Goal: Task Accomplishment & Management: Complete application form

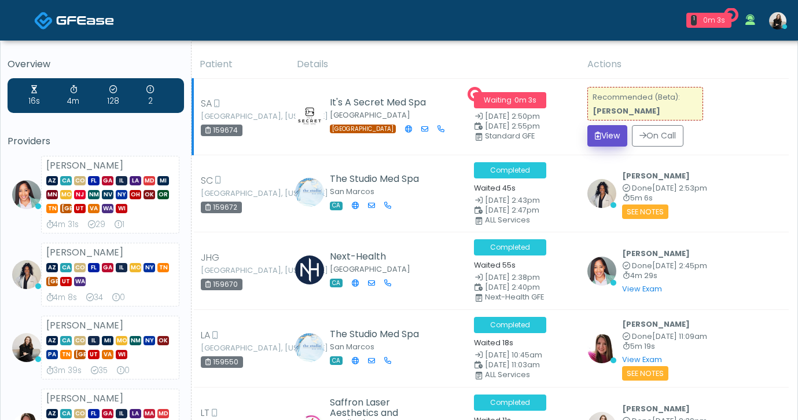
click at [606, 141] on button "View" at bounding box center [608, 135] width 40 height 21
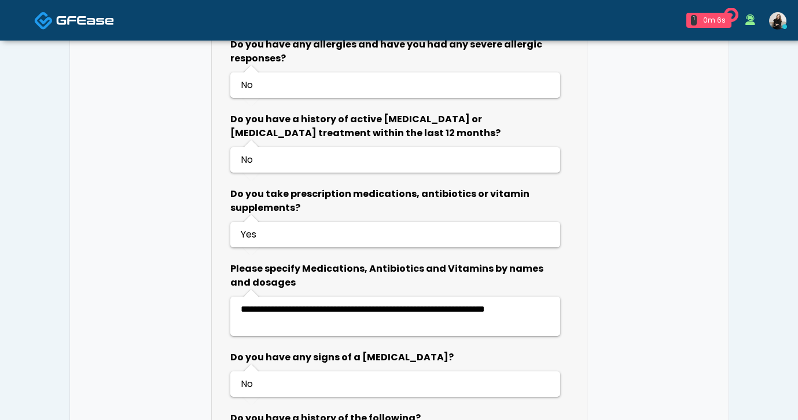
scroll to position [731, 0]
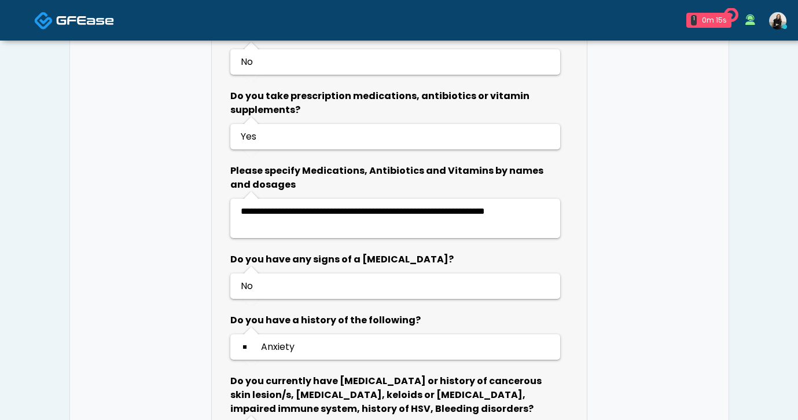
click at [84, 17] on img at bounding box center [85, 20] width 58 height 12
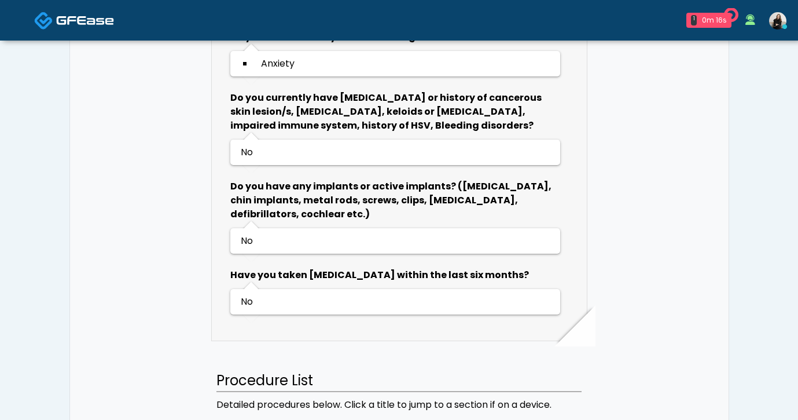
scroll to position [1041, 0]
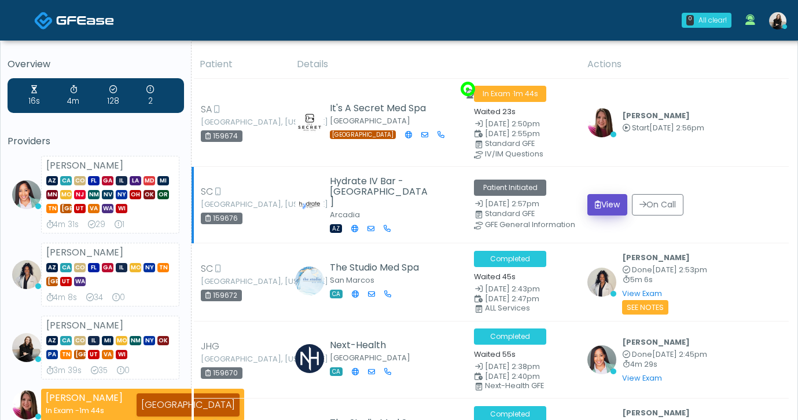
click at [595, 207] on icon "submit" at bounding box center [598, 204] width 6 height 8
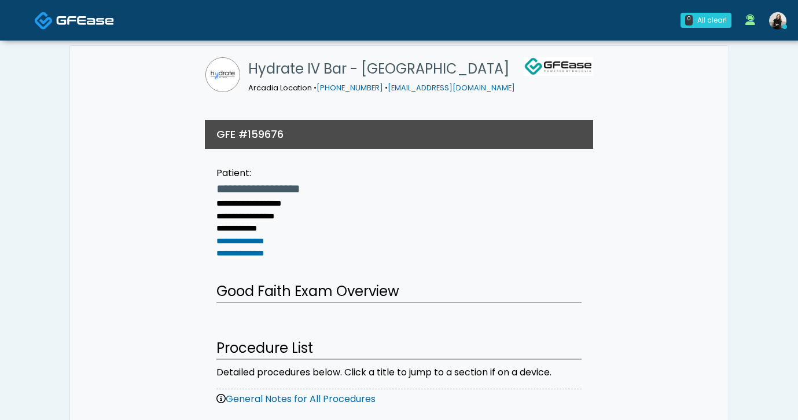
click at [107, 20] on img at bounding box center [85, 20] width 58 height 12
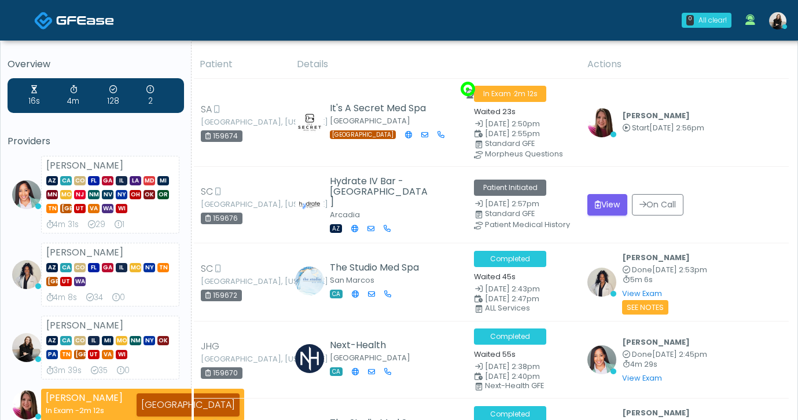
click at [109, 16] on img at bounding box center [85, 20] width 58 height 12
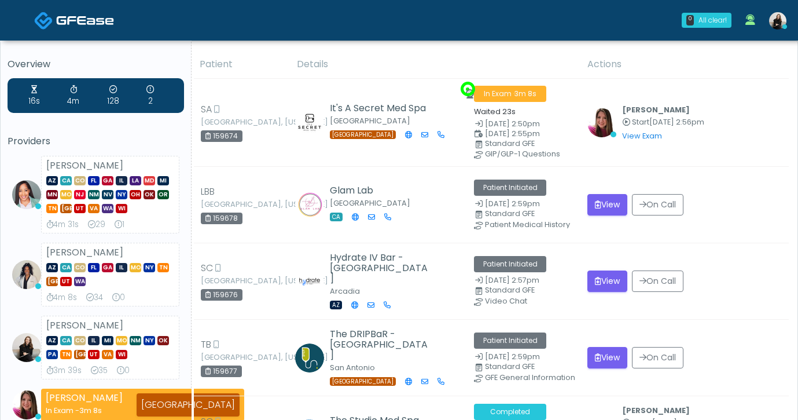
click at [91, 17] on img at bounding box center [85, 20] width 58 height 12
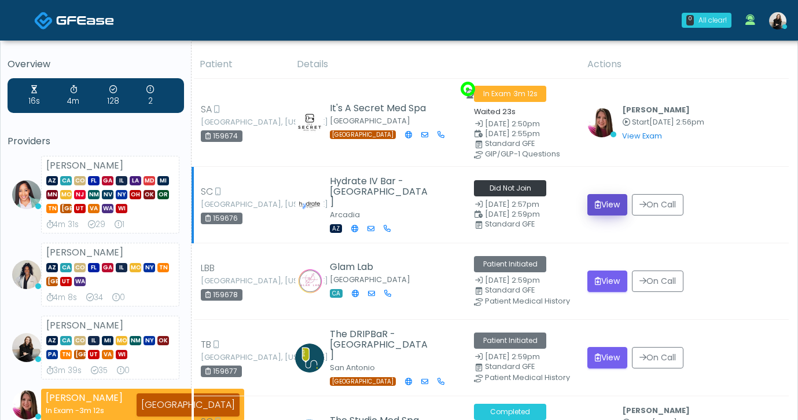
click at [600, 211] on button "View" at bounding box center [608, 204] width 40 height 21
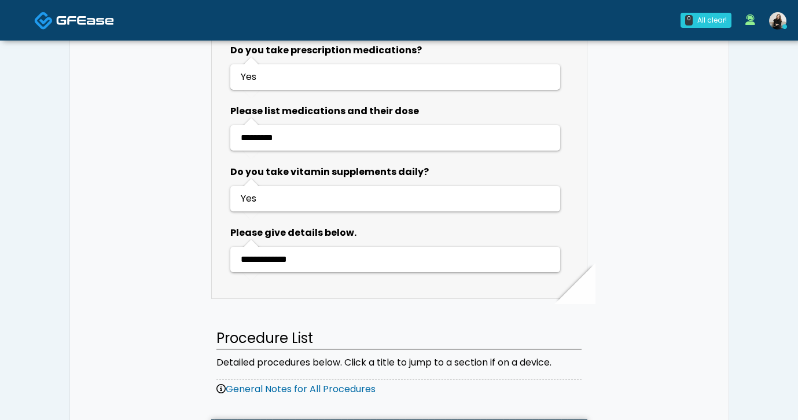
scroll to position [1021, 0]
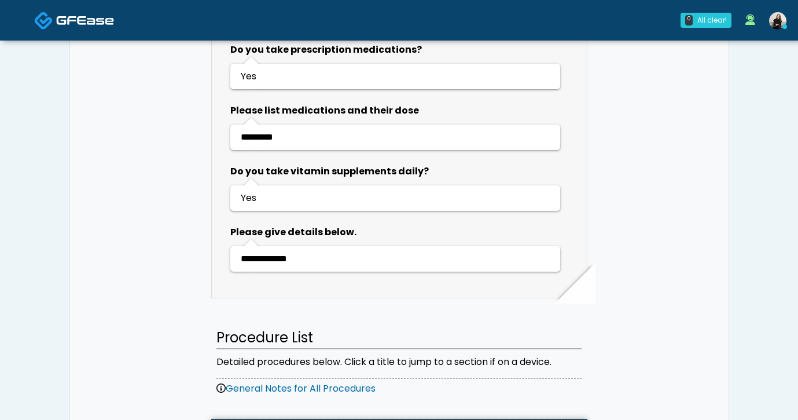
click at [273, 133] on span "*********" at bounding box center [257, 137] width 32 height 9
copy span "*********"
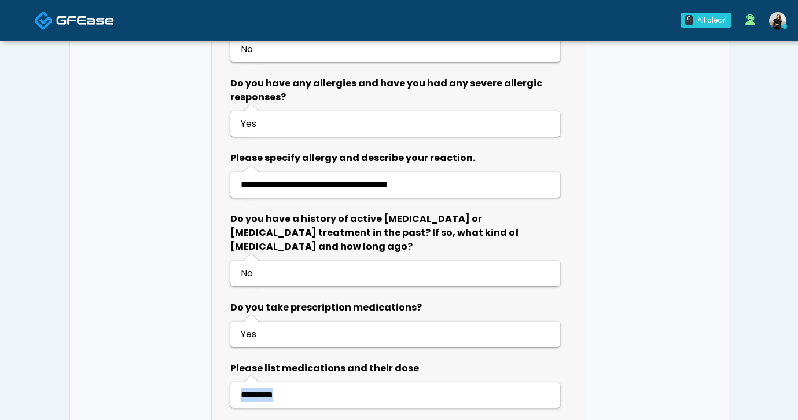
scroll to position [725, 0]
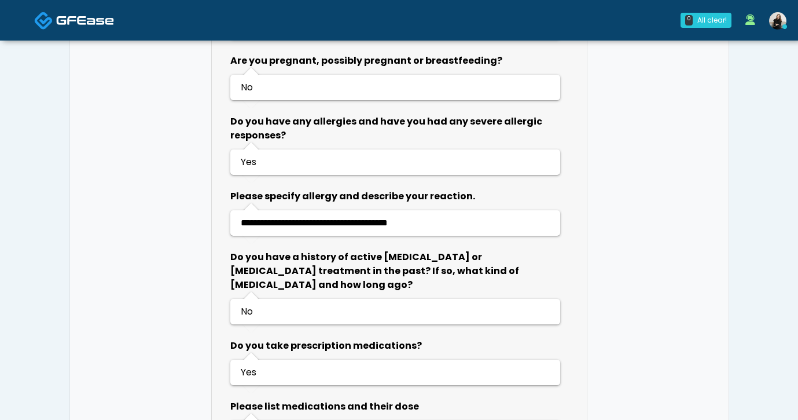
click at [99, 19] on img at bounding box center [85, 20] width 58 height 12
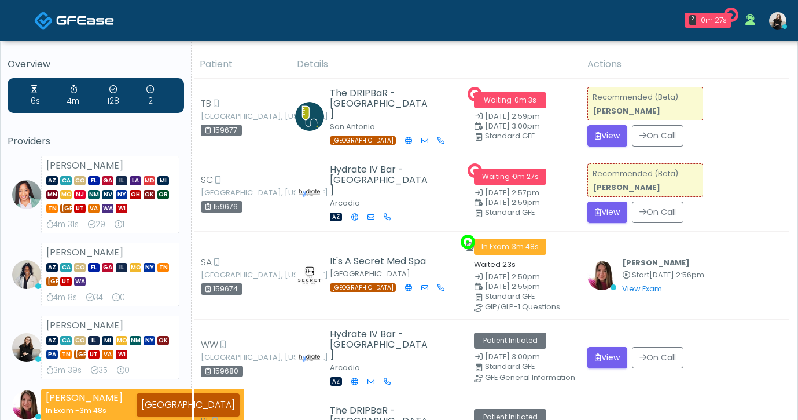
click at [602, 144] on button "View" at bounding box center [608, 135] width 40 height 21
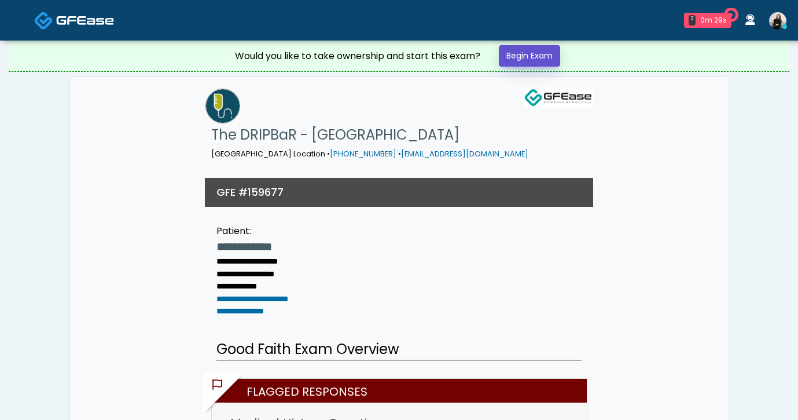
click at [552, 56] on link "Begin Exam" at bounding box center [529, 55] width 61 height 21
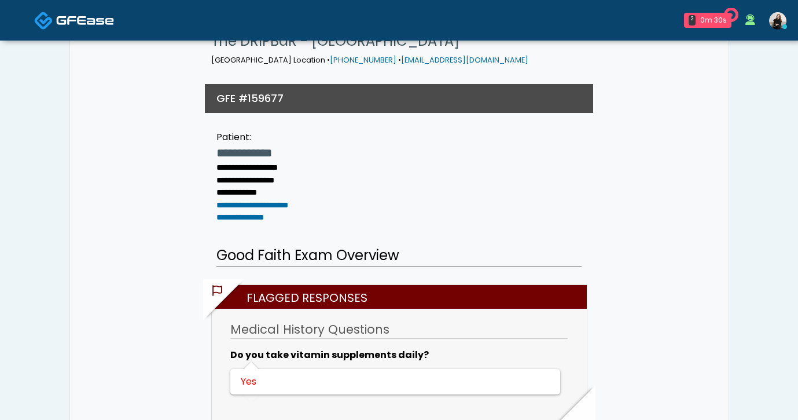
scroll to position [263, 0]
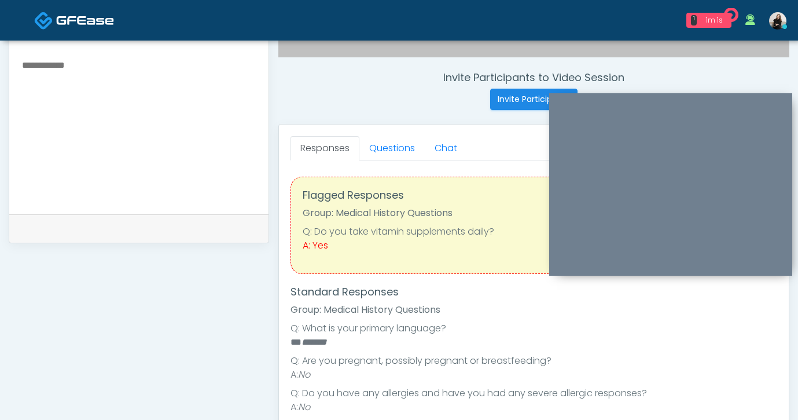
scroll to position [414, 0]
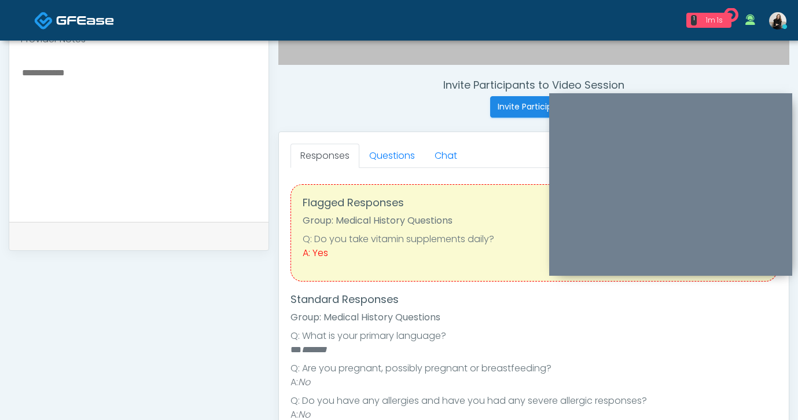
click at [406, 141] on div "Responses Questions Chat Good Faith Exam Script Good Faith Exam Script INTRODUC…" at bounding box center [534, 300] width 510 height 337
click at [402, 152] on link "Questions" at bounding box center [391, 156] width 65 height 24
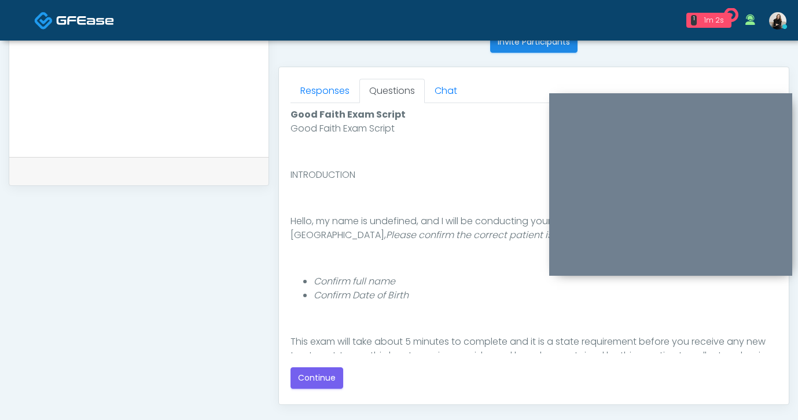
scroll to position [535, 0]
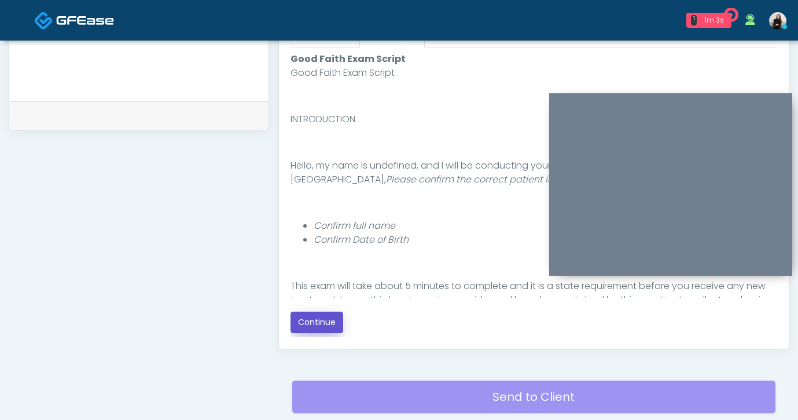
click at [323, 322] on button "Continue" at bounding box center [317, 321] width 53 height 21
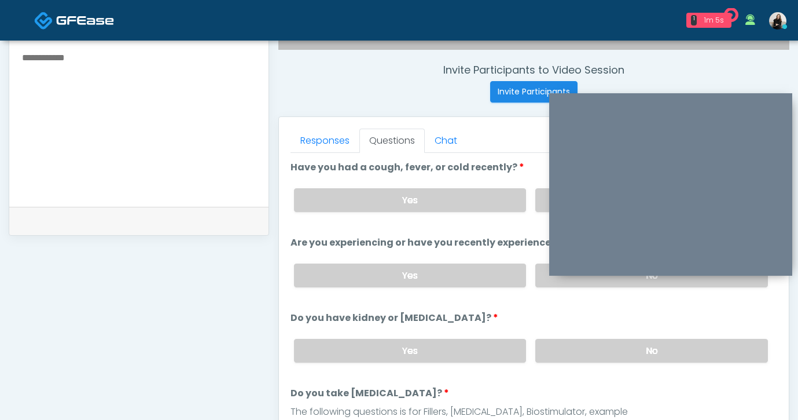
scroll to position [391, 0]
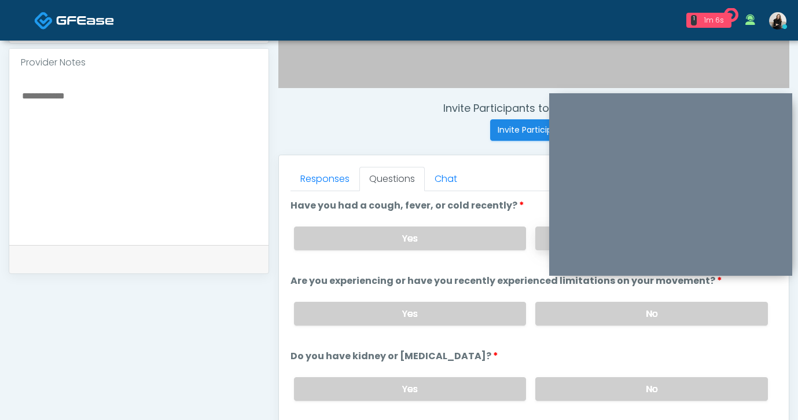
click at [537, 243] on label "No" at bounding box center [651, 238] width 233 height 24
click at [545, 317] on label "No" at bounding box center [651, 314] width 233 height 24
click at [553, 381] on label "No" at bounding box center [651, 389] width 233 height 24
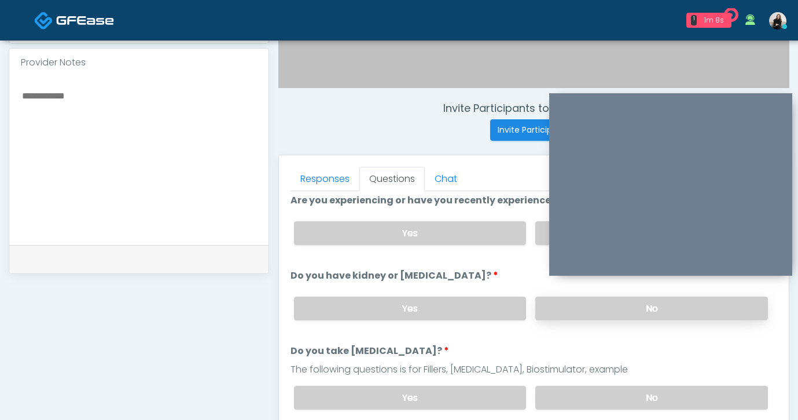
click at [553, 381] on div "Yes No" at bounding box center [531, 397] width 493 height 42
click at [553, 393] on label "No" at bounding box center [651, 398] width 233 height 24
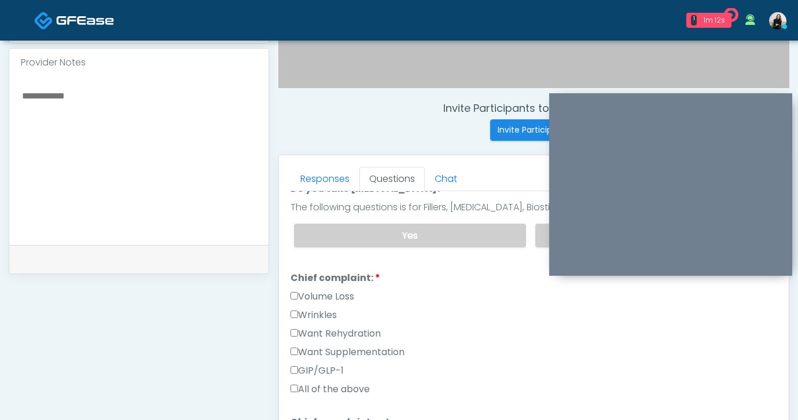
scroll to position [253, 0]
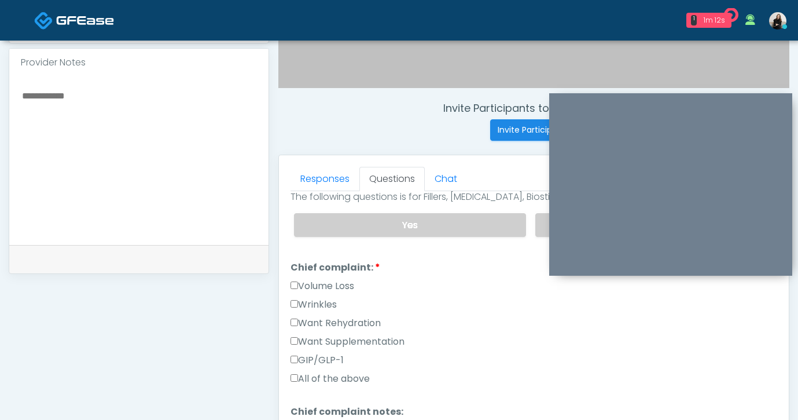
click at [362, 322] on label "Want Rehydration" at bounding box center [336, 323] width 90 height 14
click at [363, 337] on label "Want Supplementation" at bounding box center [348, 342] width 114 height 14
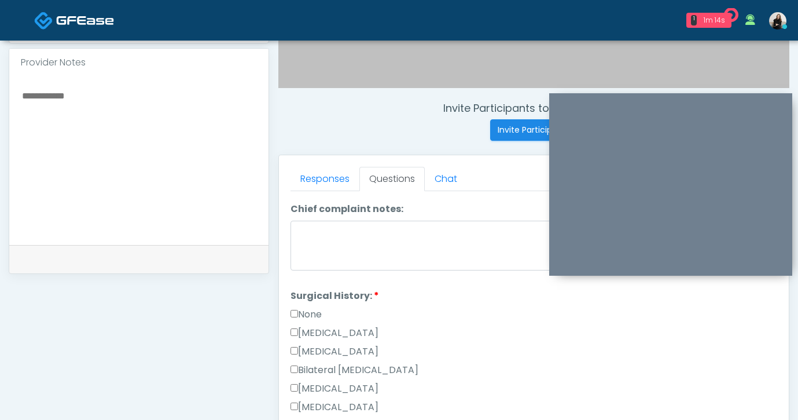
scroll to position [478, 0]
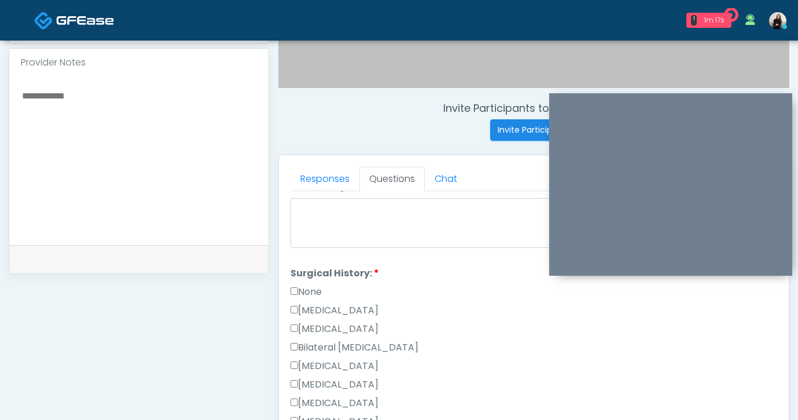
click at [306, 293] on label "None" at bounding box center [306, 292] width 31 height 14
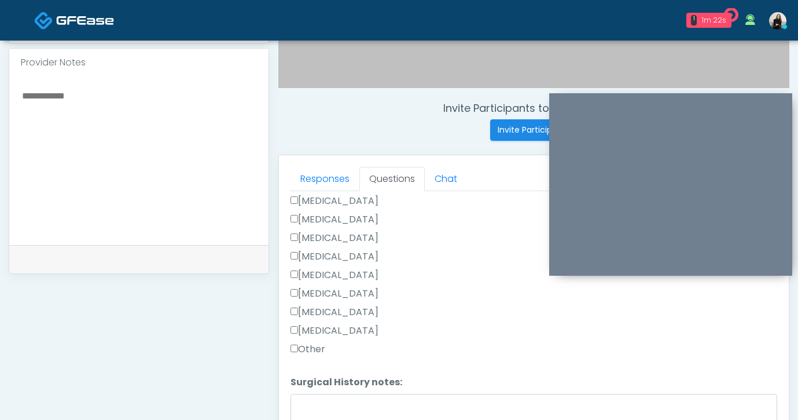
click at [315, 344] on label "Other" at bounding box center [308, 349] width 35 height 14
click at [321, 331] on label "Tonsillectomy" at bounding box center [335, 331] width 88 height 14
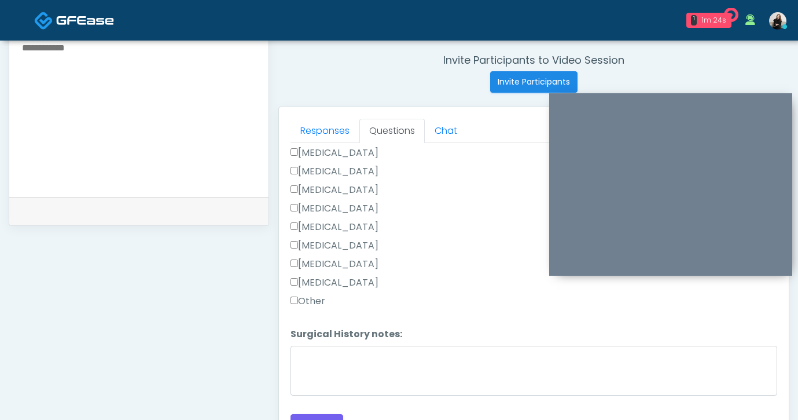
scroll to position [457, 0]
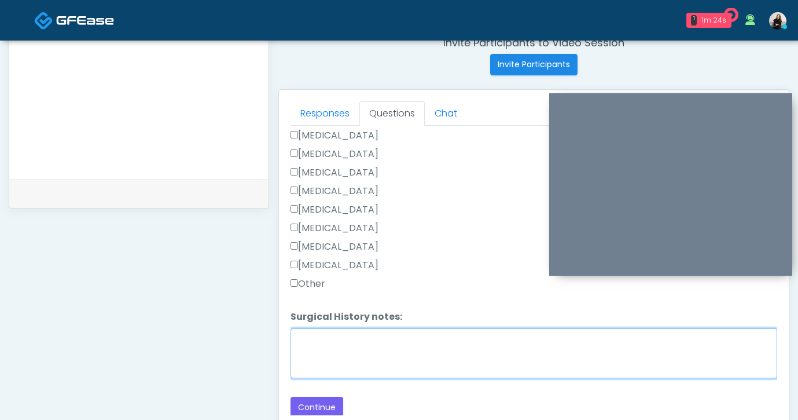
click at [320, 339] on textarea "Surgical History notes:" at bounding box center [534, 353] width 487 height 50
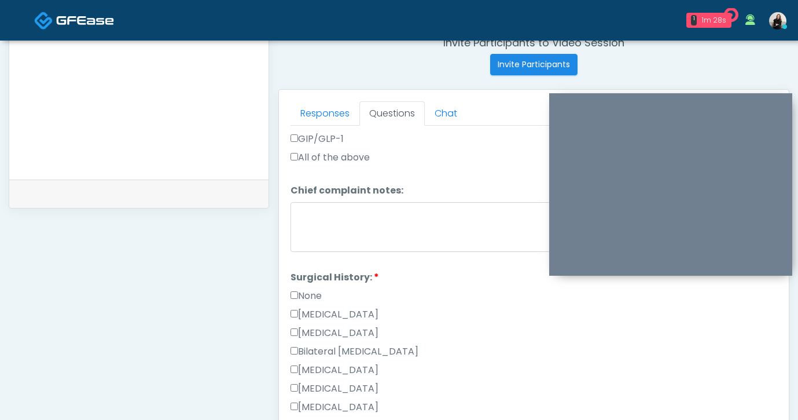
scroll to position [643, 0]
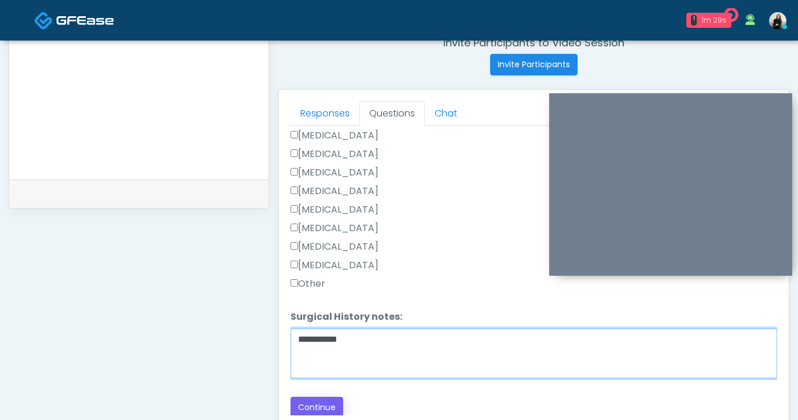
type textarea "**********"
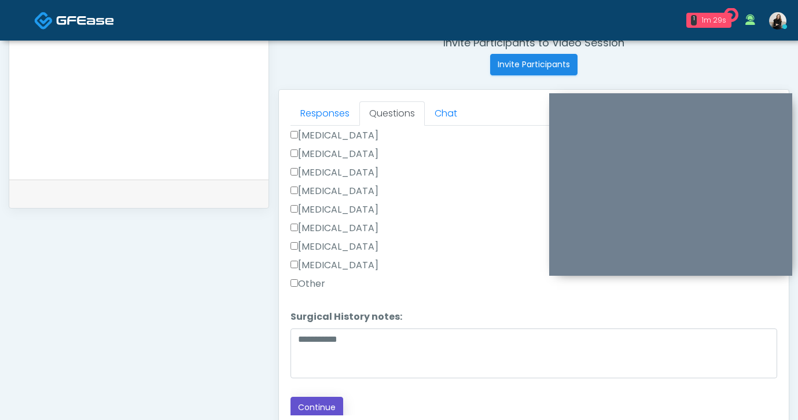
click at [305, 414] on button "Continue" at bounding box center [317, 407] width 53 height 21
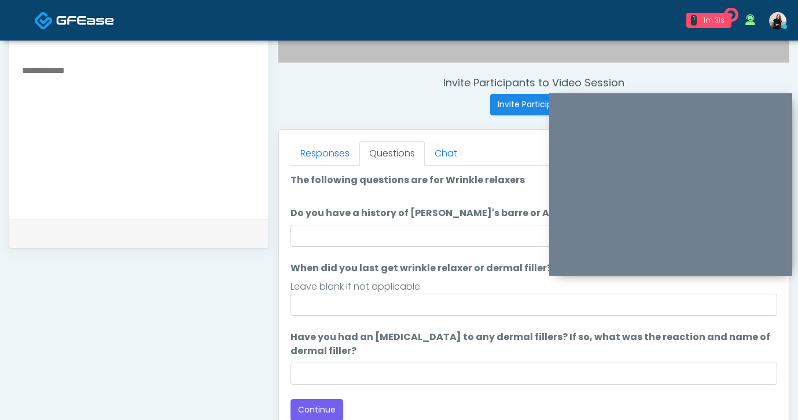
scroll to position [365, 0]
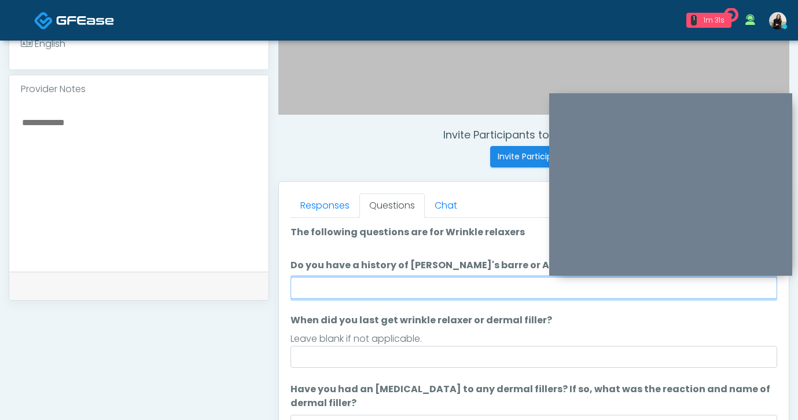
click at [377, 284] on input "Do you have a history of Guillain's barre or ALS? If so, please provide details." at bounding box center [534, 288] width 487 height 22
type input "**"
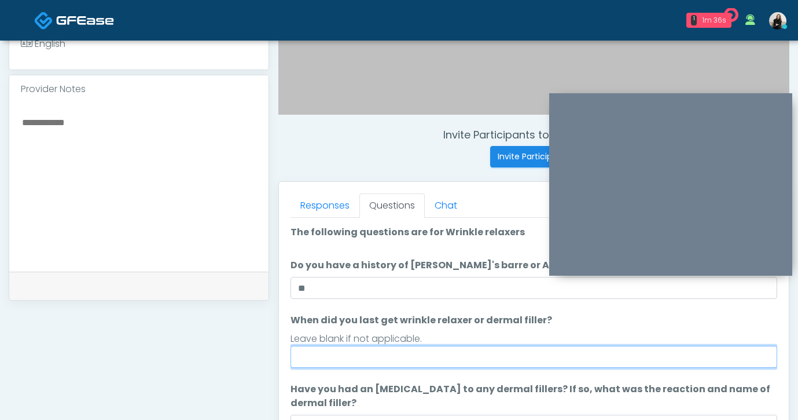
click at [353, 357] on input "When did you last get wrinkle relaxer or dermal filler?" at bounding box center [534, 357] width 487 height 22
type input "*****"
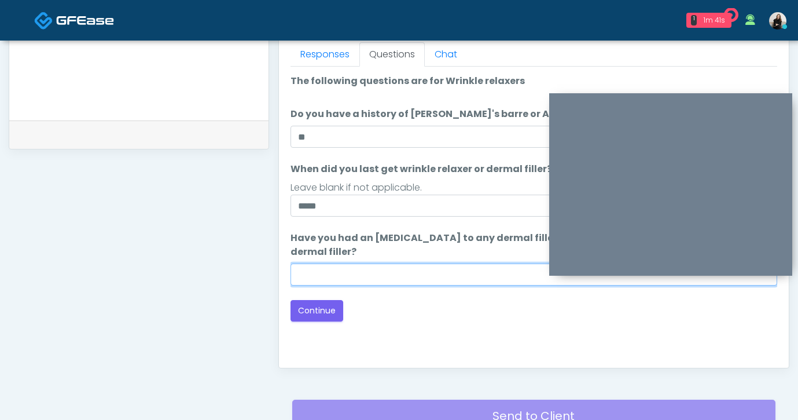
click at [344, 267] on input "Have you had an allergic response to any dermal fillers? If so, what was the re…" at bounding box center [534, 274] width 487 height 22
type input "*****"
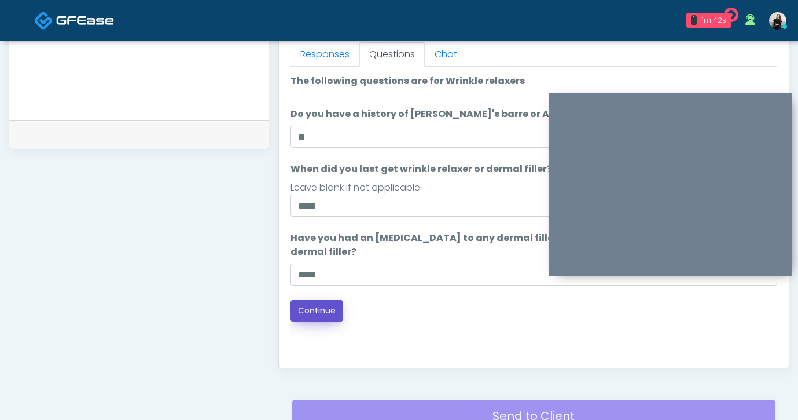
click at [325, 307] on button "Continue" at bounding box center [317, 310] width 53 height 21
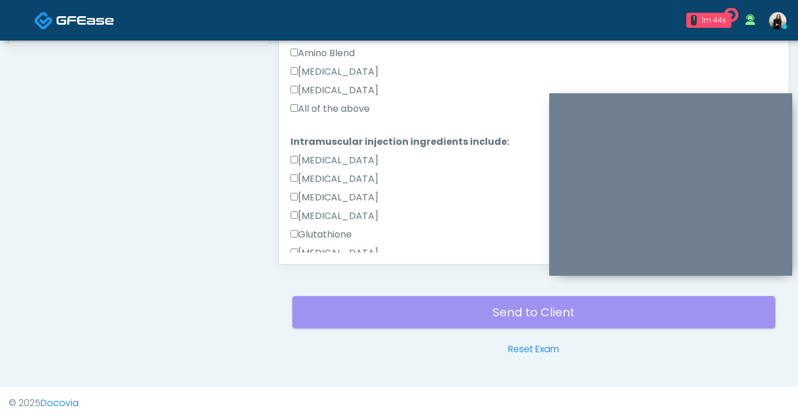
scroll to position [772, 0]
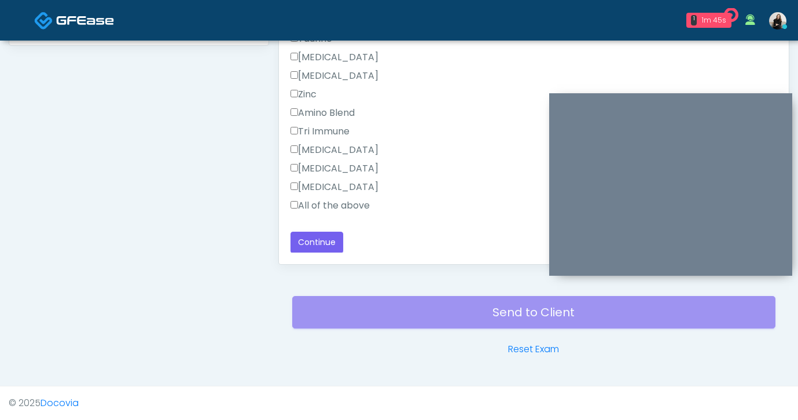
click at [335, 206] on label "All of the above" at bounding box center [330, 206] width 79 height 14
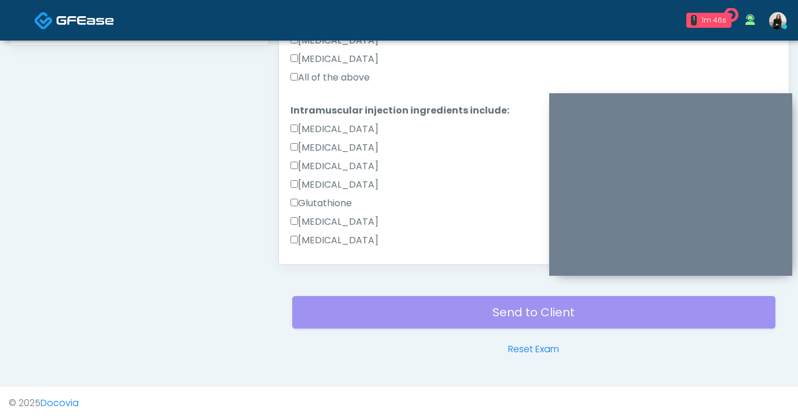
scroll to position [493, 0]
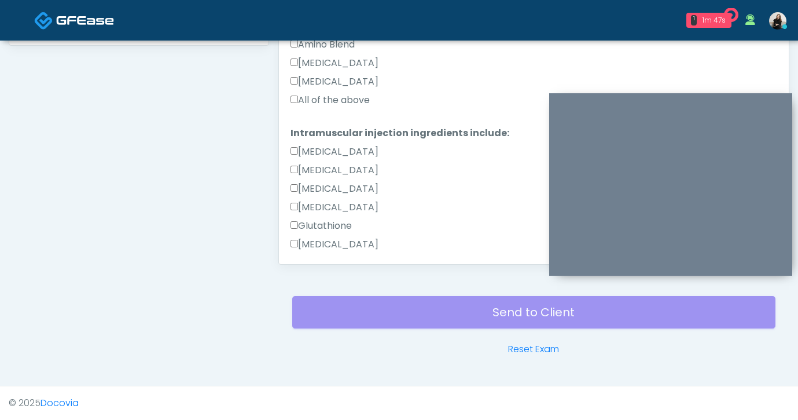
click at [351, 97] on label "All of the above" at bounding box center [330, 100] width 79 height 14
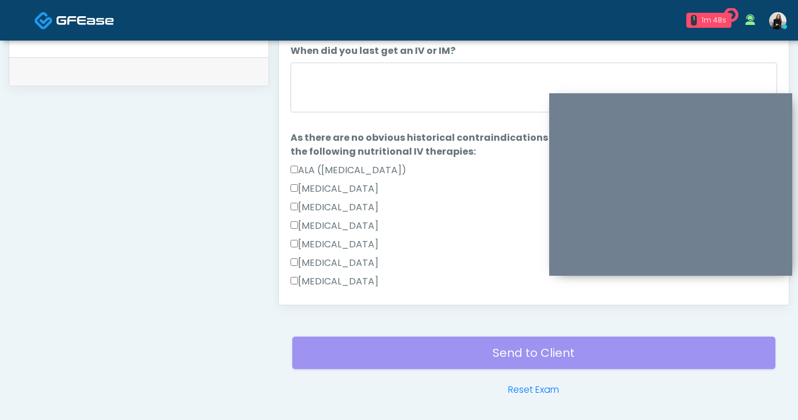
scroll to position [519, 0]
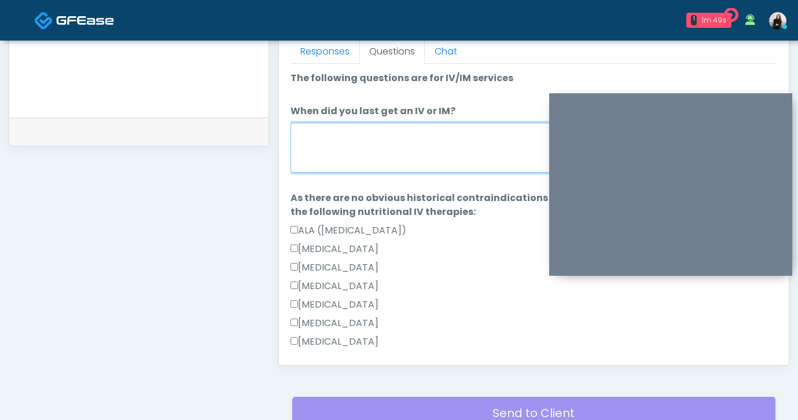
click at [344, 163] on textarea "When did you last get an IV or IM?" at bounding box center [534, 148] width 487 height 50
type textarea "*"
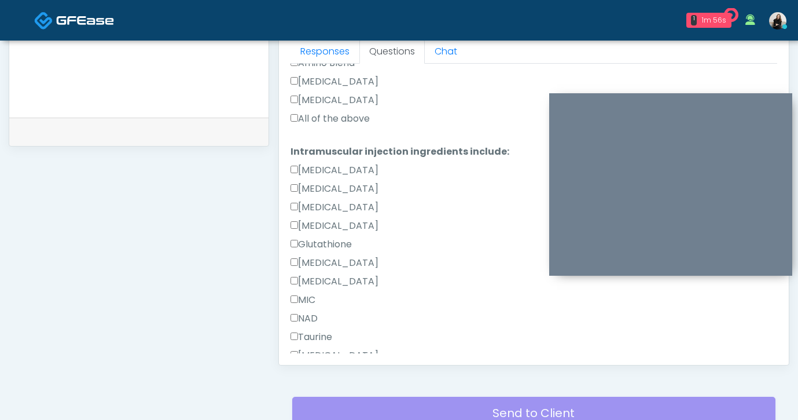
scroll to position [772, 0]
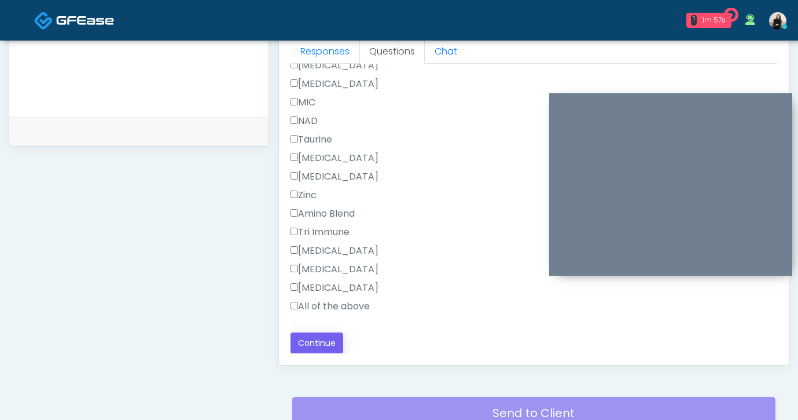
type textarea "********"
click at [325, 343] on button "Continue" at bounding box center [317, 342] width 53 height 21
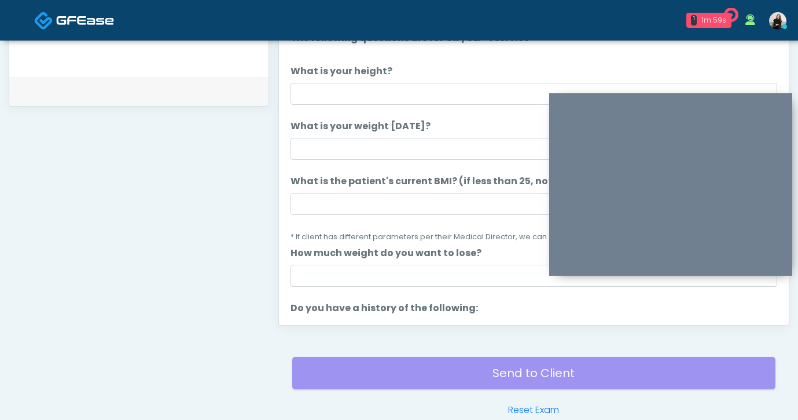
scroll to position [530, 0]
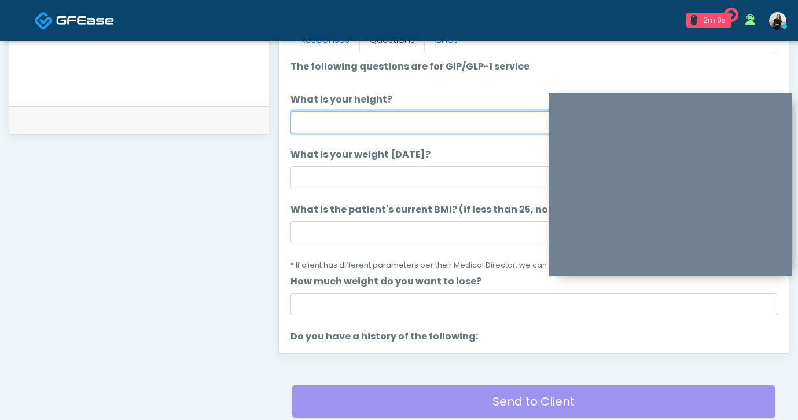
click at [384, 118] on input "What is your height?" at bounding box center [534, 122] width 487 height 22
click at [311, 119] on input "******" at bounding box center [534, 122] width 487 height 22
click at [313, 119] on input "******" at bounding box center [534, 122] width 487 height 22
type input "******"
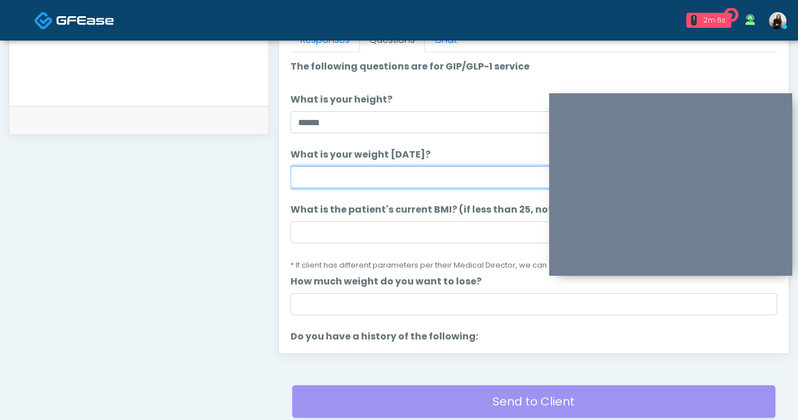
click at [322, 172] on input "What is your weight today?" at bounding box center [534, 177] width 487 height 22
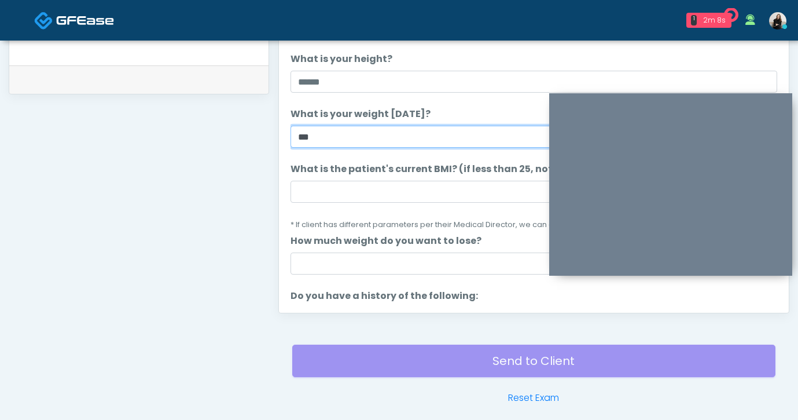
scroll to position [619, 0]
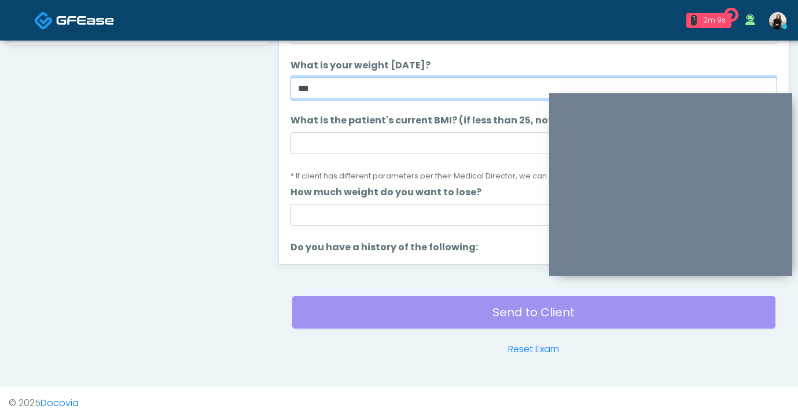
type input "***"
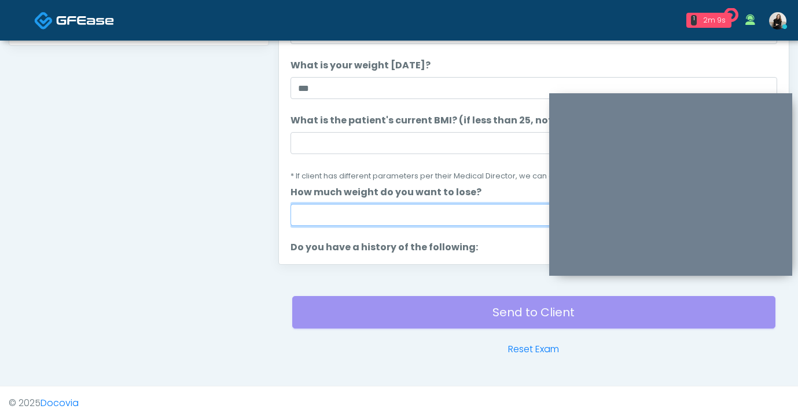
click at [331, 215] on input "How much weight do you want to lose?" at bounding box center [534, 215] width 487 height 22
type input "***"
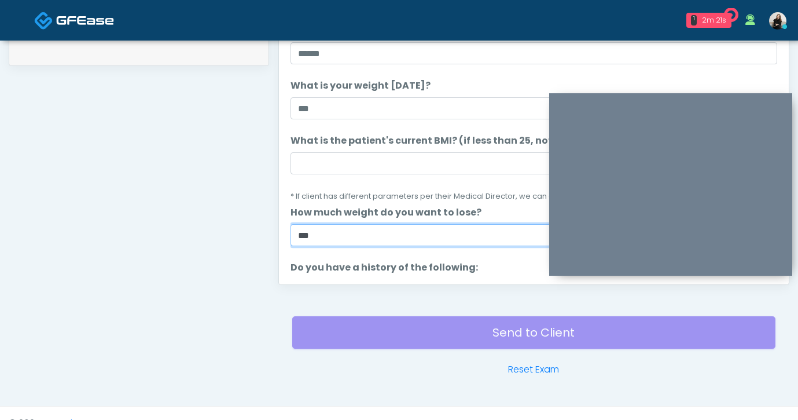
scroll to position [599, 0]
click at [356, 176] on li "What is the patient's current BMI? (if less than 25, not a candidate) What is t…" at bounding box center [534, 168] width 487 height 69
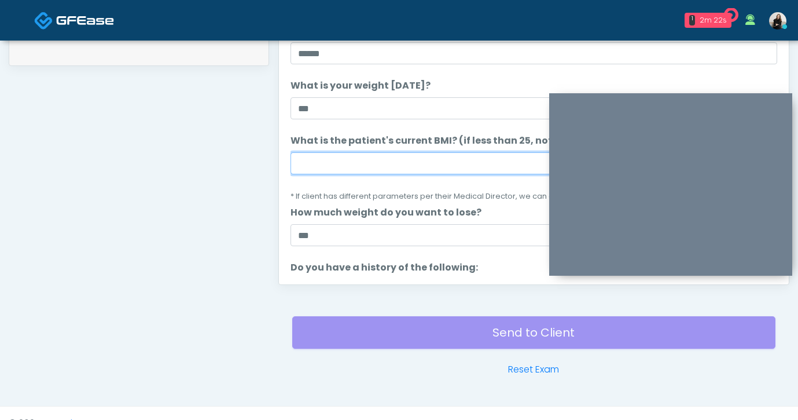
click at [356, 164] on input "What is the patient's current BMI? (if less than 25, not a candidate)" at bounding box center [534, 163] width 487 height 22
paste input "****"
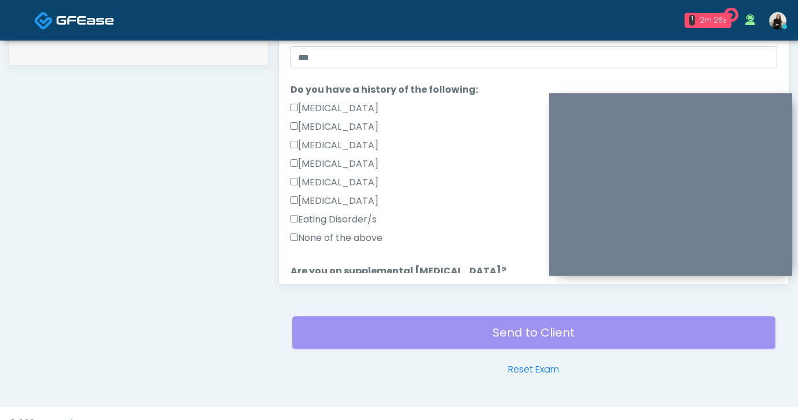
scroll to position [192, 0]
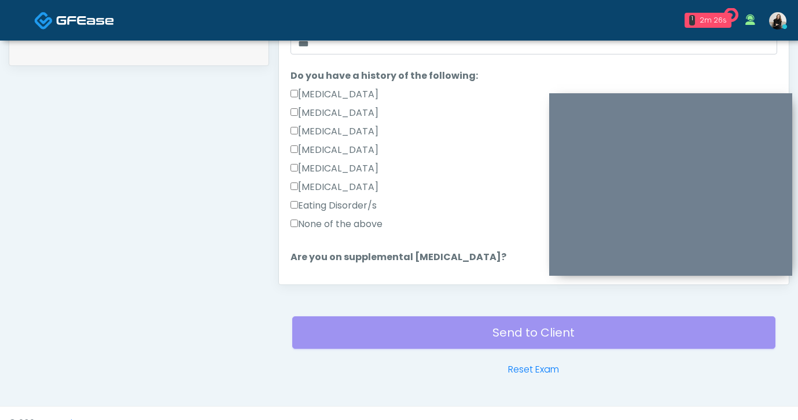
type input "****"
click at [325, 221] on label "None of the above" at bounding box center [337, 224] width 92 height 14
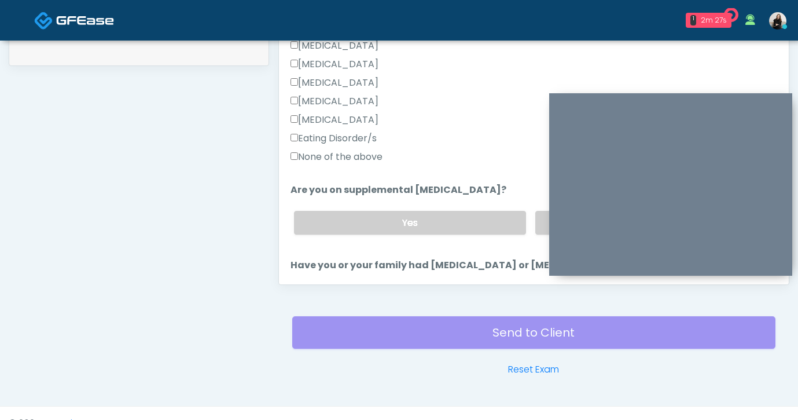
scroll to position [300, 0]
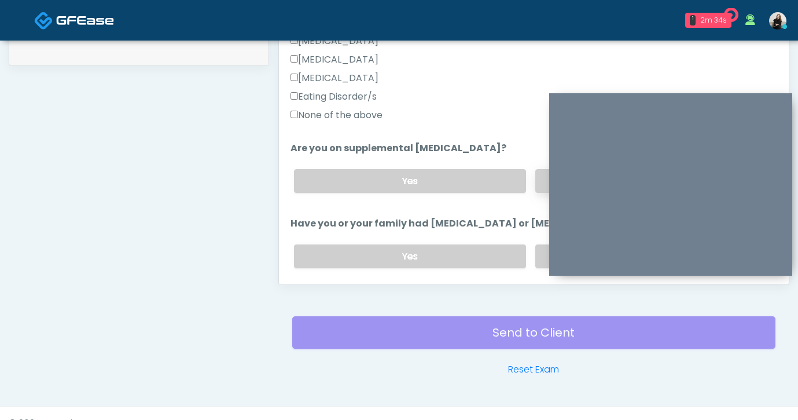
click at [543, 179] on label "No" at bounding box center [651, 181] width 233 height 24
click at [537, 252] on label "No" at bounding box center [651, 256] width 233 height 24
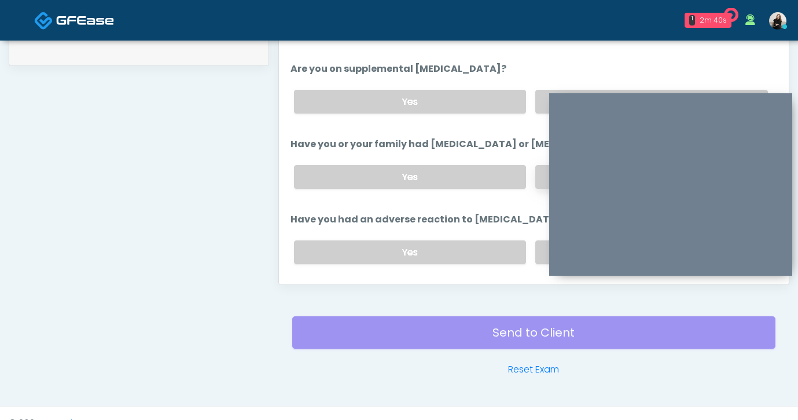
click at [537, 252] on label "No" at bounding box center [651, 252] width 233 height 24
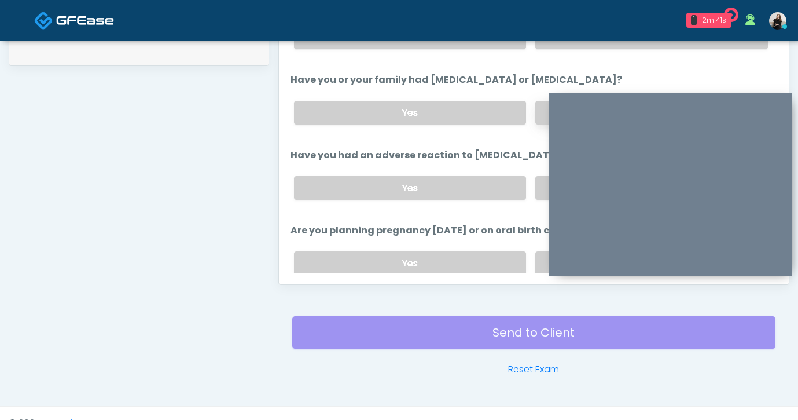
click at [537, 252] on label "No" at bounding box center [651, 263] width 233 height 24
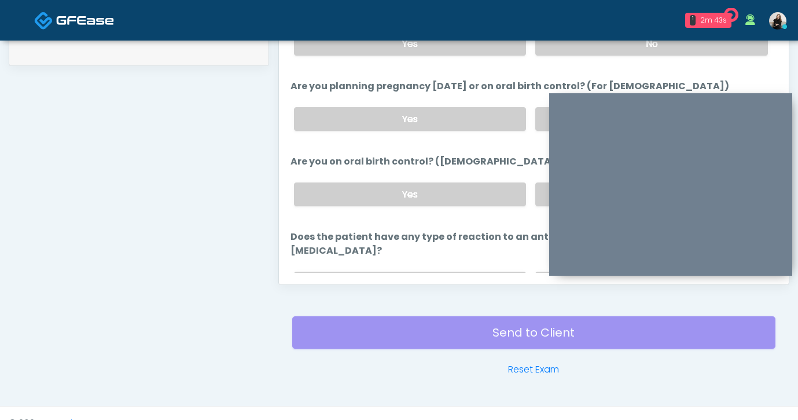
scroll to position [594, 0]
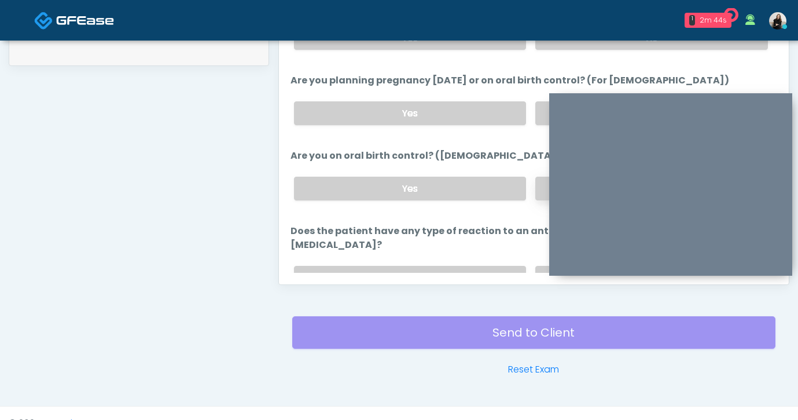
click at [541, 192] on label "No" at bounding box center [651, 189] width 233 height 24
click at [538, 266] on label "No" at bounding box center [651, 278] width 233 height 24
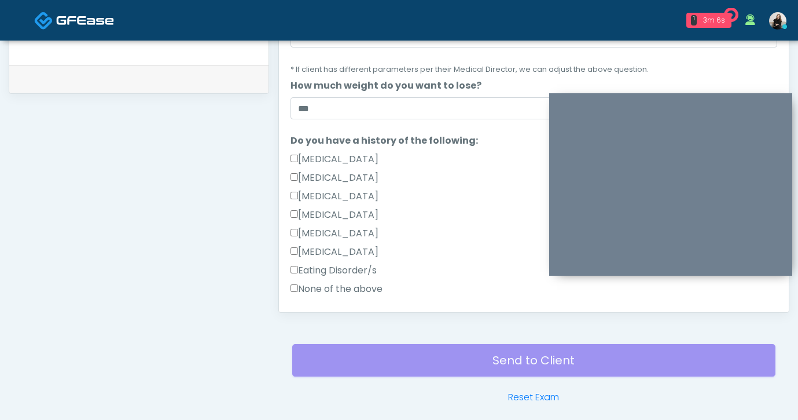
scroll to position [82, 0]
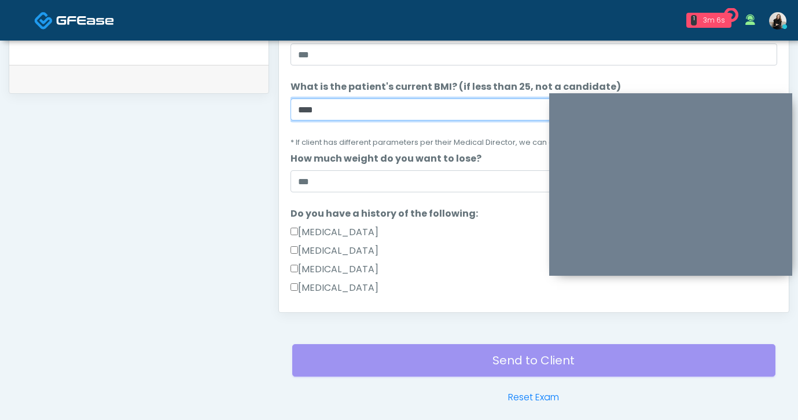
drag, startPoint x: 325, startPoint y: 112, endPoint x: 285, endPoint y: 111, distance: 40.5
click at [285, 111] on div "Responses Questions Chat Good Faith Exam Script Good Faith Exam Script INTRODUC…" at bounding box center [534, 143] width 510 height 337
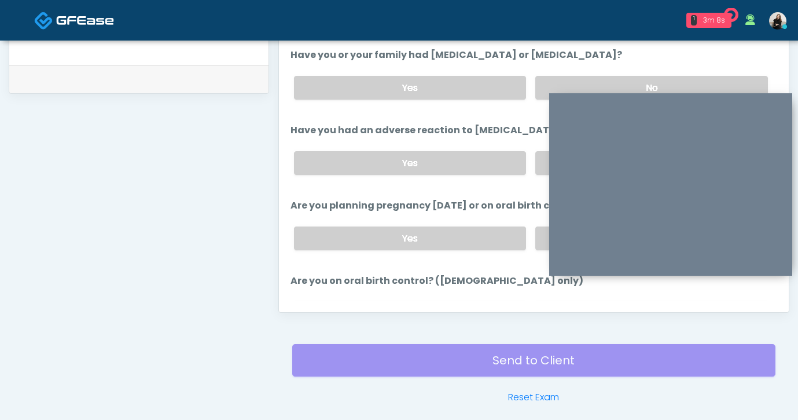
scroll to position [639, 0]
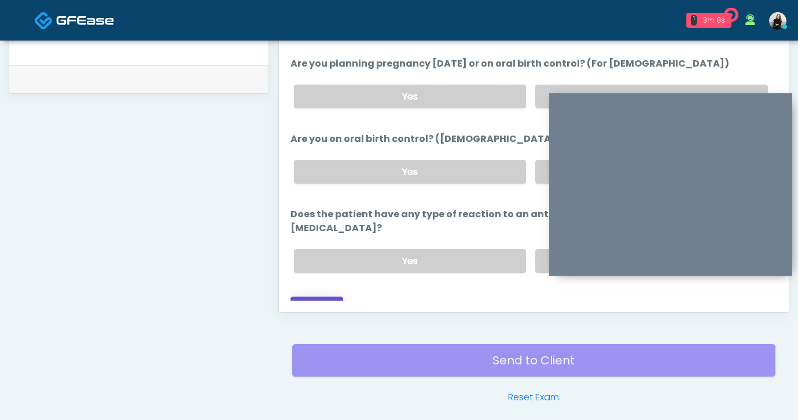
click at [310, 296] on button "Continue" at bounding box center [317, 306] width 53 height 21
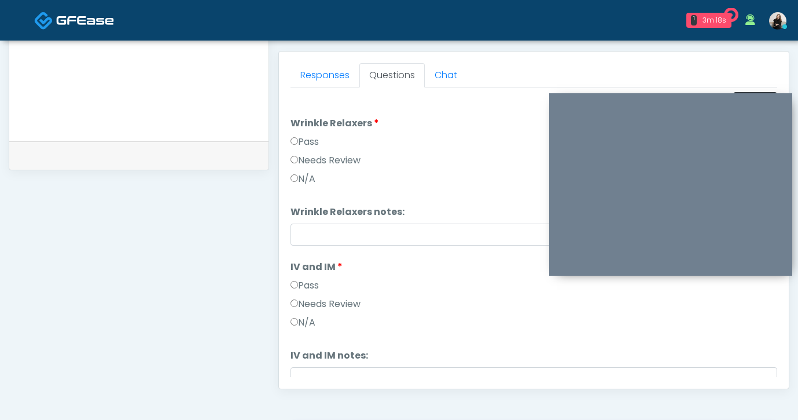
scroll to position [518, 0]
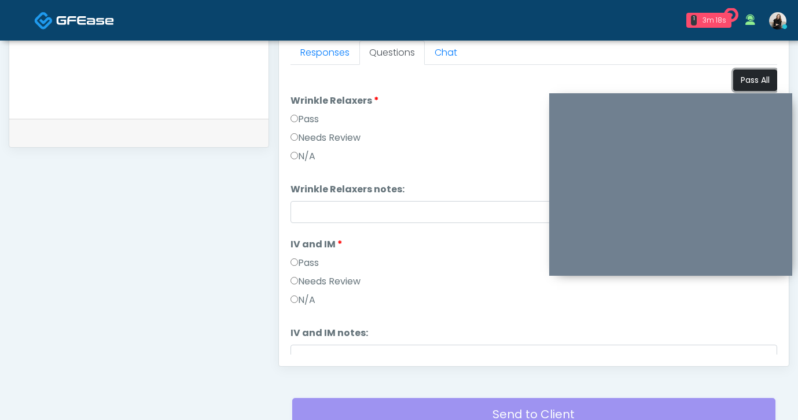
click at [751, 74] on button "Pass All" at bounding box center [755, 79] width 44 height 21
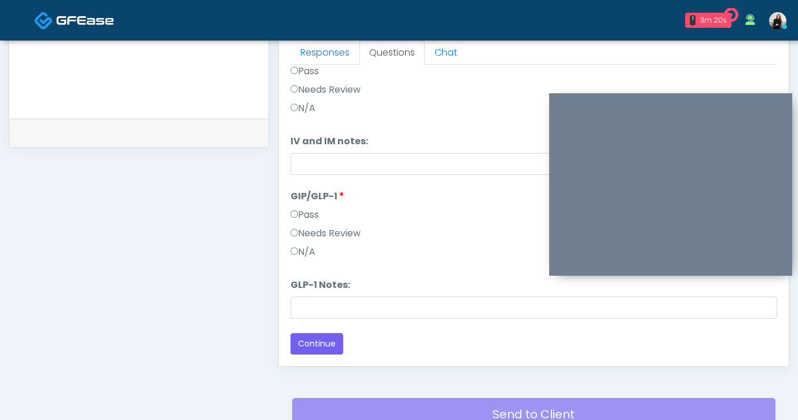
click at [320, 240] on label "Needs Review" at bounding box center [326, 233] width 70 height 14
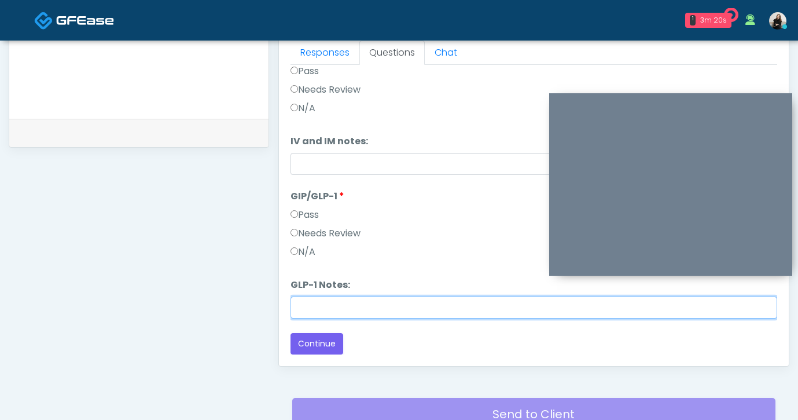
click at [308, 297] on input "GLP-1 Notes:" at bounding box center [534, 307] width 487 height 22
paste input "****"
click at [296, 304] on input "****" at bounding box center [534, 307] width 487 height 22
type input "********"
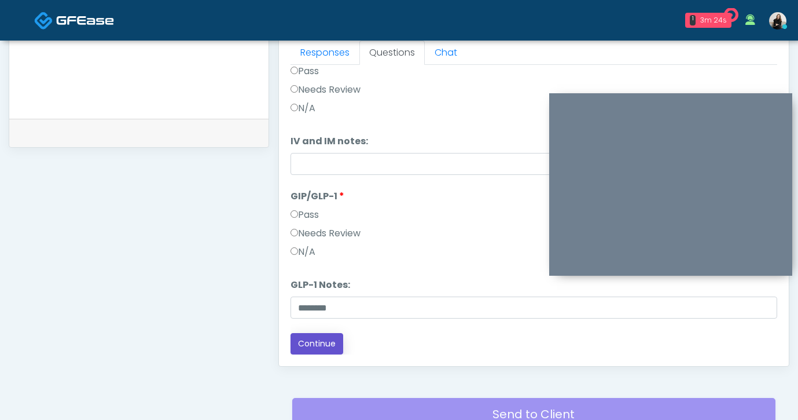
click at [335, 342] on button "Continue" at bounding box center [317, 343] width 53 height 21
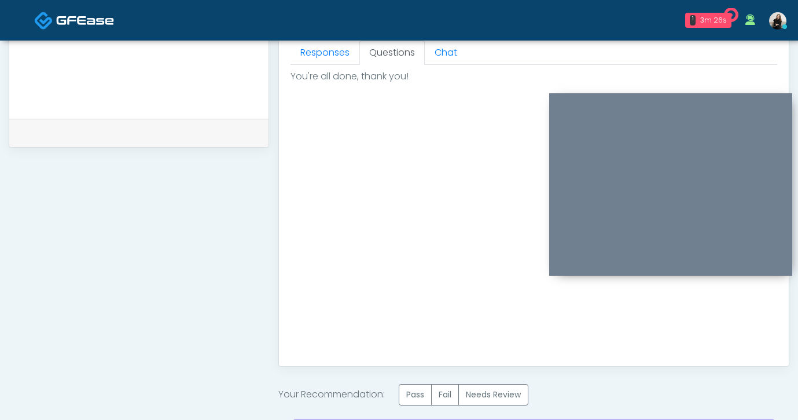
scroll to position [0, 0]
click at [512, 394] on label "Needs Review" at bounding box center [493, 394] width 70 height 21
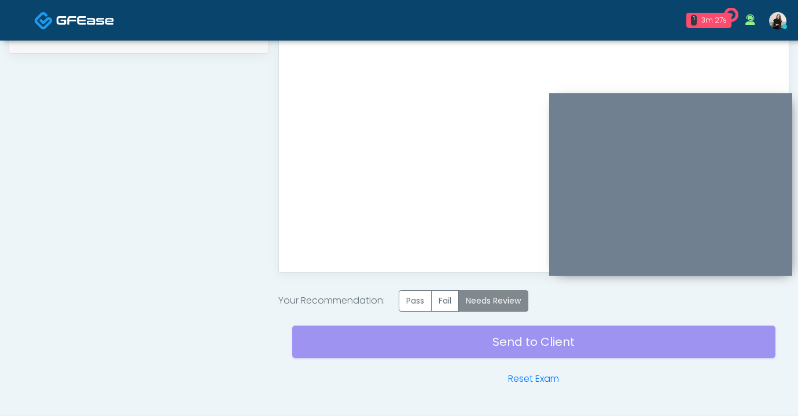
scroll to position [641, 0]
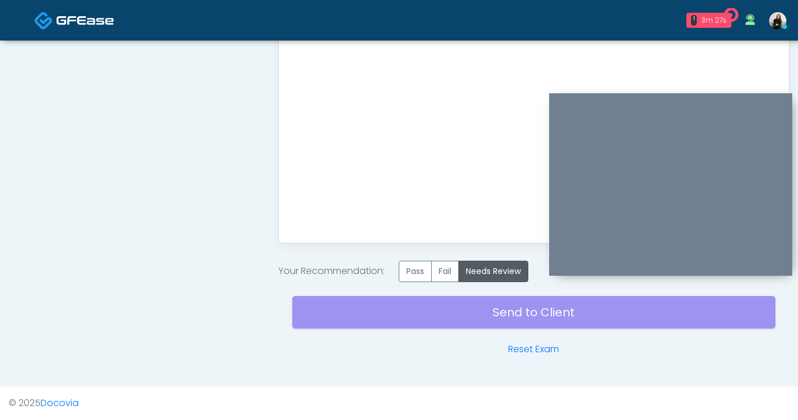
click at [491, 293] on div "Send to Client Reset Exam" at bounding box center [533, 319] width 483 height 74
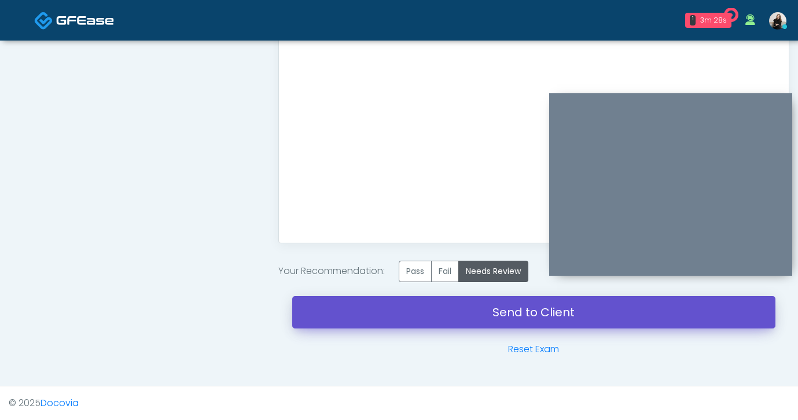
click at [491, 298] on link "Send to Client" at bounding box center [533, 312] width 483 height 32
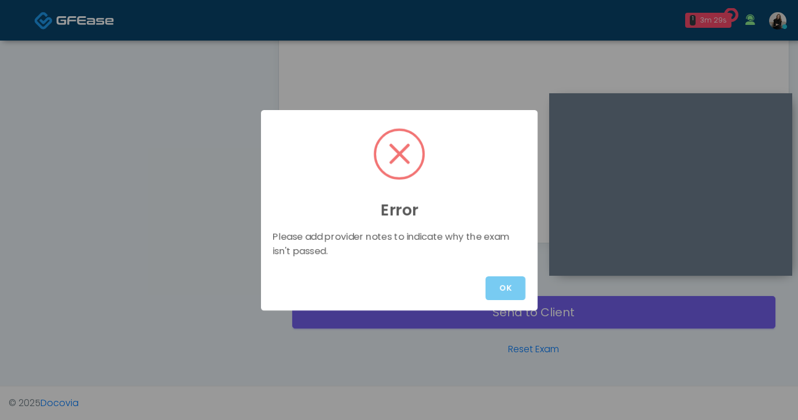
click at [497, 292] on button "OK" at bounding box center [506, 288] width 40 height 24
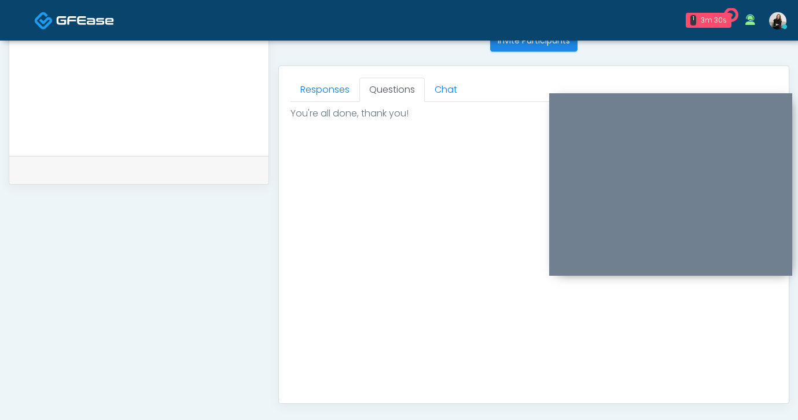
scroll to position [319, 0]
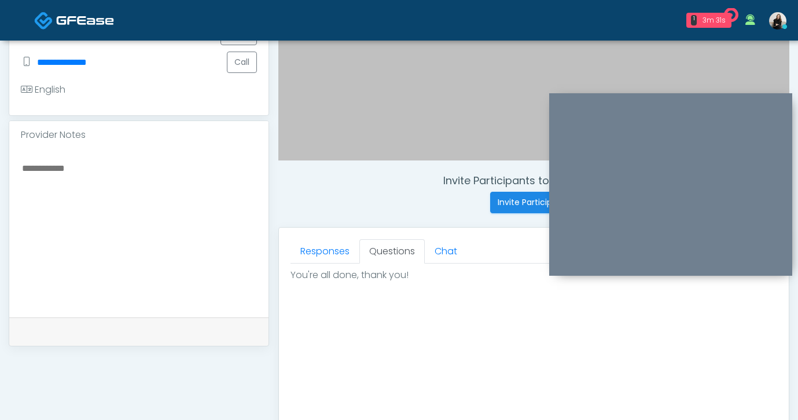
click at [148, 204] on textarea at bounding box center [139, 230] width 236 height 141
paste textarea "*****"
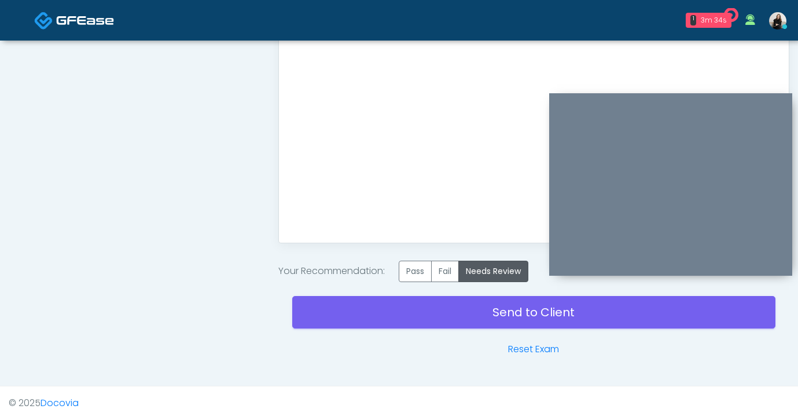
type textarea "********"
click at [390, 329] on div "Send to Client Reset Exam" at bounding box center [533, 319] width 483 height 74
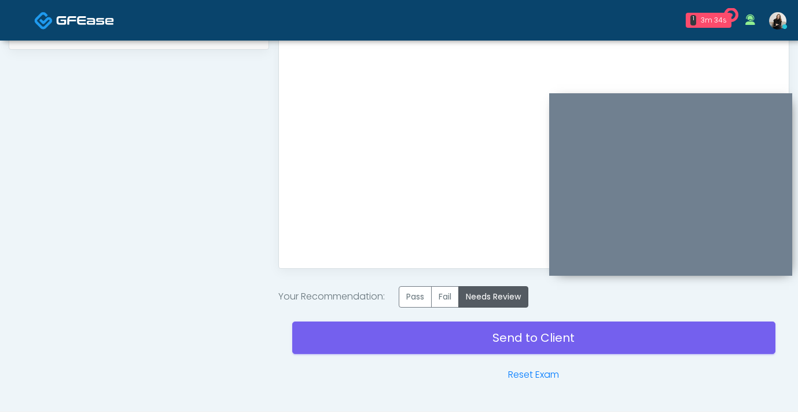
scroll to position [666, 0]
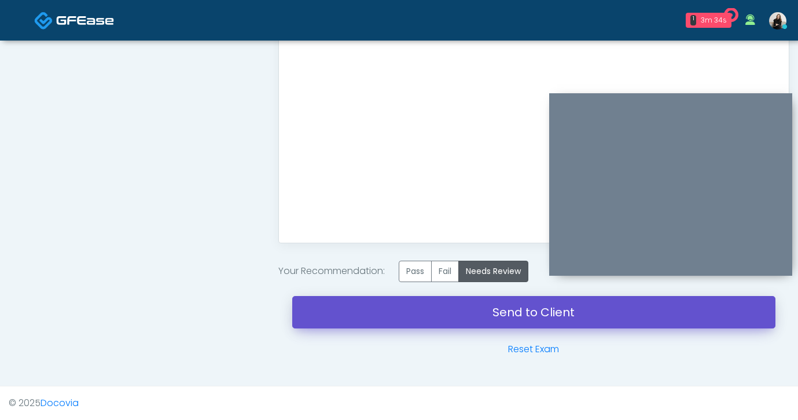
click at [391, 313] on link "Send to Client" at bounding box center [533, 312] width 483 height 32
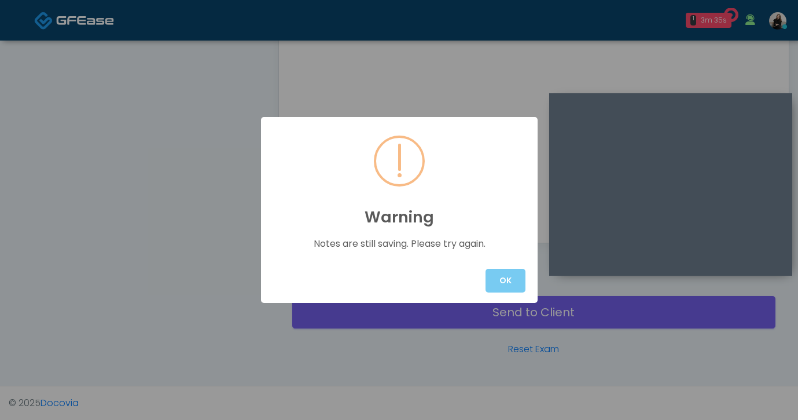
click at [504, 280] on button "OK" at bounding box center [506, 281] width 40 height 24
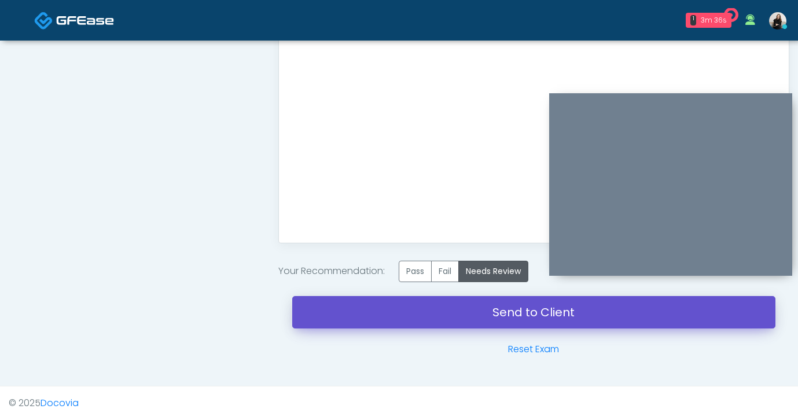
click at [490, 317] on link "Send to Client" at bounding box center [533, 312] width 483 height 32
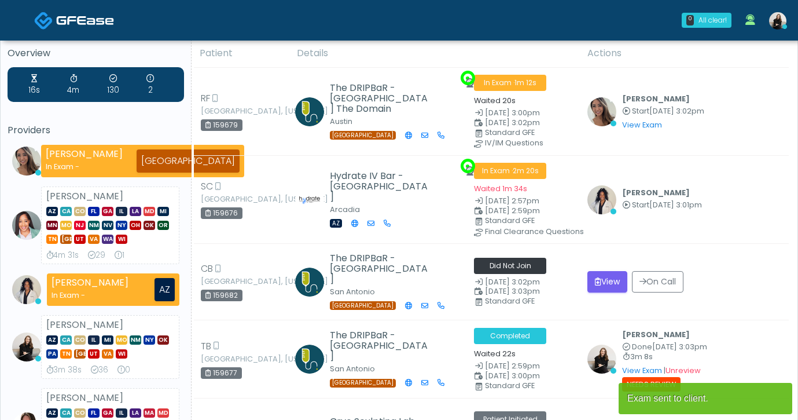
scroll to position [13, 0]
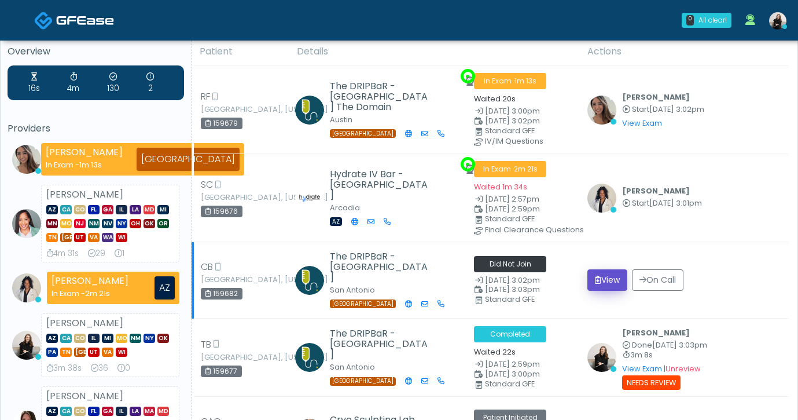
click at [607, 287] on button "View" at bounding box center [608, 279] width 40 height 21
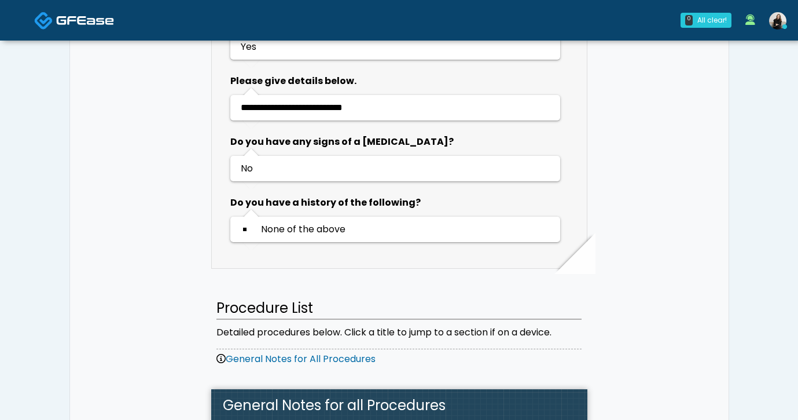
scroll to position [1591, 0]
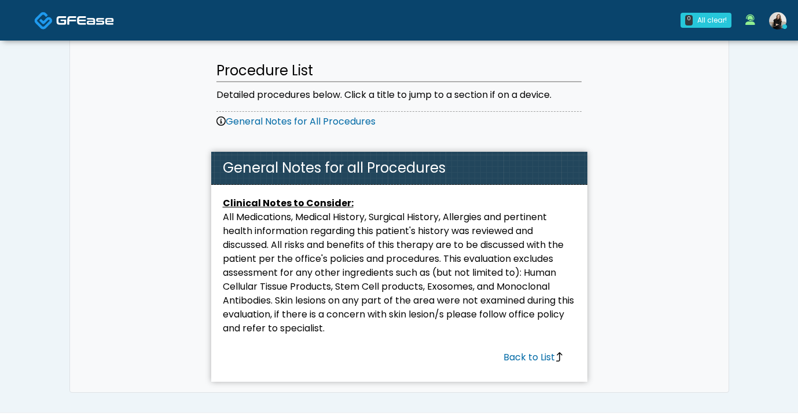
click at [71, 36] on link at bounding box center [74, 20] width 80 height 38
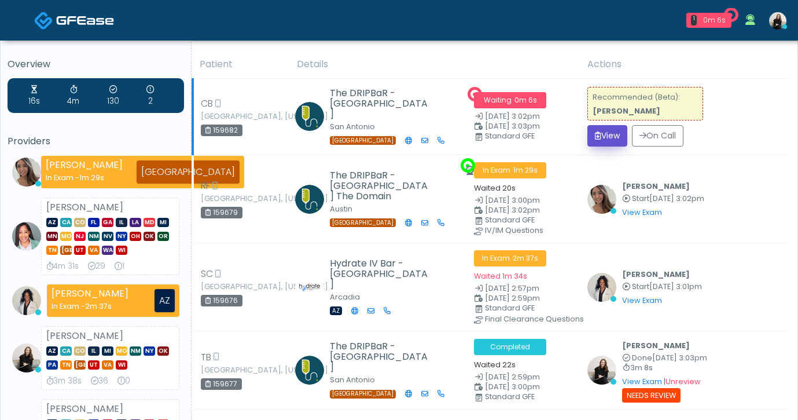
click at [615, 138] on button "View" at bounding box center [608, 135] width 40 height 21
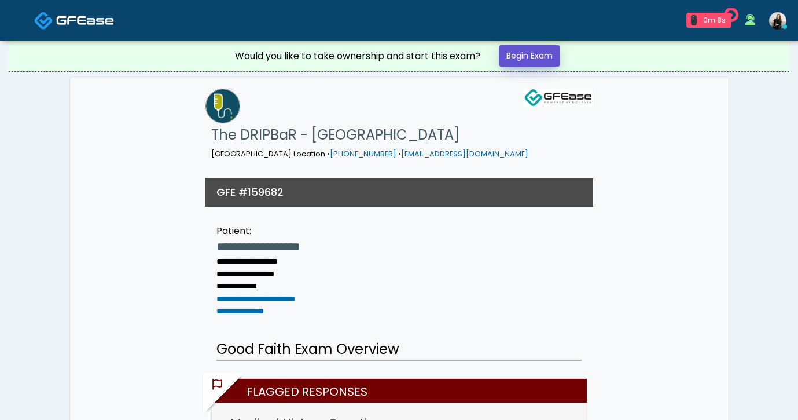
click at [547, 53] on link "Begin Exam" at bounding box center [529, 55] width 61 height 21
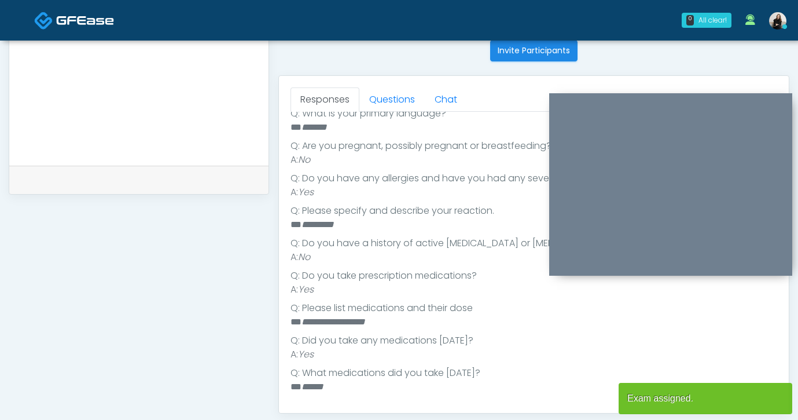
scroll to position [322, 0]
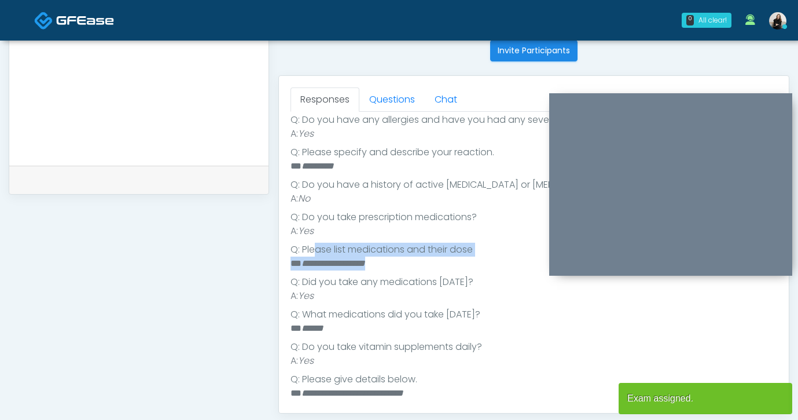
drag, startPoint x: 403, startPoint y: 256, endPoint x: 317, endPoint y: 255, distance: 86.3
click at [317, 255] on ul "Q: What is your primary language? ** ******* Q: Are you pregnant, possibly preg…" at bounding box center [534, 256] width 487 height 417
click at [317, 255] on li "Q: Please list medications and their dose" at bounding box center [534, 250] width 487 height 14
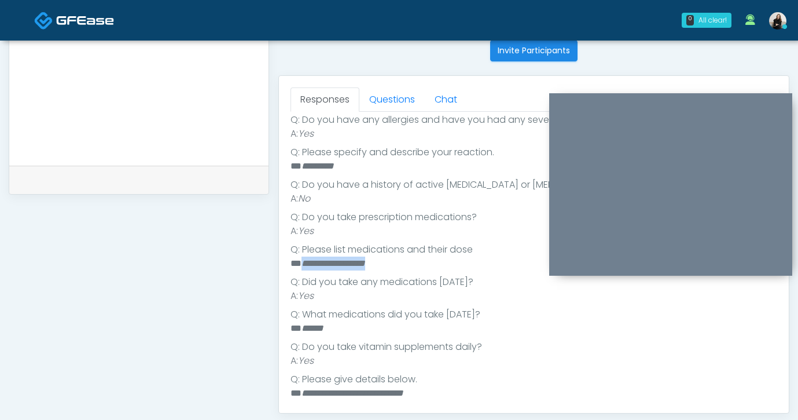
drag, startPoint x: 300, startPoint y: 262, endPoint x: 450, endPoint y: 261, distance: 149.4
click at [450, 261] on li "**********" at bounding box center [534, 263] width 487 height 14
copy em "**********"
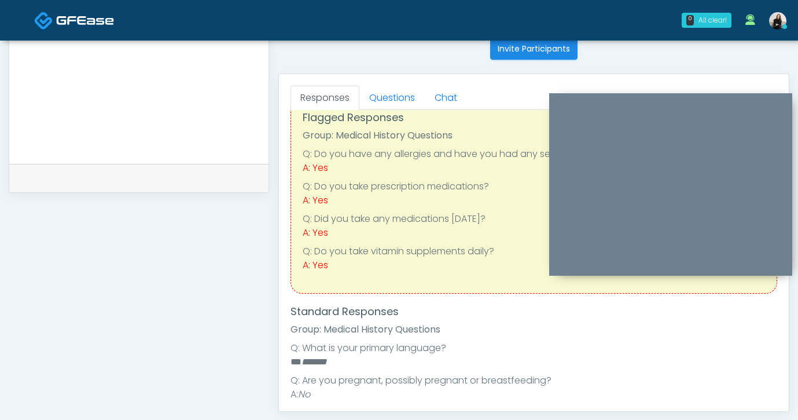
scroll to position [209, 0]
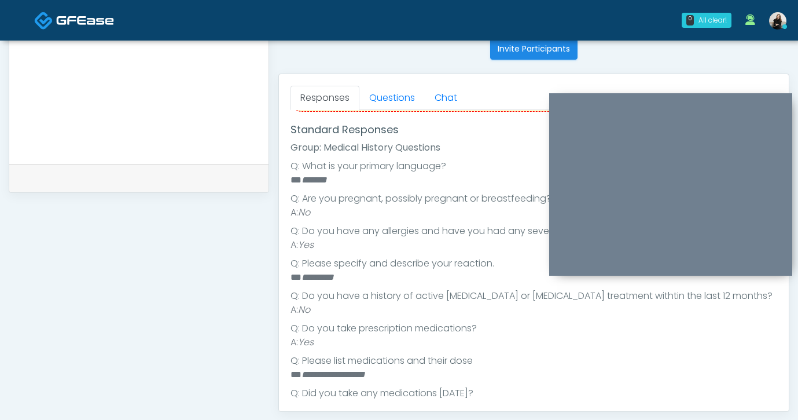
click at [327, 278] on em "*********" at bounding box center [318, 277] width 32 height 9
copy em "*********"
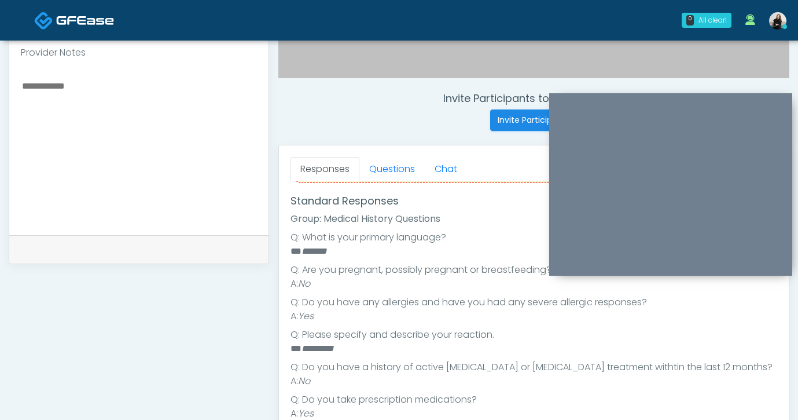
click at [161, 235] on div "Just saved" at bounding box center [138, 249] width 259 height 28
click at [152, 204] on textarea at bounding box center [139, 148] width 236 height 141
type textarea "*"
paste textarea "*********"
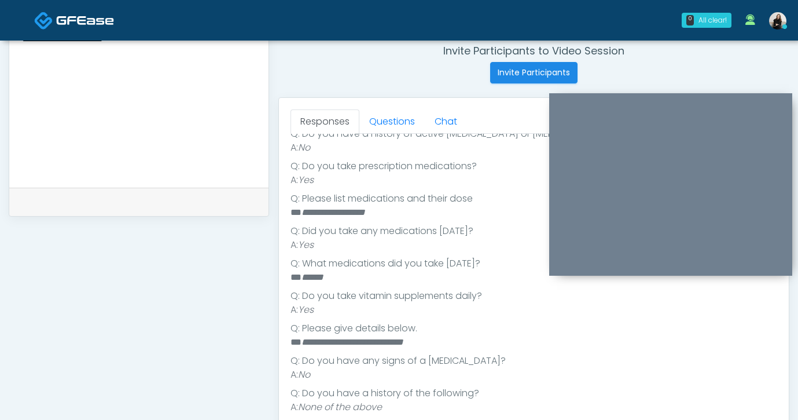
scroll to position [493, 0]
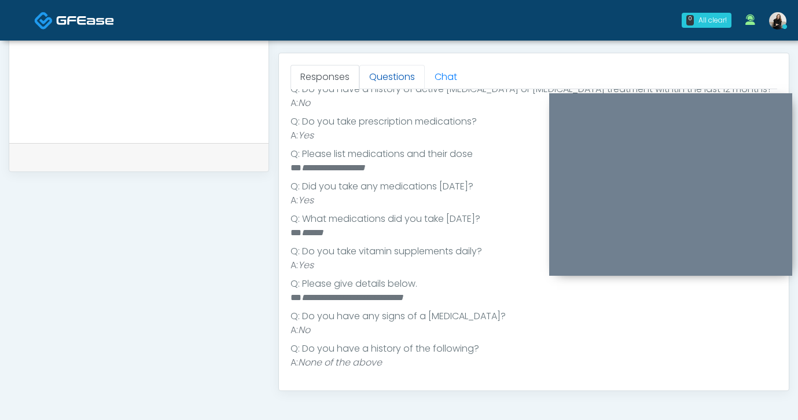
type textarea "**********"
click at [372, 80] on link "Questions" at bounding box center [391, 77] width 65 height 24
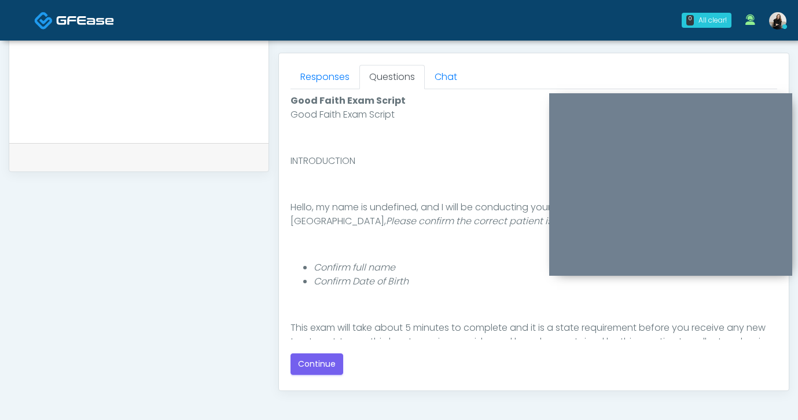
scroll to position [0, 0]
click at [307, 366] on button "Continue" at bounding box center [317, 363] width 53 height 21
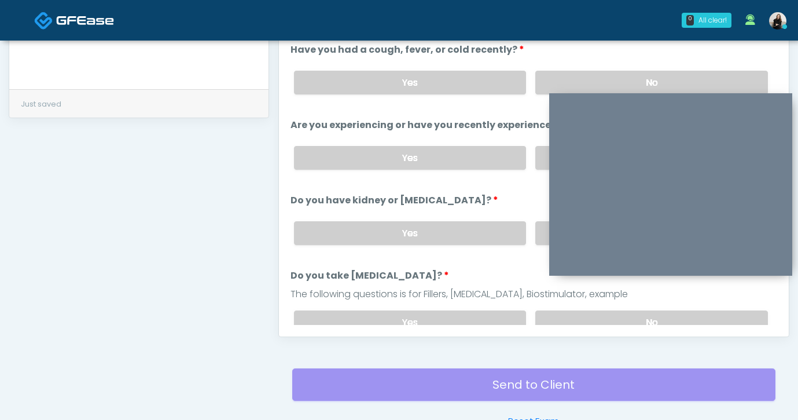
scroll to position [518, 0]
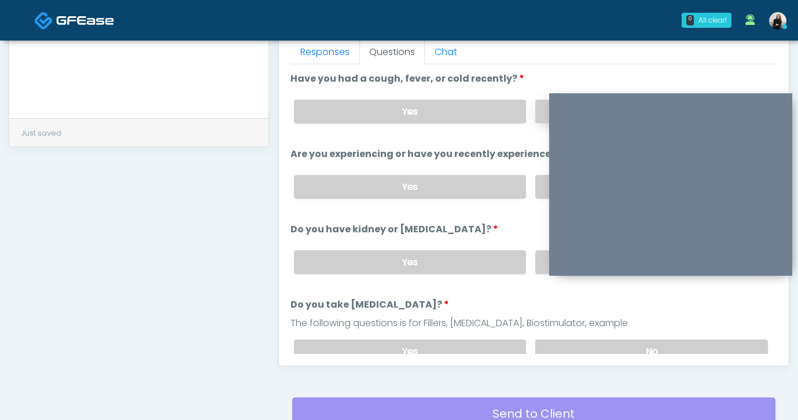
click at [537, 119] on label "No" at bounding box center [651, 112] width 233 height 24
click at [541, 197] on div "Yes No" at bounding box center [531, 187] width 493 height 42
click at [537, 203] on div "Yes No" at bounding box center [531, 187] width 493 height 42
click at [537, 192] on label "No" at bounding box center [651, 187] width 233 height 24
click at [537, 252] on label "No" at bounding box center [651, 262] width 233 height 24
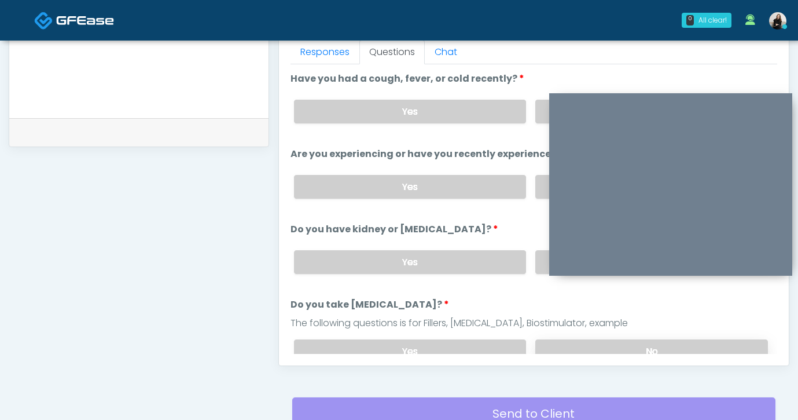
click at [543, 346] on label "No" at bounding box center [651, 351] width 233 height 24
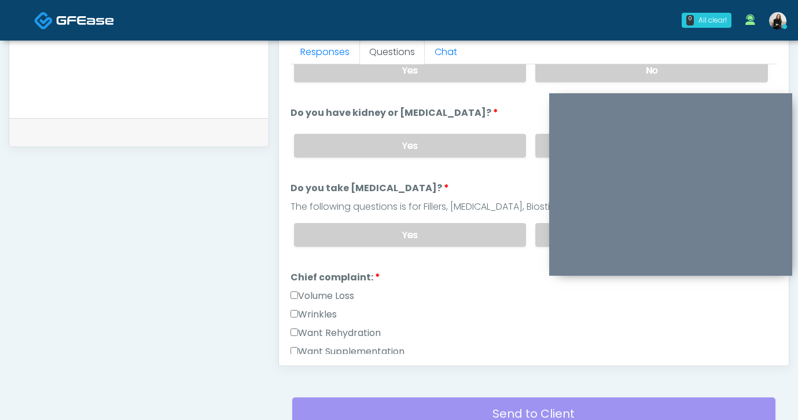
scroll to position [178, 0]
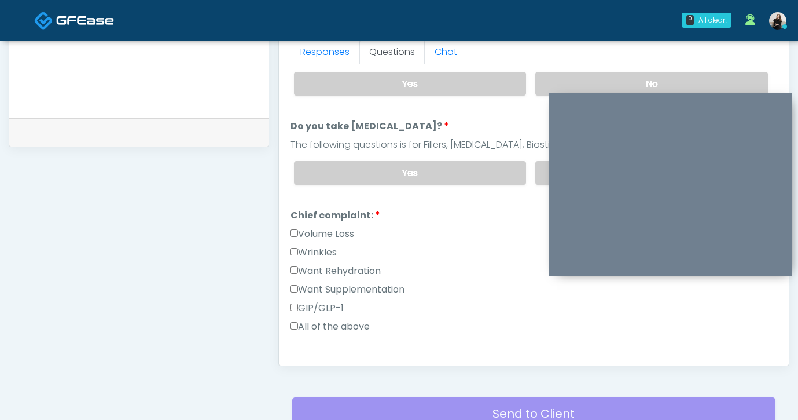
click at [355, 264] on label "Want Rehydration" at bounding box center [336, 271] width 90 height 14
click at [355, 284] on label "Want Supplementation" at bounding box center [348, 290] width 114 height 14
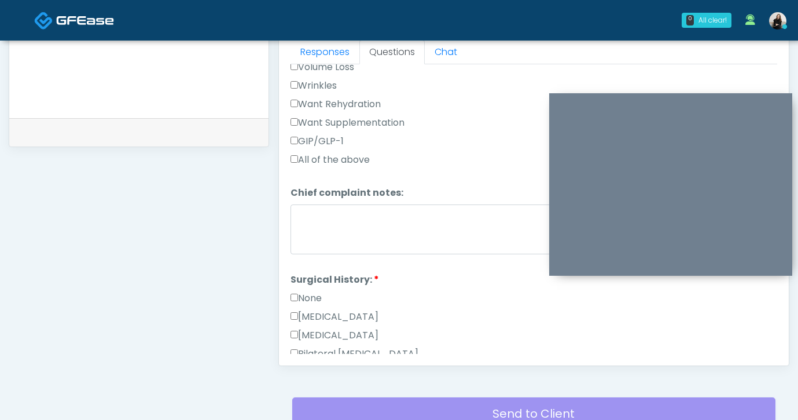
scroll to position [518, 0]
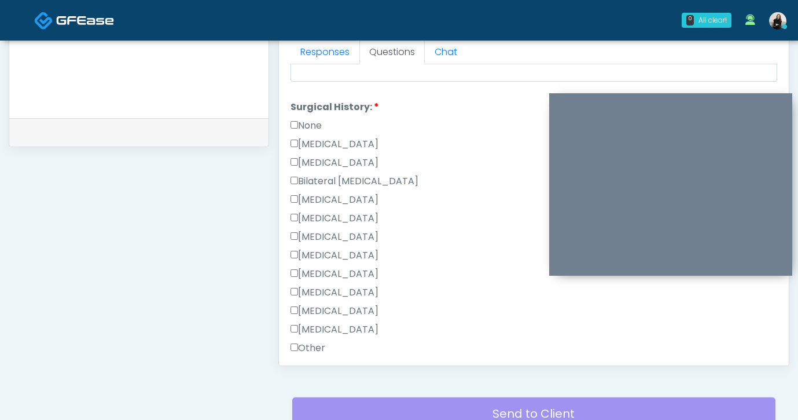
click at [347, 305] on label "Appendectomy" at bounding box center [335, 311] width 88 height 14
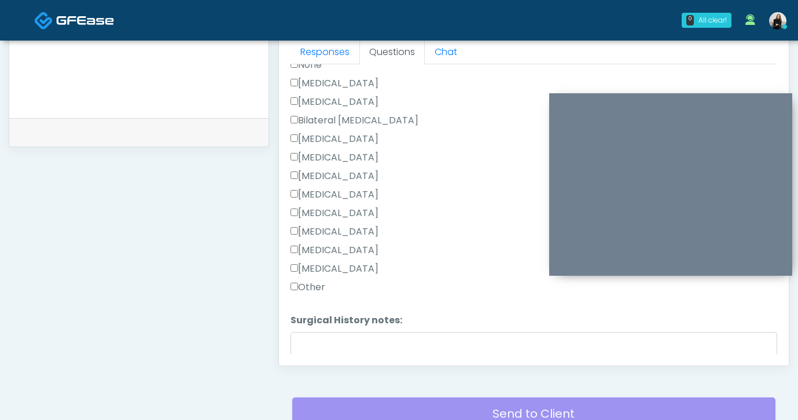
scroll to position [643, 0]
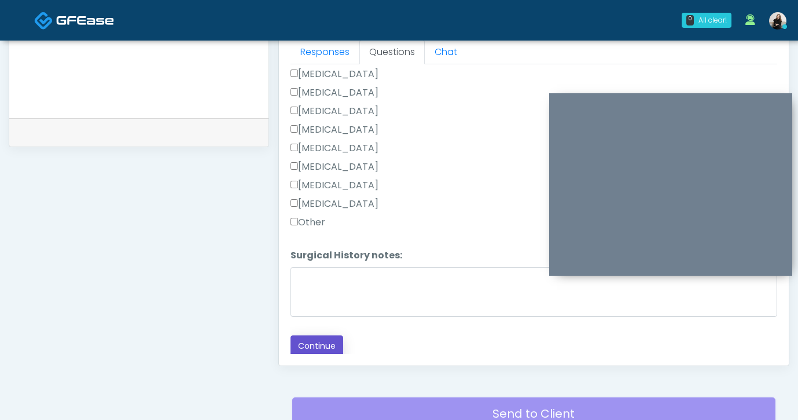
click at [329, 344] on button "Continue" at bounding box center [317, 345] width 53 height 21
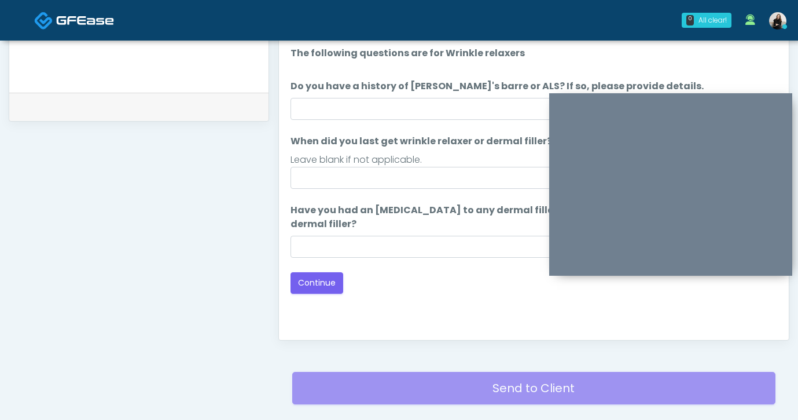
scroll to position [508, 0]
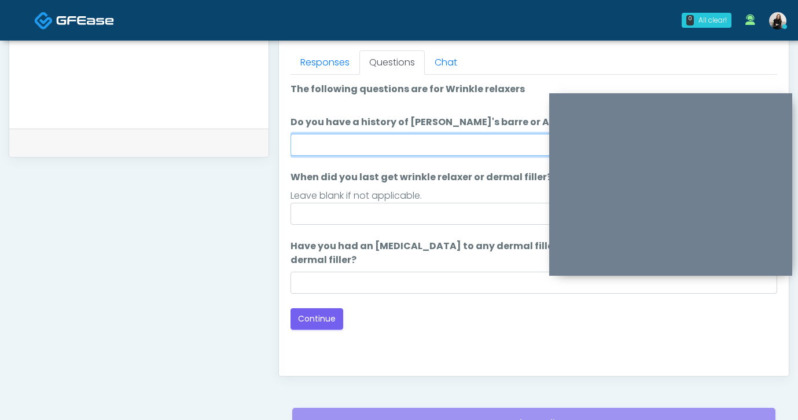
click at [388, 142] on input "Do you have a history of [PERSON_NAME]'s barre or ALS? If so, please provide de…" at bounding box center [534, 145] width 487 height 22
type input "**"
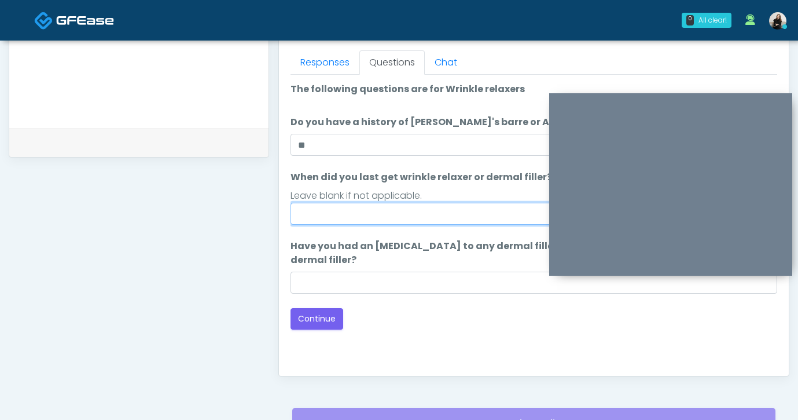
click at [384, 218] on input "When did you last get wrinkle relaxer or dermal filler?" at bounding box center [534, 214] width 487 height 22
type input "*****"
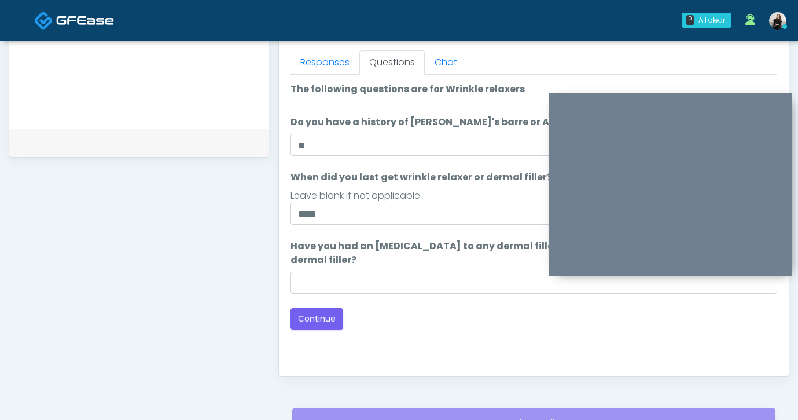
click at [384, 299] on div "Loading... Connecting to your agent... Please wait while we prepare your person…" at bounding box center [534, 205] width 487 height 247
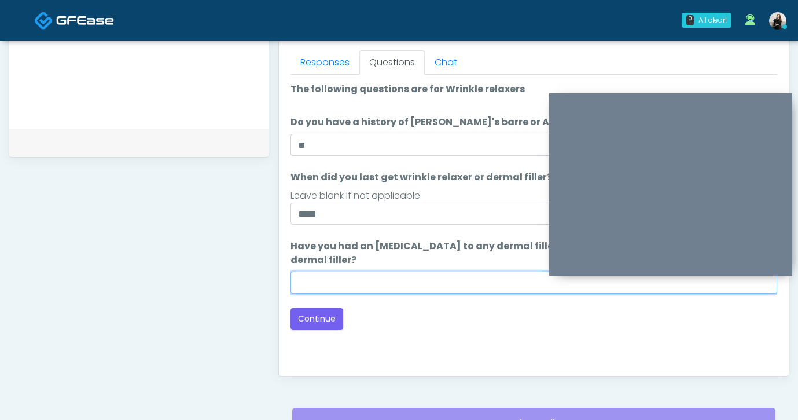
click at [388, 292] on input "Have you had an allergic response to any dermal fillers? If so, what was the re…" at bounding box center [534, 283] width 487 height 22
type input "*****"
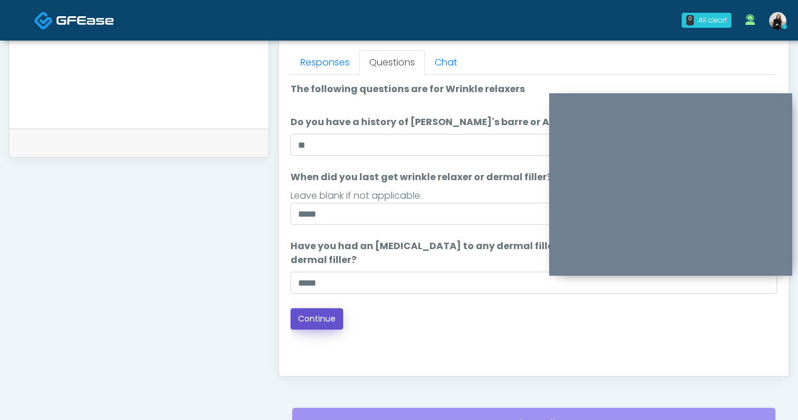
click at [317, 320] on button "Continue" at bounding box center [317, 318] width 53 height 21
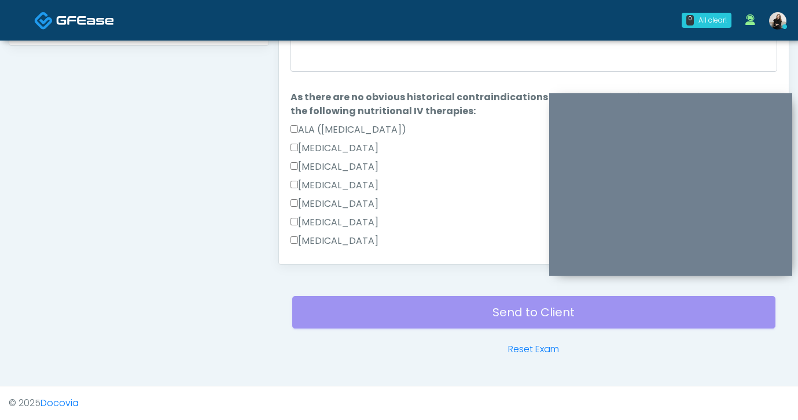
click at [314, 239] on label "Glutamine" at bounding box center [335, 241] width 88 height 14
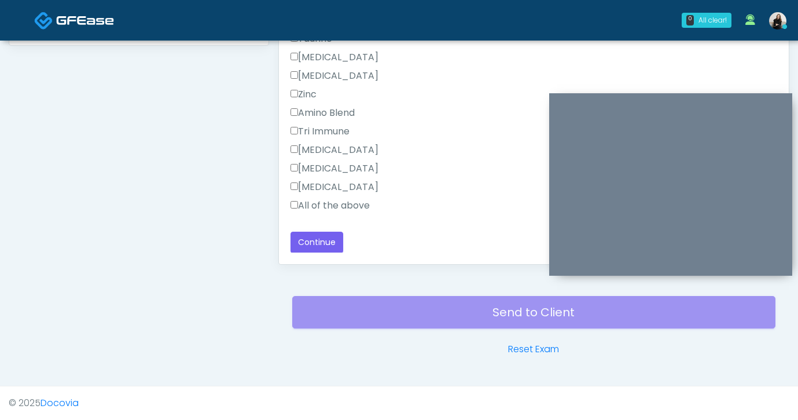
click at [320, 209] on label "All of the above" at bounding box center [330, 206] width 79 height 14
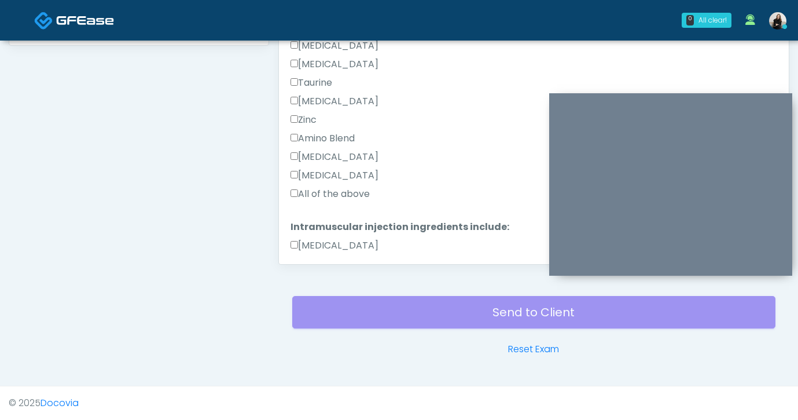
click at [321, 197] on label "All of the above" at bounding box center [330, 194] width 79 height 14
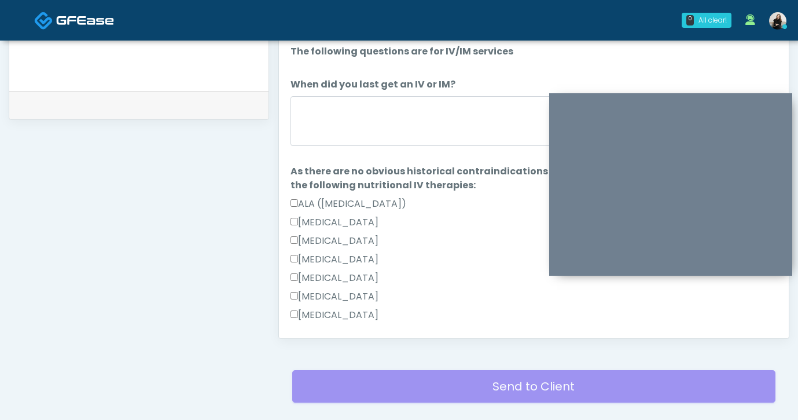
scroll to position [531, 0]
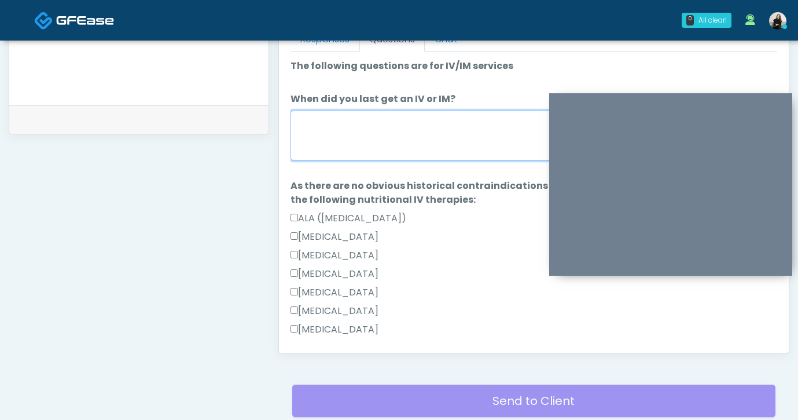
click at [336, 148] on textarea "When did you last get an IV or IM?" at bounding box center [534, 136] width 487 height 50
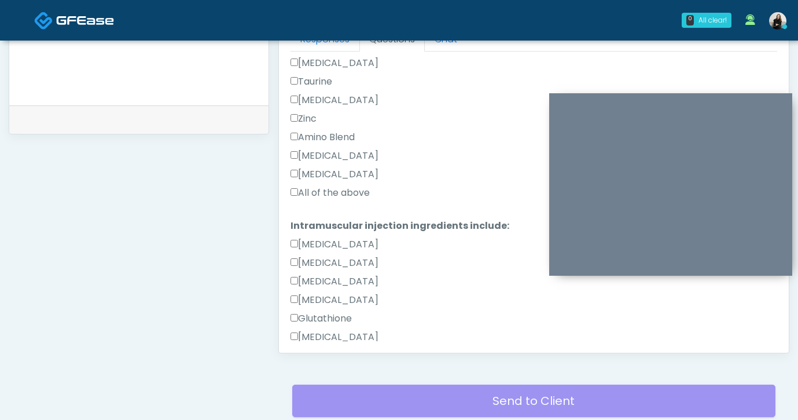
scroll to position [772, 0]
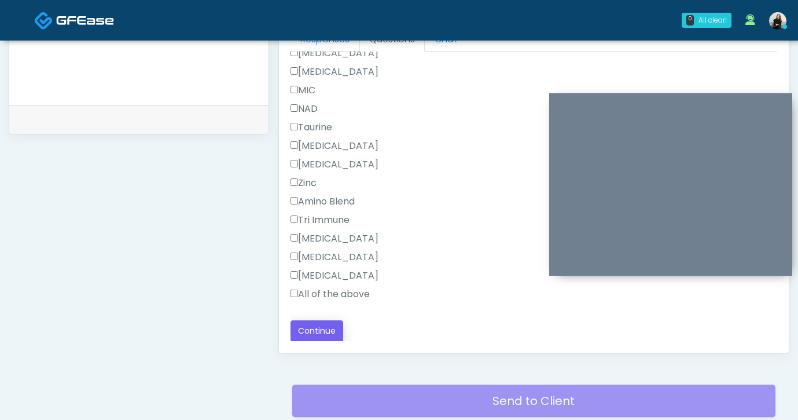
type textarea "**********"
click at [332, 325] on button "Continue" at bounding box center [317, 330] width 53 height 21
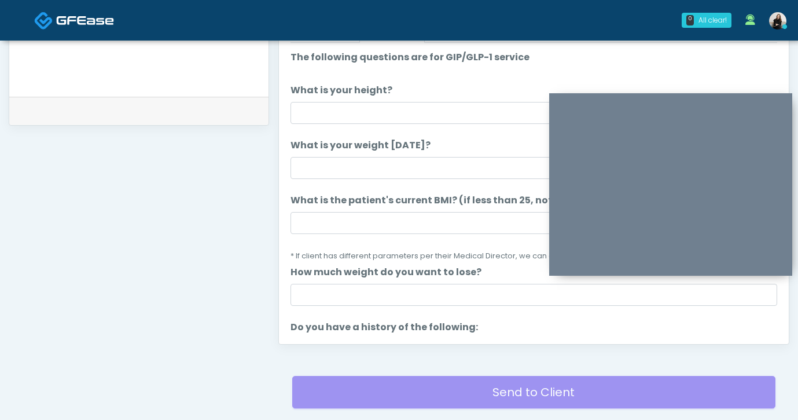
scroll to position [493, 0]
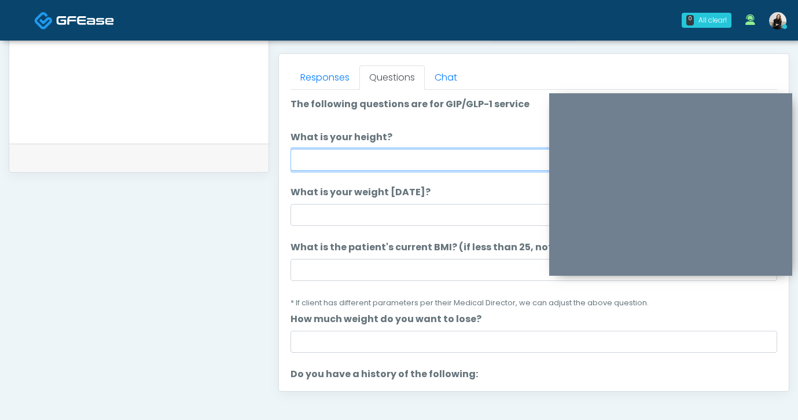
click at [410, 156] on input "What is your height?" at bounding box center [534, 160] width 487 height 22
click at [316, 154] on input "******" at bounding box center [534, 160] width 487 height 22
type input "*******"
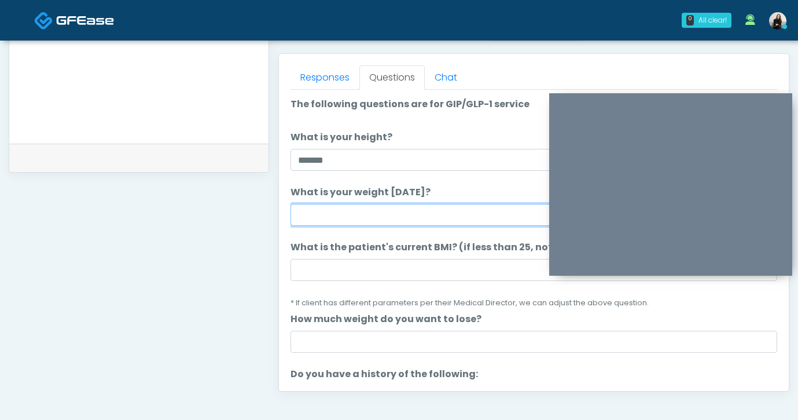
click at [315, 207] on input "What is your weight today?" at bounding box center [534, 215] width 487 height 22
type input "***"
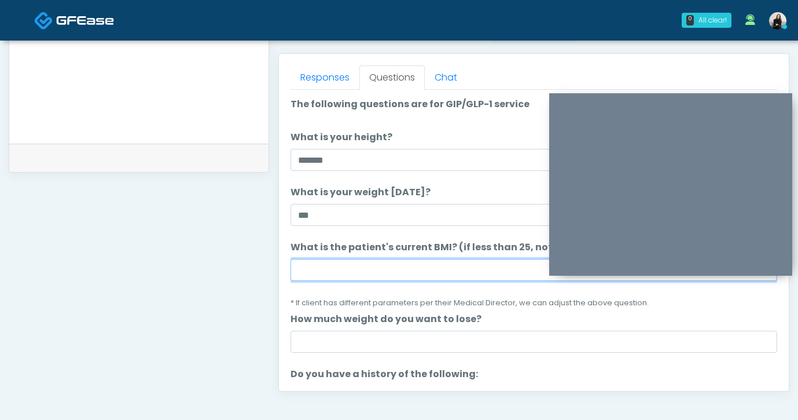
click at [317, 273] on input "What is the patient's current BMI? (if less than 25, not a candidate)" at bounding box center [534, 270] width 487 height 22
paste input "****"
type input "****"
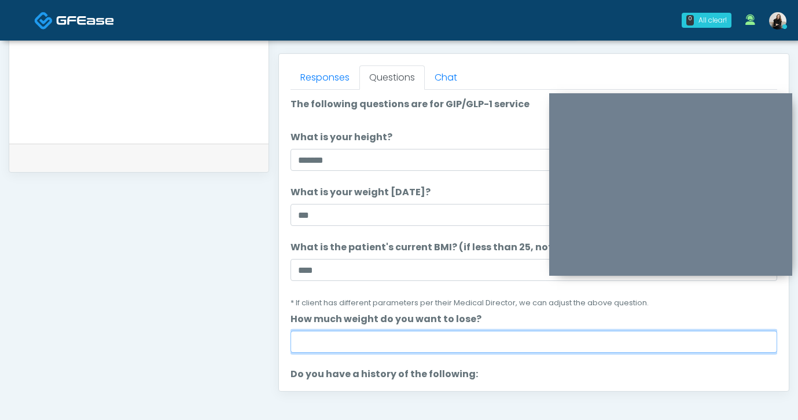
click at [335, 336] on input "How much weight do you want to lose?" at bounding box center [534, 342] width 487 height 22
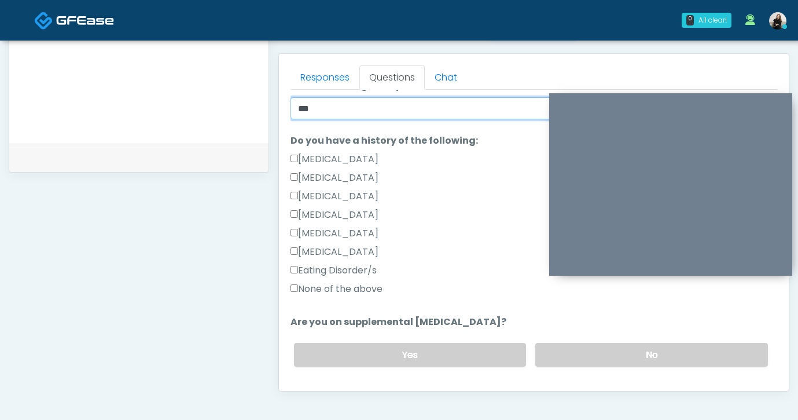
scroll to position [261, 0]
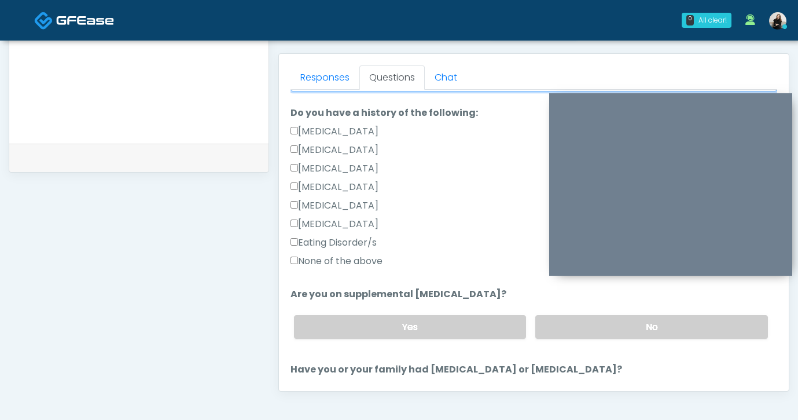
type input "***"
click at [357, 255] on label "None of the above" at bounding box center [337, 261] width 92 height 14
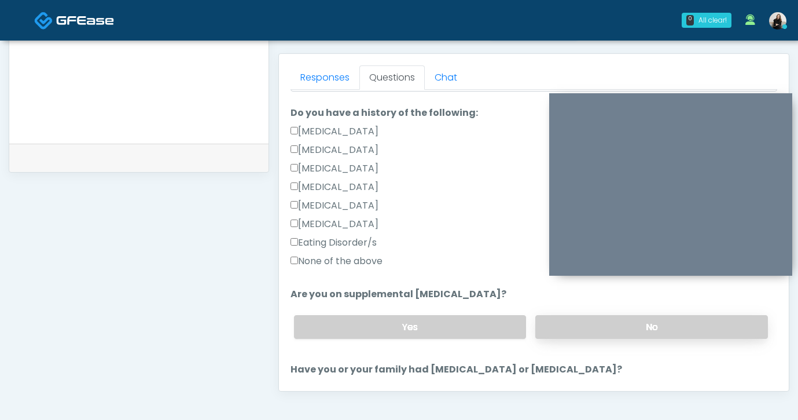
click at [548, 322] on label "No" at bounding box center [651, 327] width 233 height 24
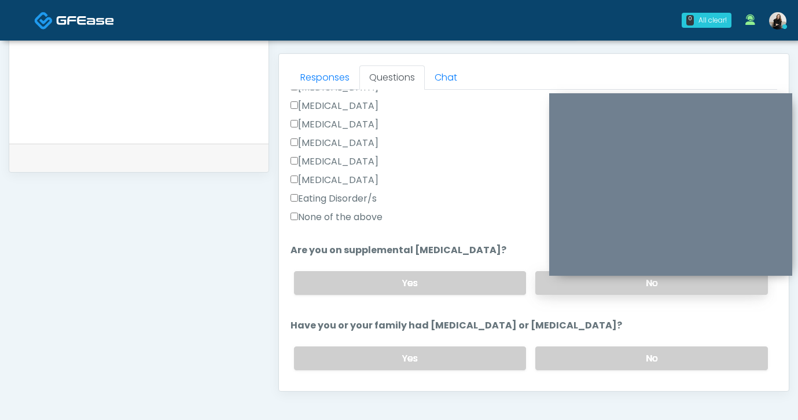
scroll to position [389, 0]
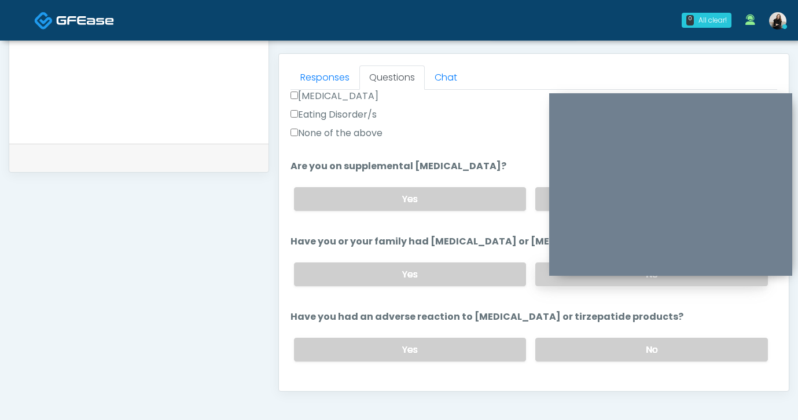
click at [541, 281] on label "No" at bounding box center [651, 274] width 233 height 24
click at [555, 333] on div "Yes No" at bounding box center [531, 349] width 493 height 42
click at [556, 349] on label "No" at bounding box center [651, 350] width 233 height 24
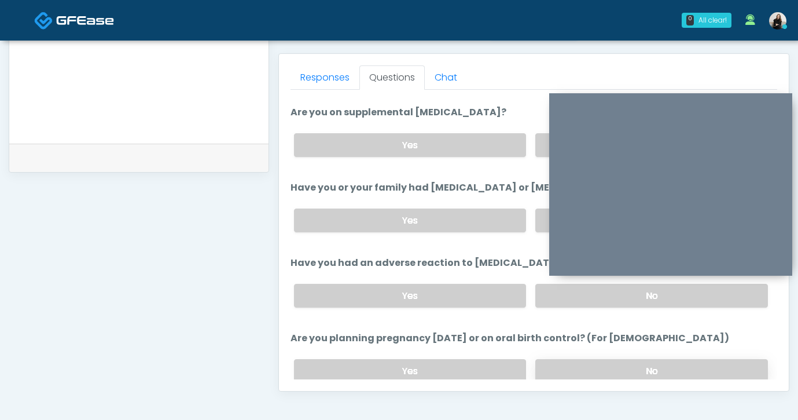
click at [561, 359] on label "No" at bounding box center [651, 371] width 233 height 24
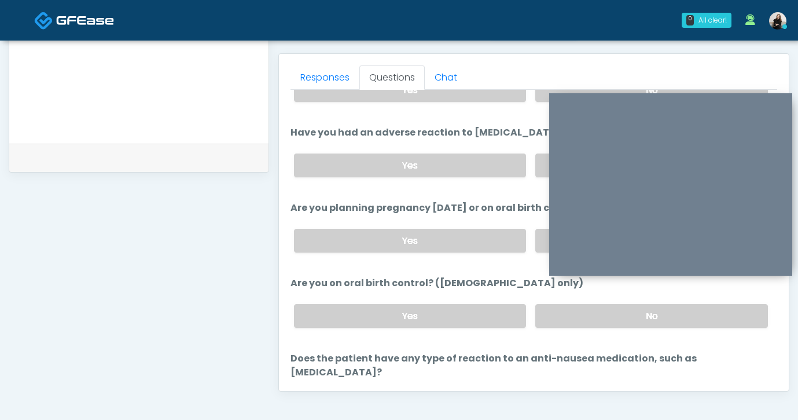
scroll to position [581, 0]
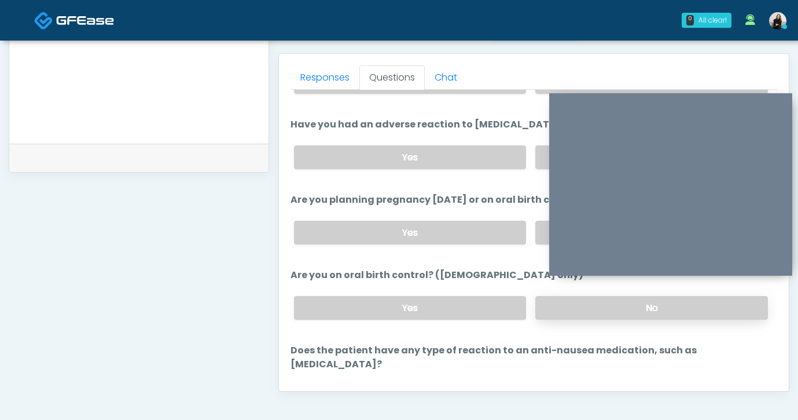
click at [553, 313] on label "No" at bounding box center [651, 308] width 233 height 24
click at [555, 385] on label "No" at bounding box center [651, 397] width 233 height 24
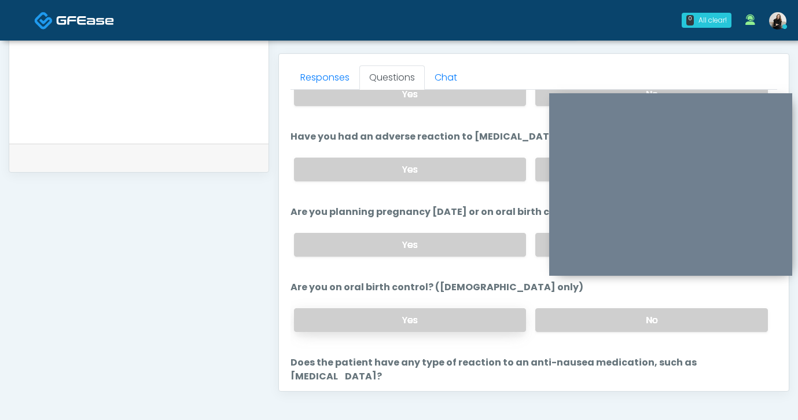
scroll to position [639, 0]
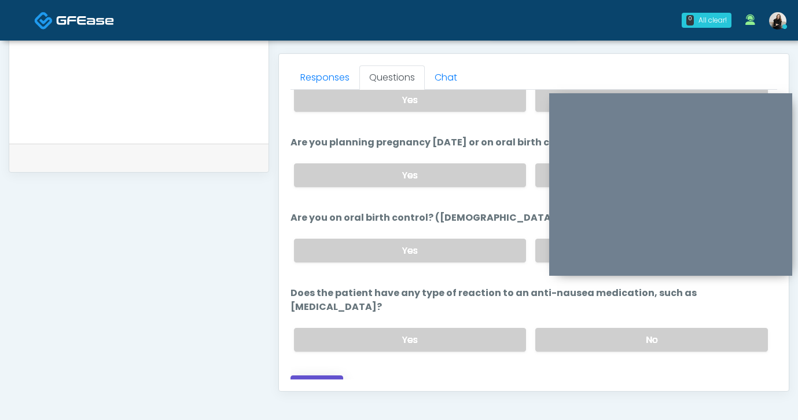
click at [335, 375] on button "Continue" at bounding box center [317, 385] width 53 height 21
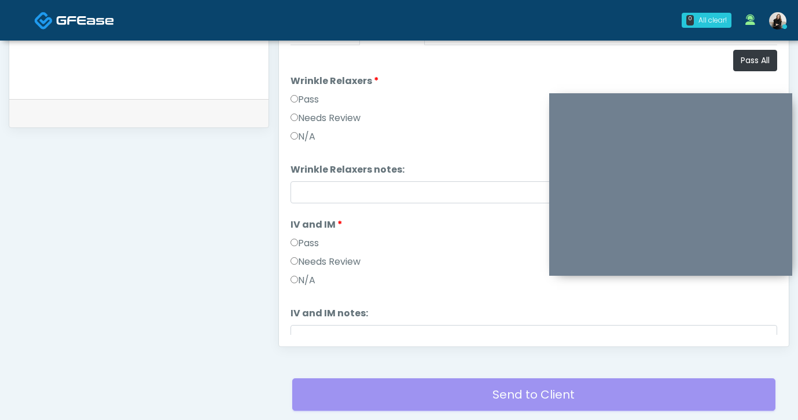
scroll to position [520, 0]
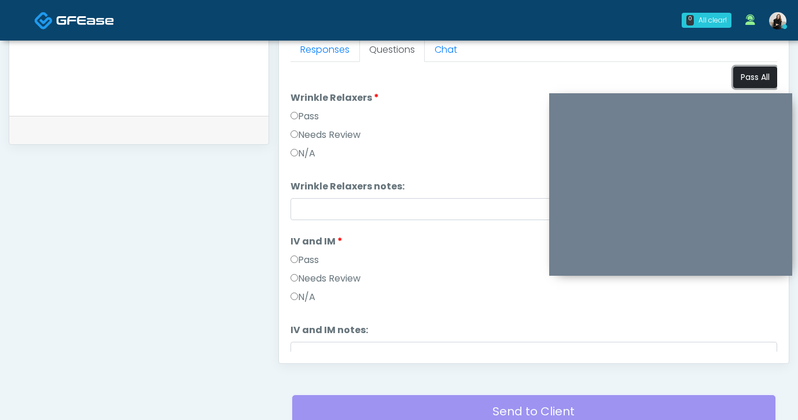
click at [740, 70] on button "Pass All" at bounding box center [755, 77] width 44 height 21
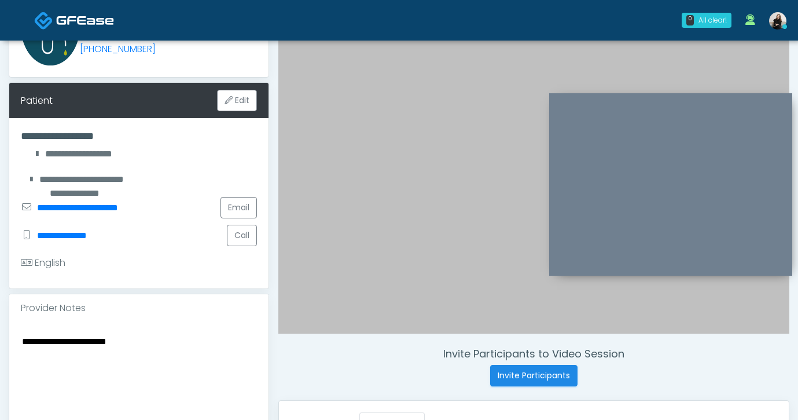
scroll to position [134, 0]
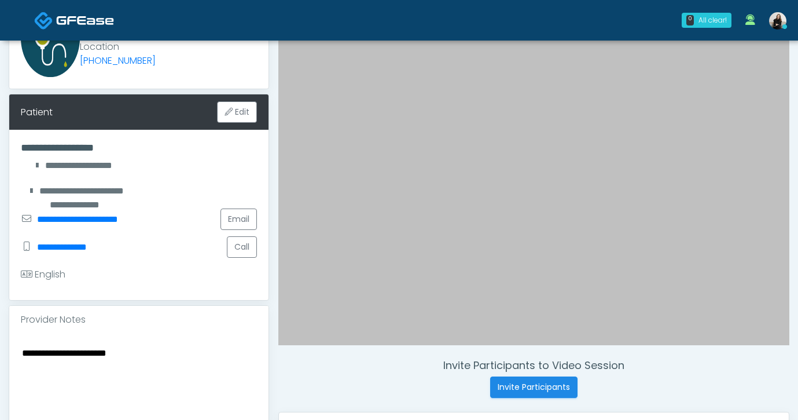
click at [63, 345] on textarea "**********" at bounding box center [139, 415] width 236 height 141
click at [61, 345] on textarea "**********" at bounding box center [139, 415] width 236 height 141
click at [60, 345] on textarea "**********" at bounding box center [139, 415] width 236 height 141
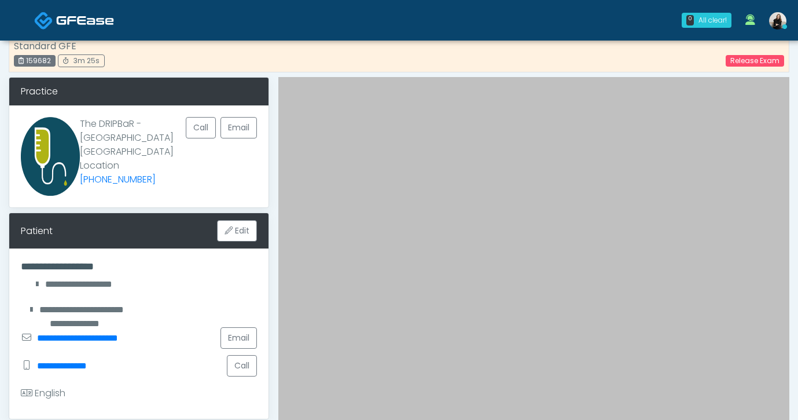
type textarea "**********"
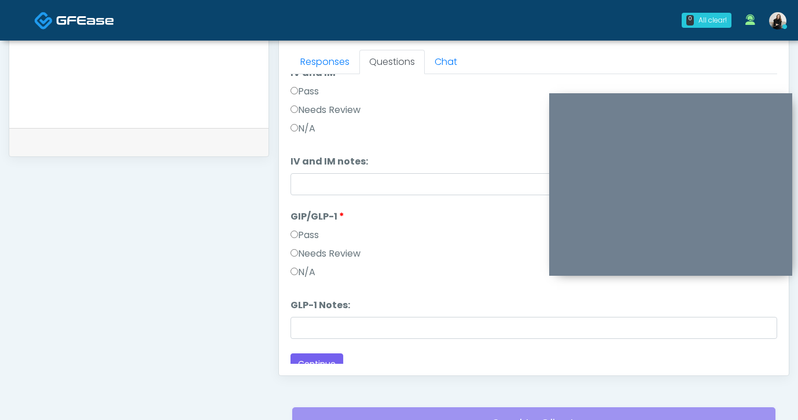
scroll to position [192, 0]
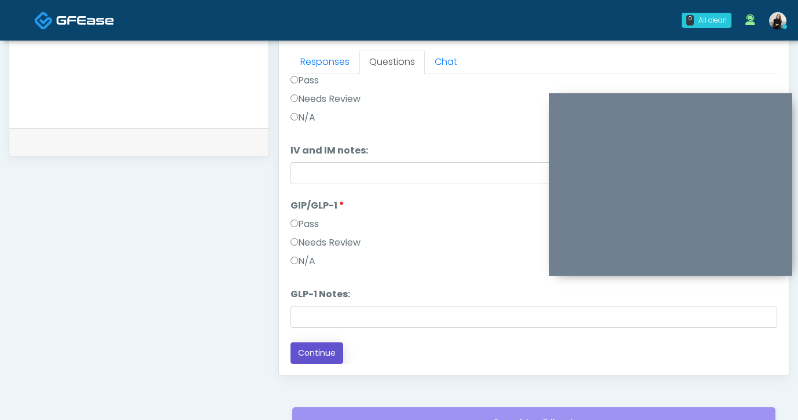
click at [325, 353] on button "Continue" at bounding box center [317, 352] width 53 height 21
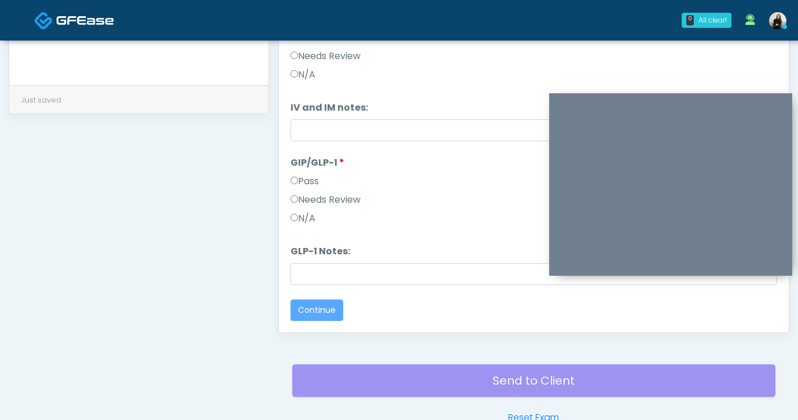
scroll to position [0, 0]
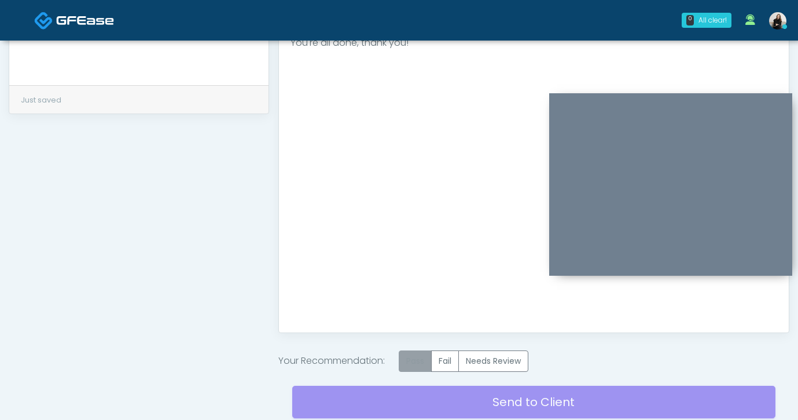
click at [427, 356] on label "Pass" at bounding box center [415, 360] width 33 height 21
click at [433, 399] on div "Send to Client Reset Exam" at bounding box center [533, 409] width 483 height 74
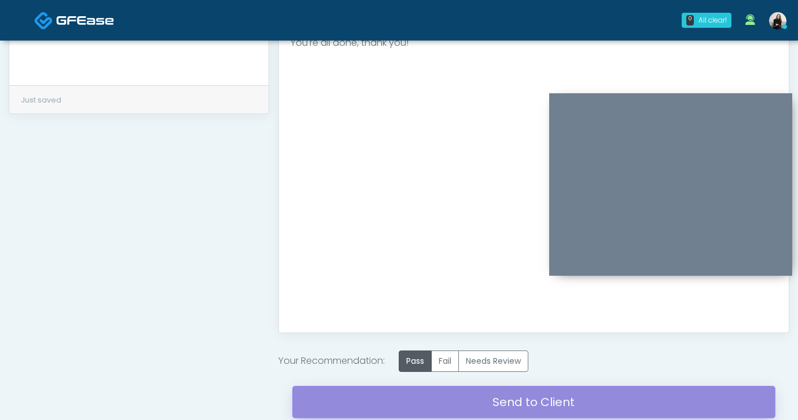
click at [439, 400] on link "Send to Client" at bounding box center [533, 402] width 483 height 32
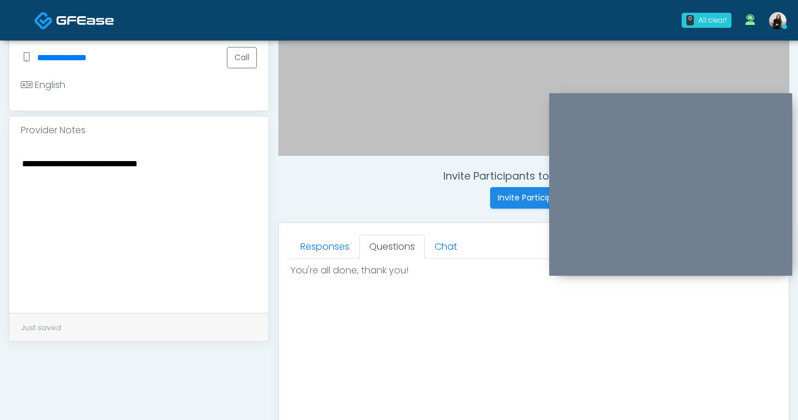
scroll to position [283, 0]
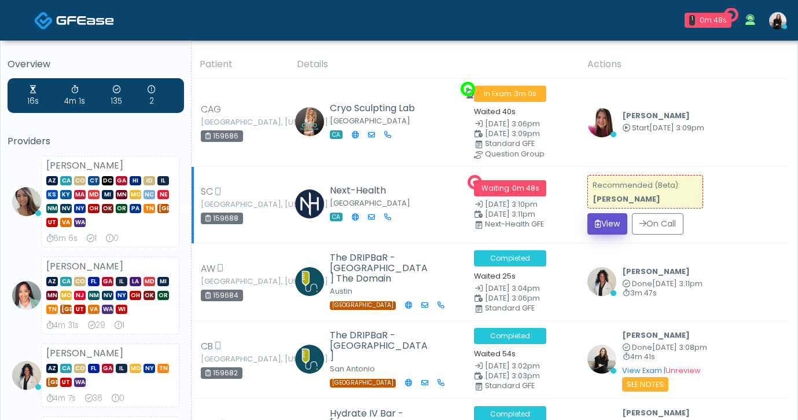
click at [598, 222] on icon "submit" at bounding box center [598, 223] width 6 height 8
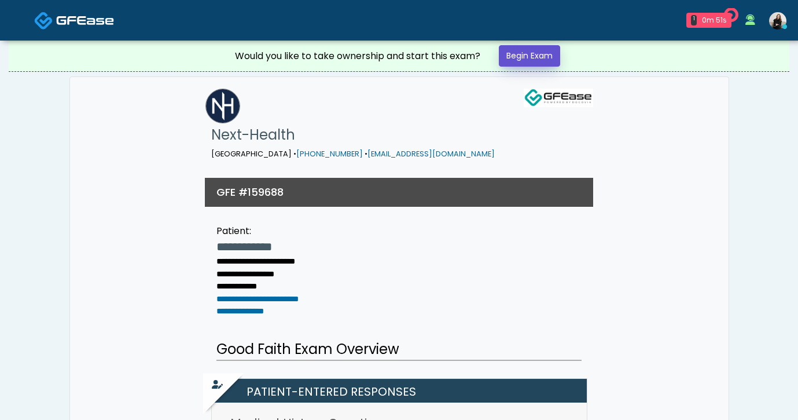
click at [533, 61] on link "Begin Exam" at bounding box center [529, 55] width 61 height 21
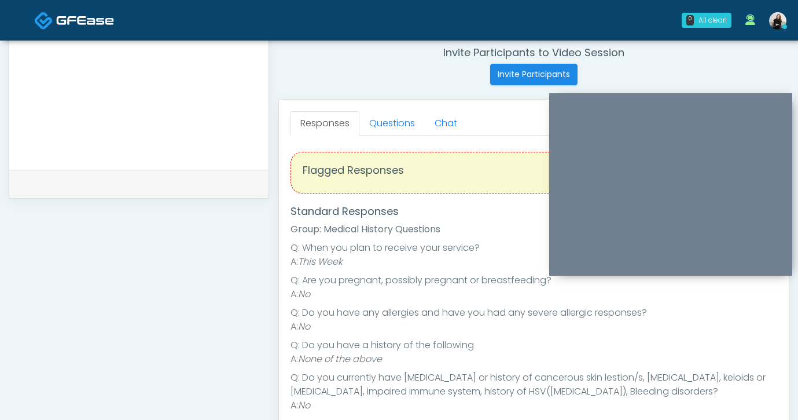
scroll to position [423, 0]
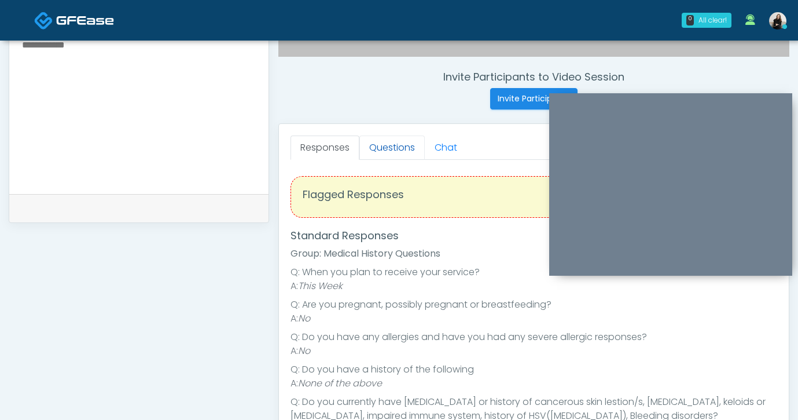
click at [395, 154] on link "Questions" at bounding box center [391, 147] width 65 height 24
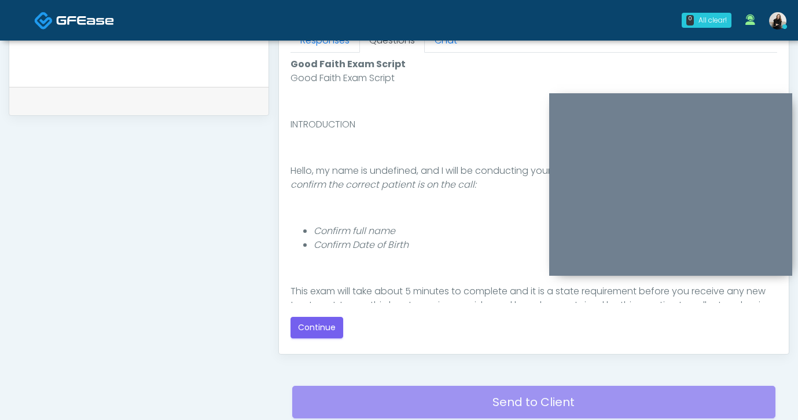
scroll to position [549, 0]
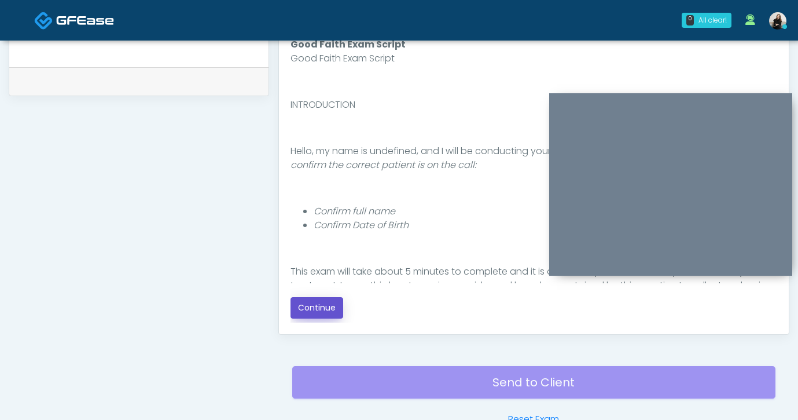
click at [335, 299] on button "Continue" at bounding box center [317, 307] width 53 height 21
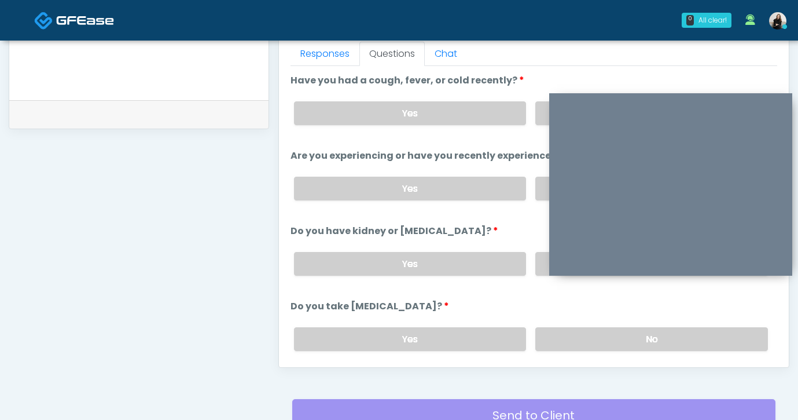
scroll to position [505, 0]
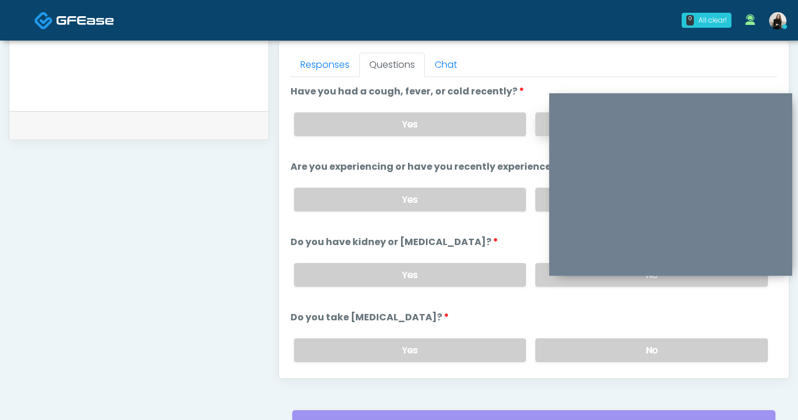
click at [541, 134] on label "No" at bounding box center [651, 124] width 233 height 24
click at [538, 195] on label "No" at bounding box center [651, 200] width 233 height 24
click at [534, 275] on div "Yes No" at bounding box center [531, 275] width 493 height 42
click at [548, 278] on label "No" at bounding box center [651, 275] width 233 height 24
click at [552, 353] on label "No" at bounding box center [651, 350] width 233 height 24
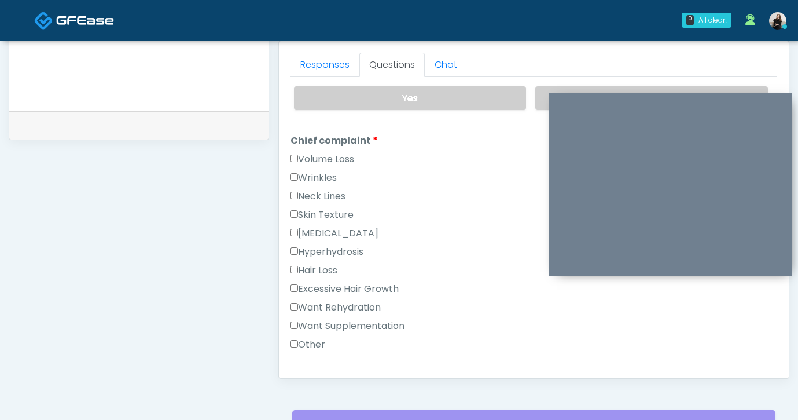
scroll to position [284, 0]
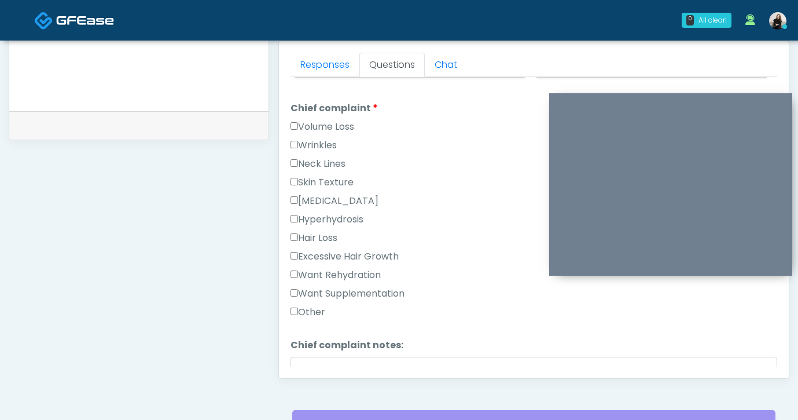
click at [318, 142] on label "Wrinkles" at bounding box center [314, 145] width 46 height 14
click at [331, 272] on label "Want Rehydration" at bounding box center [336, 275] width 90 height 14
click at [335, 295] on label "Want Supplementation" at bounding box center [348, 294] width 114 height 14
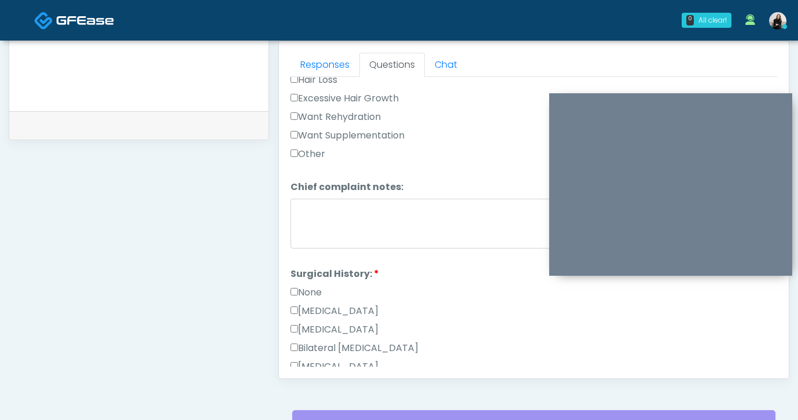
click at [323, 282] on li "Surgical History: Surgical History: None Cesarean Section Hysterectomy Bilatera…" at bounding box center [534, 396] width 487 height 259
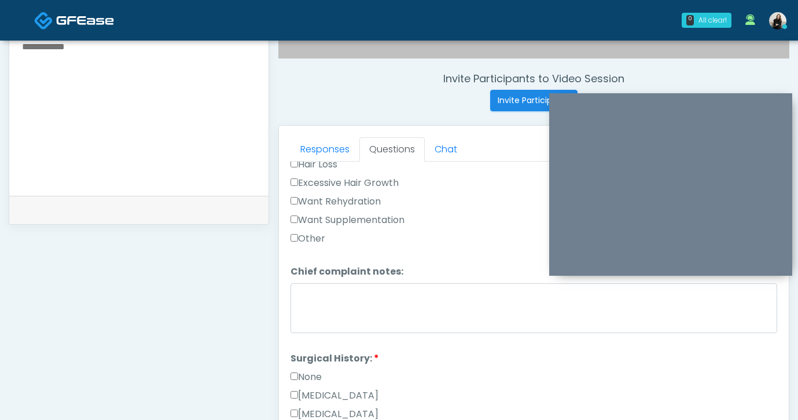
scroll to position [322, 0]
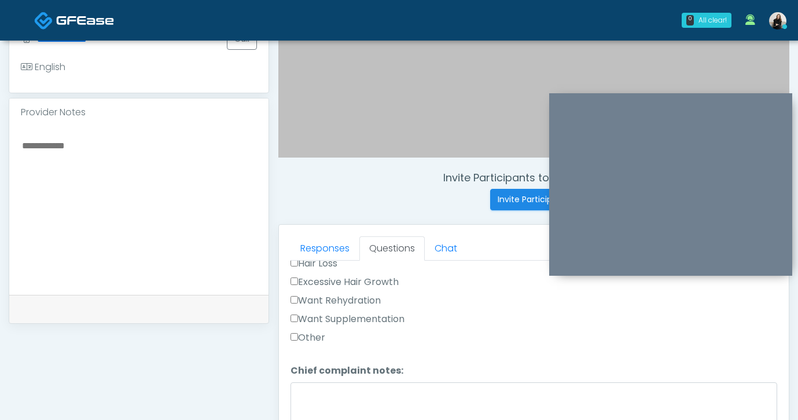
click at [160, 181] on textarea at bounding box center [139, 208] width 236 height 141
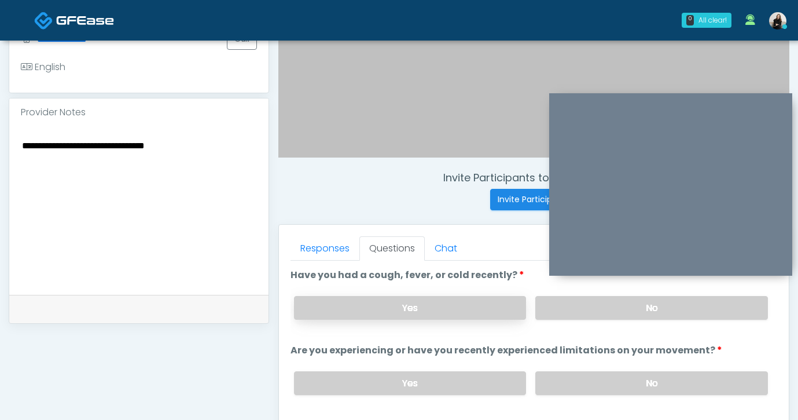
type textarea "**********"
click at [371, 300] on label "Yes" at bounding box center [410, 308] width 233 height 24
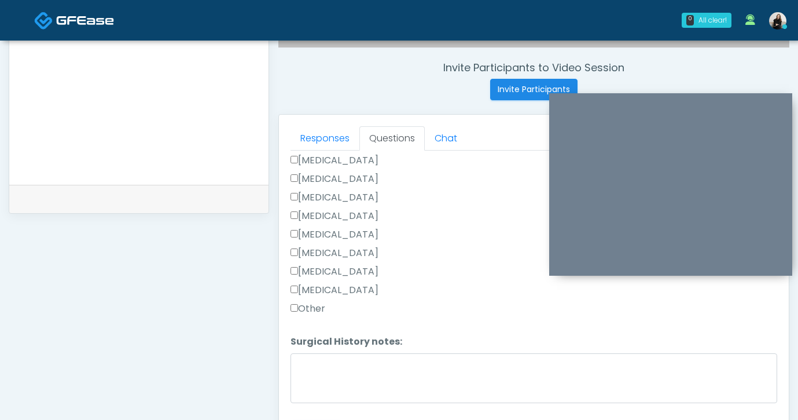
scroll to position [478, 0]
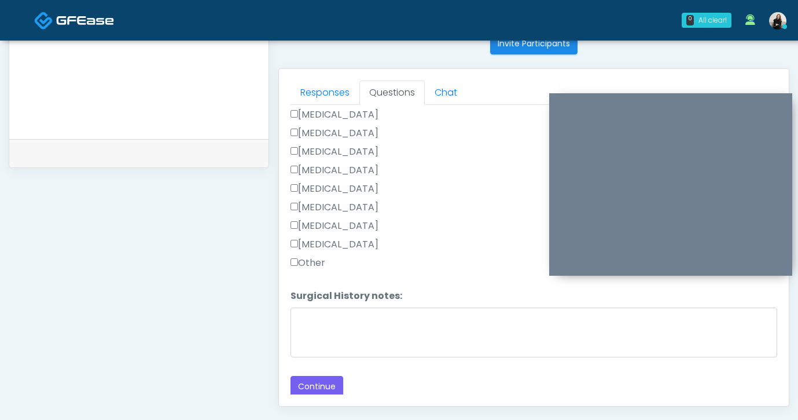
click at [304, 265] on label "Other" at bounding box center [308, 263] width 35 height 14
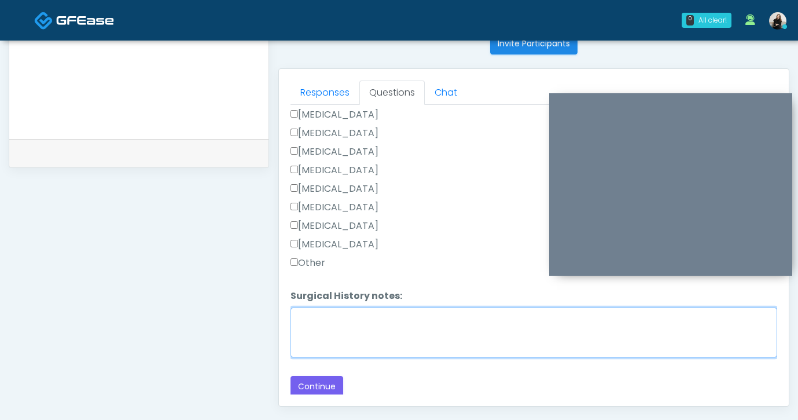
click at [304, 350] on textarea "Surgical History notes:" at bounding box center [534, 332] width 487 height 50
click at [292, 331] on textarea "**********" at bounding box center [534, 332] width 487 height 50
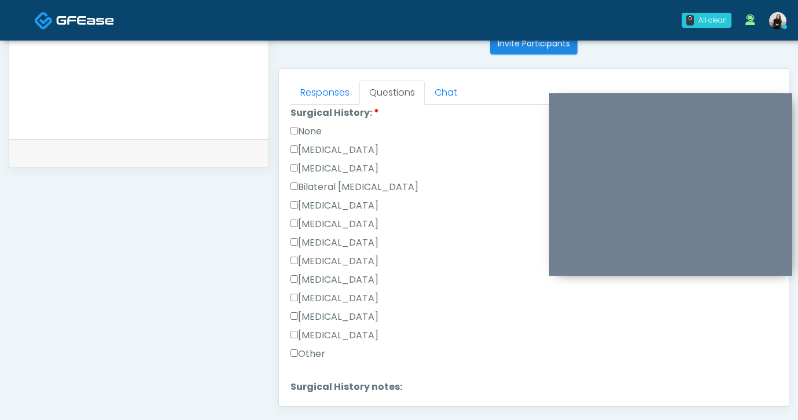
scroll to position [604, 0]
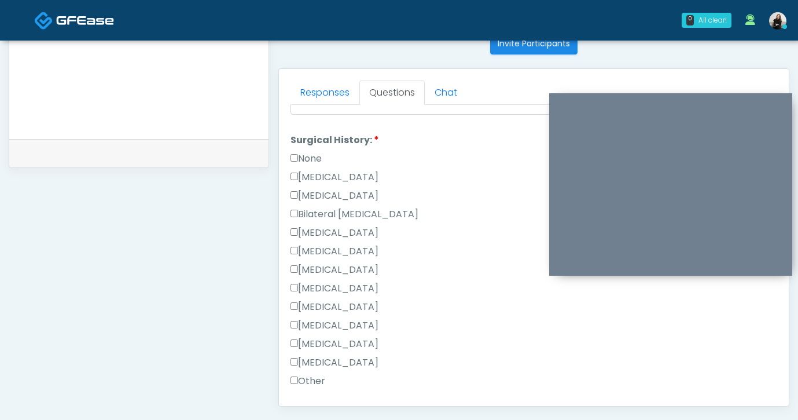
type textarea "**********"
click at [351, 222] on div "Bilateral Tubal Ligation" at bounding box center [534, 216] width 487 height 19
click at [351, 226] on label "[MEDICAL_DATA]" at bounding box center [335, 233] width 88 height 14
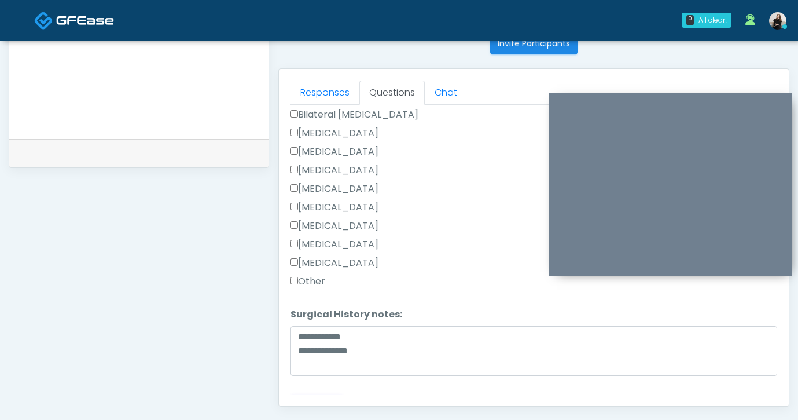
scroll to position [722, 0]
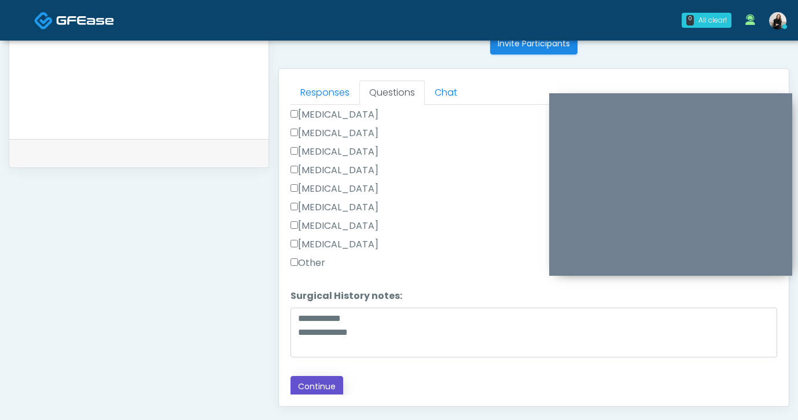
click at [325, 380] on button "Continue" at bounding box center [317, 386] width 53 height 21
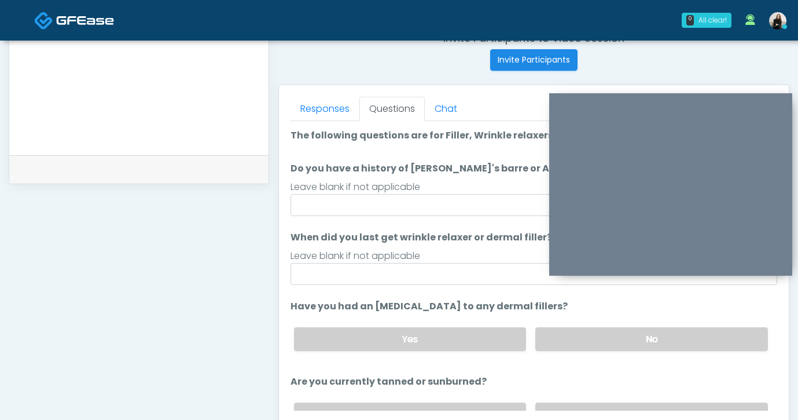
scroll to position [411, 0]
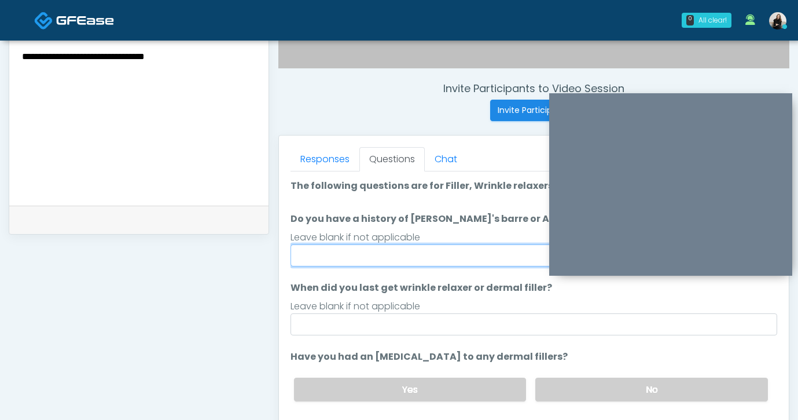
click at [361, 250] on input "Do you have a history of Guillain's barre or ALS? If so, please provide details." at bounding box center [534, 255] width 487 height 22
type input "**"
click at [369, 336] on ol "The following questions are for Filler, Wrinkle relaxers, PRP, and Lasers The f…" at bounding box center [534, 370] width 487 height 382
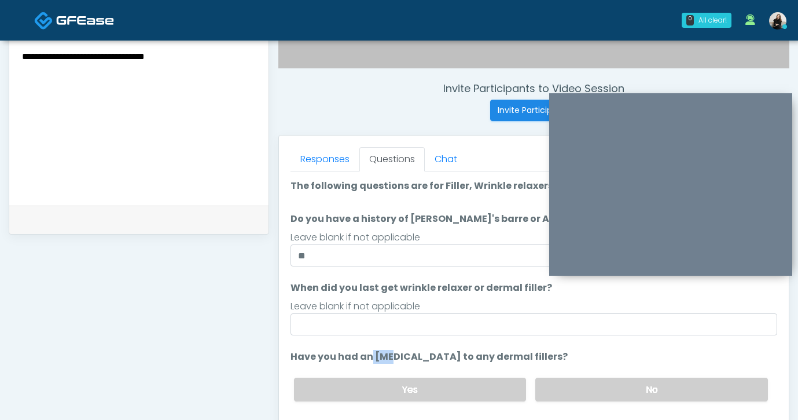
click at [369, 336] on ol "The following questions are for Filler, Wrinkle relaxers, PRP, and Lasers The f…" at bounding box center [534, 370] width 487 height 382
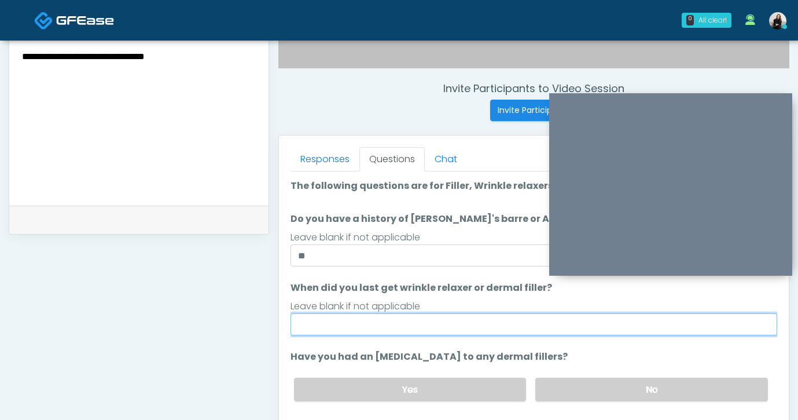
click at [371, 326] on input "When did you last get wrinkle relaxer or dermal filler?" at bounding box center [534, 324] width 487 height 22
type input "******"
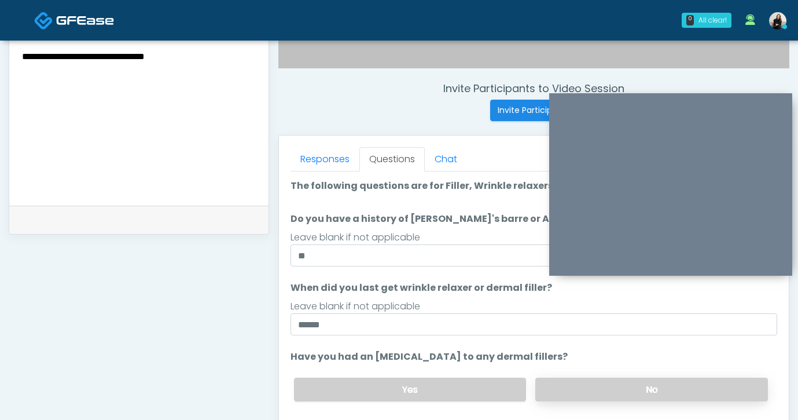
click at [574, 380] on label "No" at bounding box center [651, 389] width 233 height 24
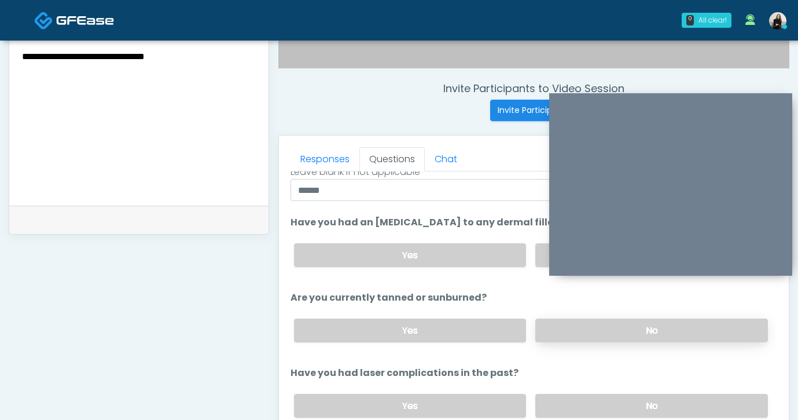
click at [584, 338] on label "No" at bounding box center [651, 330] width 233 height 24
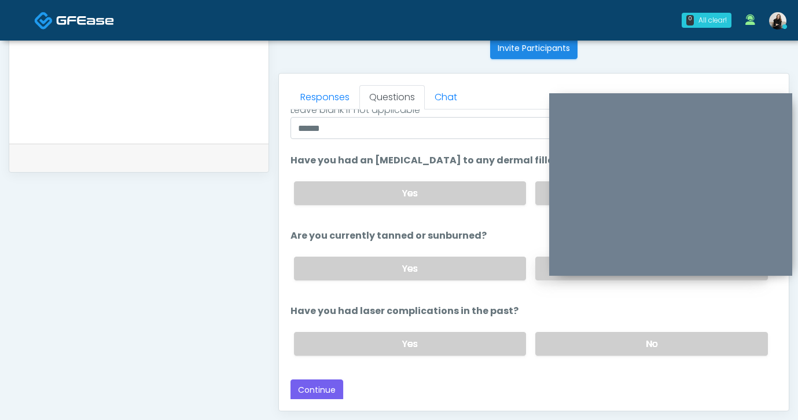
scroll to position [498, 0]
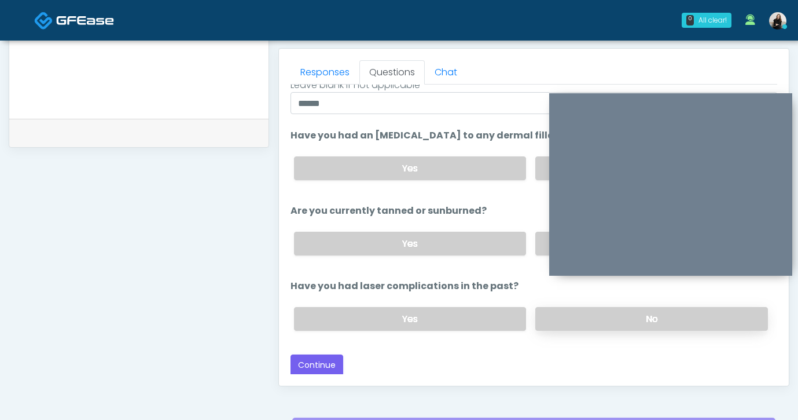
click at [581, 322] on label "No" at bounding box center [651, 319] width 233 height 24
click at [327, 360] on button "Continue" at bounding box center [317, 364] width 53 height 21
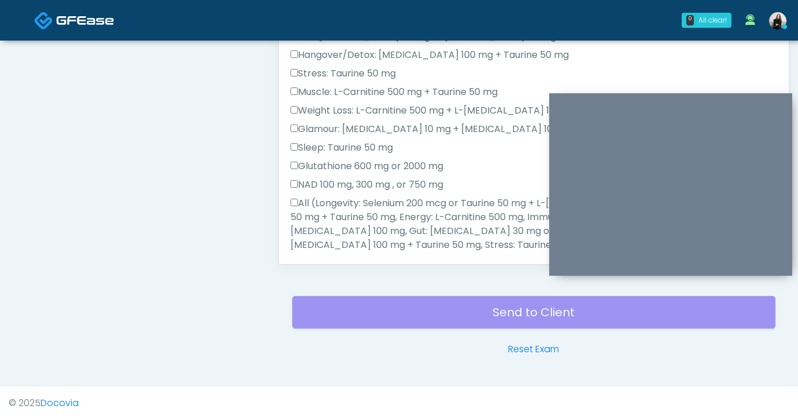
scroll to position [574, 0]
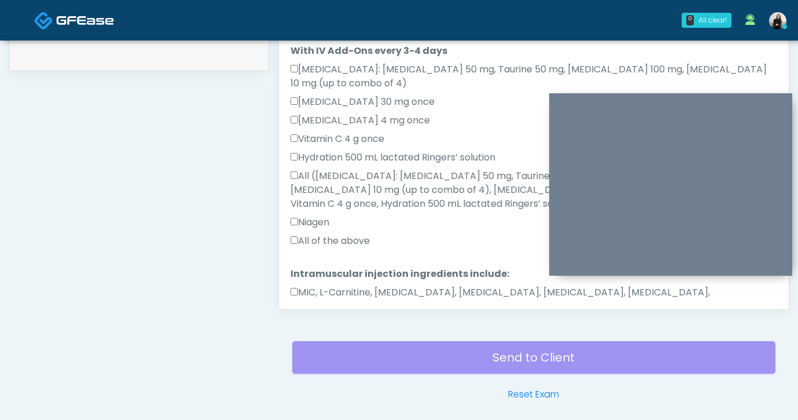
click at [332, 285] on label "MIC, L-Carnitine, Methylcobalamin, Glycine, B-Complex, Lycine, Biotin, Vitamin …" at bounding box center [534, 299] width 487 height 28
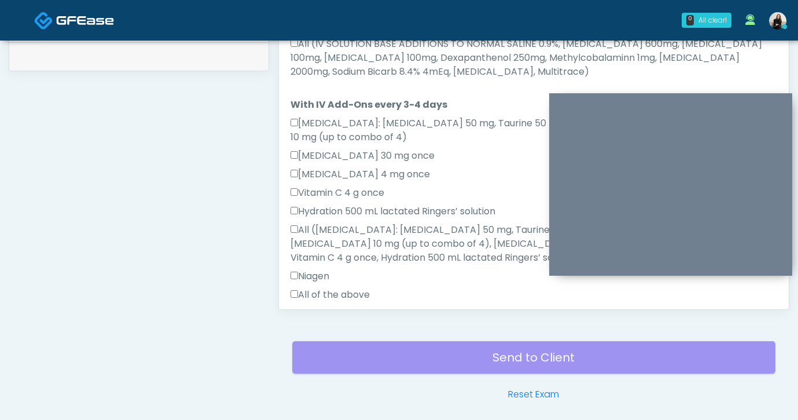
click at [336, 288] on label "All of the above" at bounding box center [330, 295] width 79 height 14
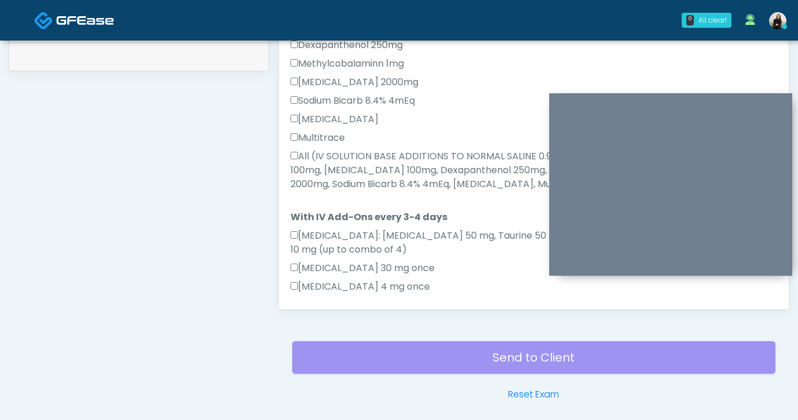
click at [351, 157] on label "All (IV SOLUTION BASE ADDITIONS TO NORMAL SALINE 0.9%, Magnesium Chloride 600mg…" at bounding box center [534, 170] width 487 height 42
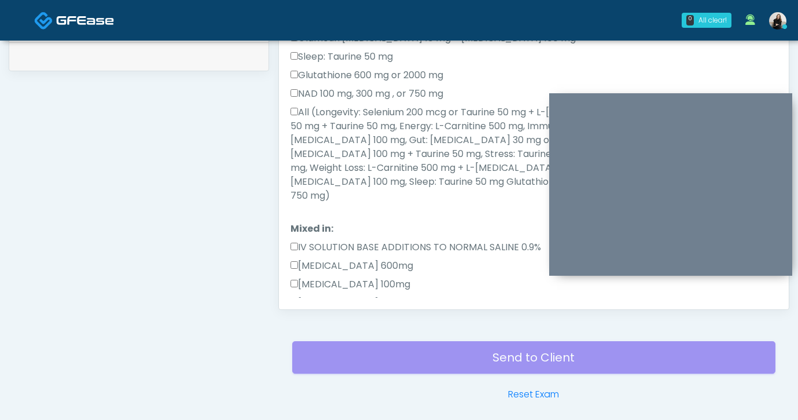
scroll to position [229, 0]
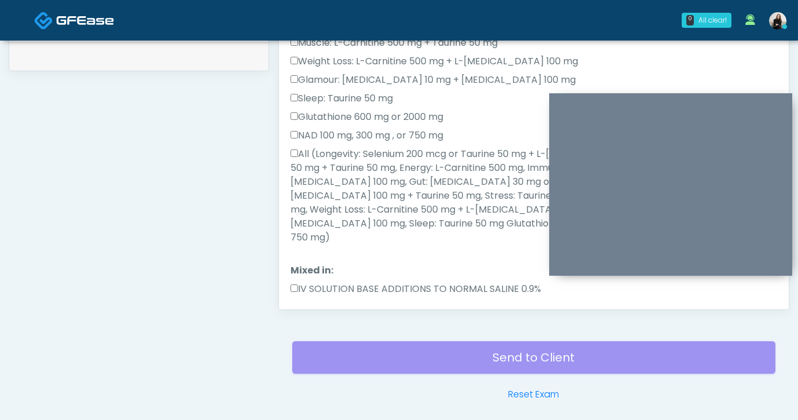
click at [351, 157] on label "All (Longevity: Selenium 200 mcg or Taurine 50 mg + L-Arginine 200mg, Brain: Gl…" at bounding box center [534, 195] width 487 height 97
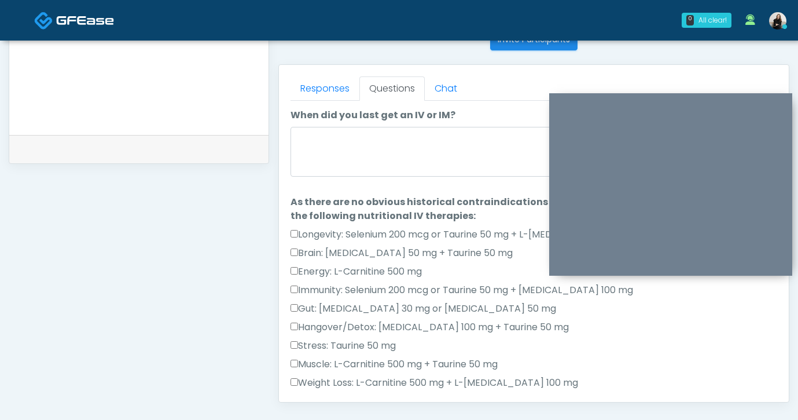
scroll to position [482, 0]
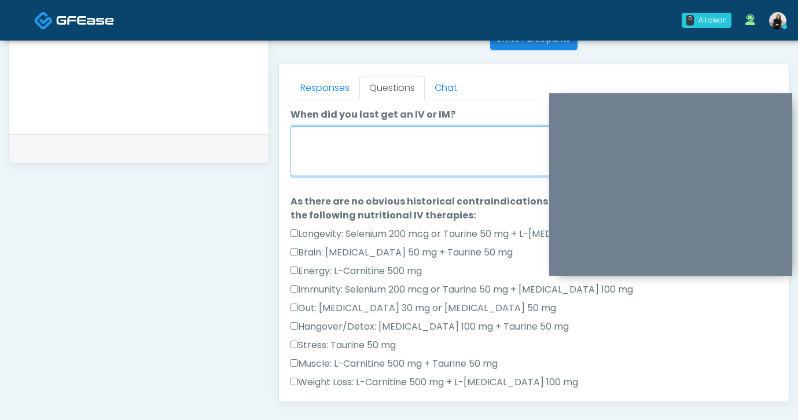
click at [351, 157] on textarea "When did you last get an IV or IM?" at bounding box center [534, 151] width 487 height 50
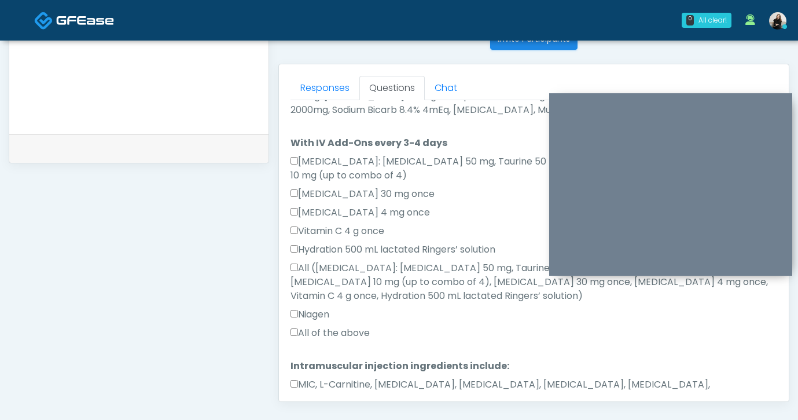
type textarea "**********"
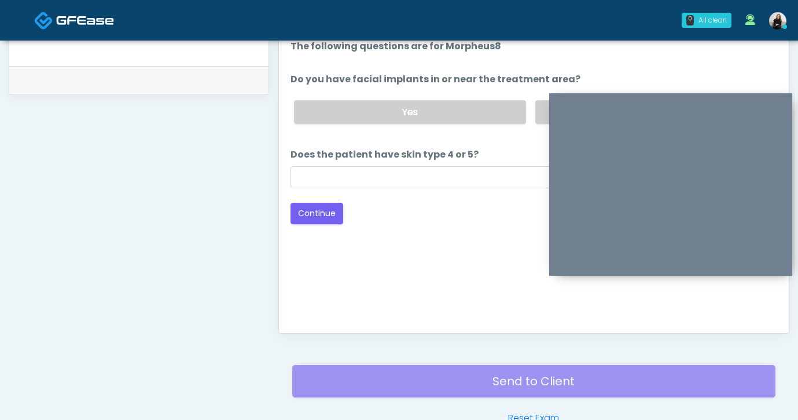
scroll to position [510, 0]
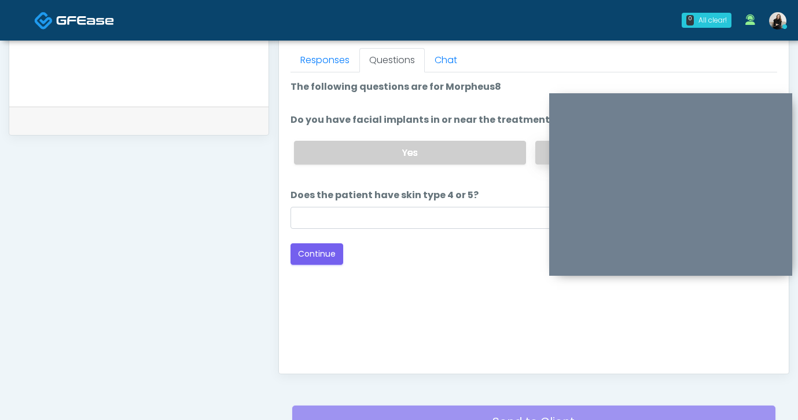
click at [537, 142] on label "No" at bounding box center [651, 153] width 233 height 24
click at [452, 219] on input "Does the patient have skin type 4 or 5?" at bounding box center [534, 218] width 487 height 22
type input "***"
click at [327, 251] on button "Continue" at bounding box center [317, 253] width 53 height 21
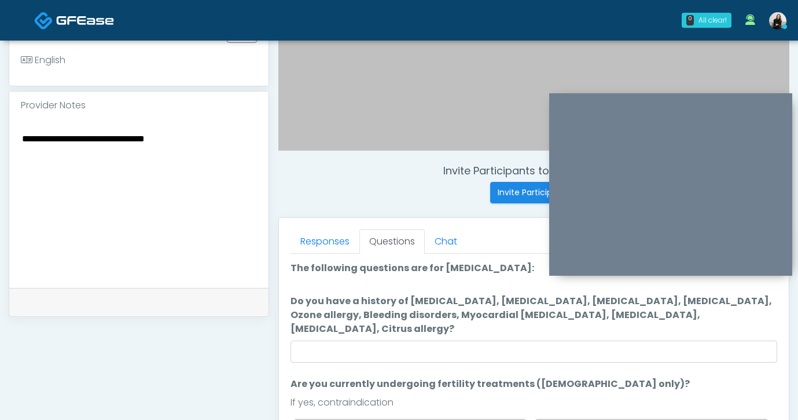
scroll to position [327, 0]
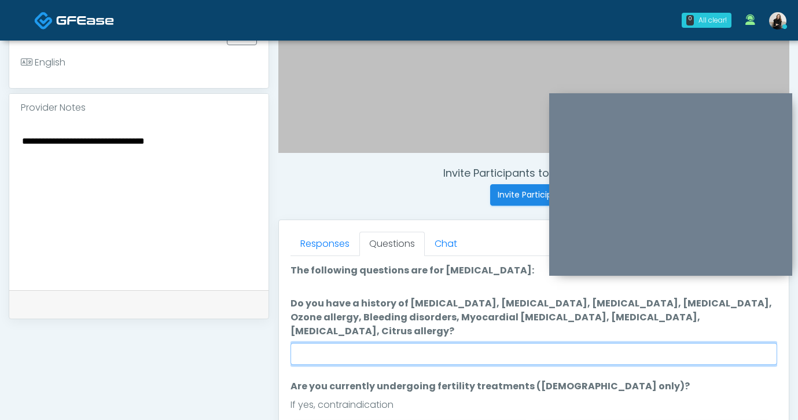
click at [501, 343] on input "Do you have a history of Hyperthyroidism, Hypotension, Hypocalcemia, Hypoglycem…" at bounding box center [534, 354] width 487 height 22
type input "**"
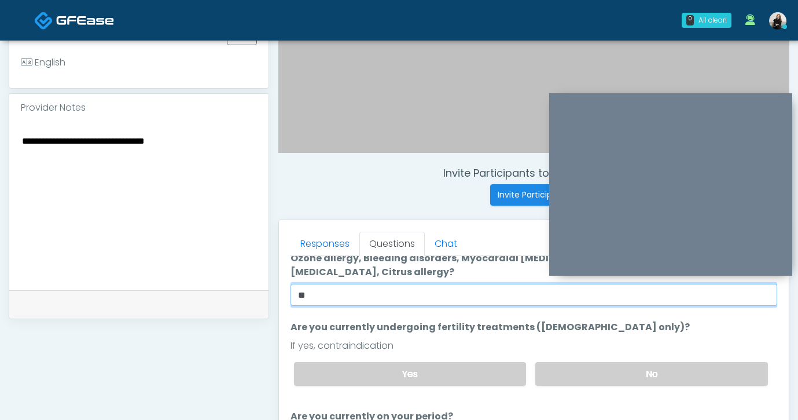
scroll to position [60, 0]
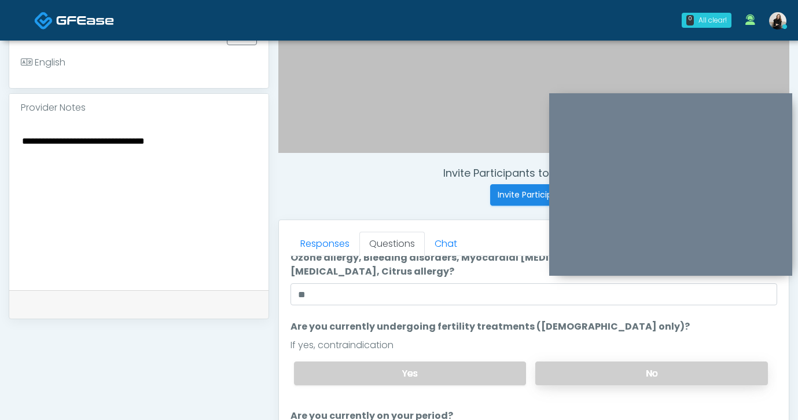
click at [576, 361] on label "No" at bounding box center [651, 373] width 233 height 24
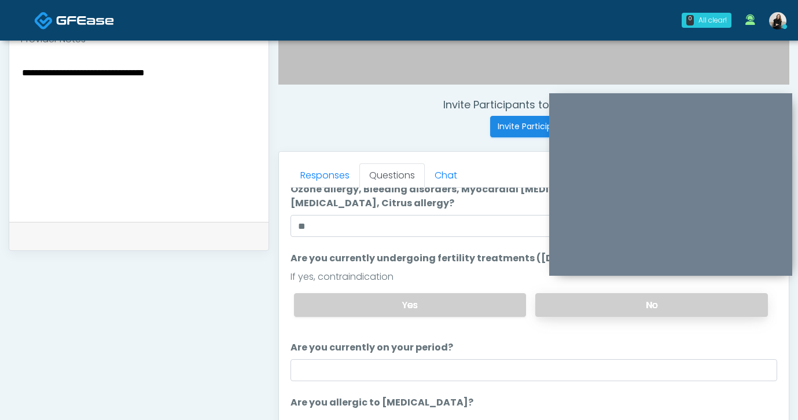
scroll to position [450, 0]
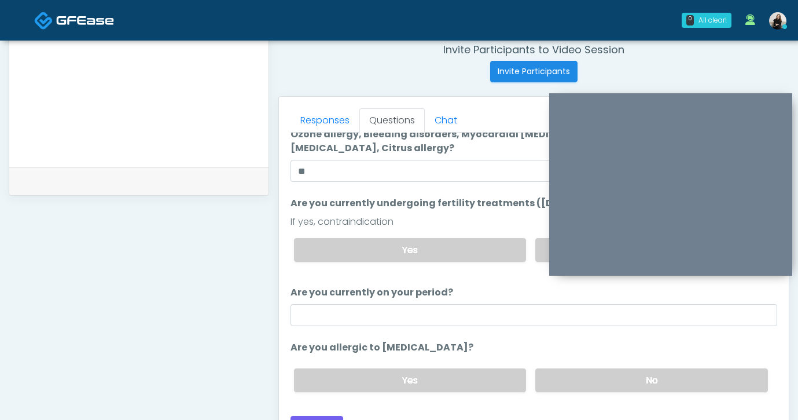
click at [519, 285] on li "Are you currently on your period? Are you currently on your period?" at bounding box center [534, 305] width 487 height 41
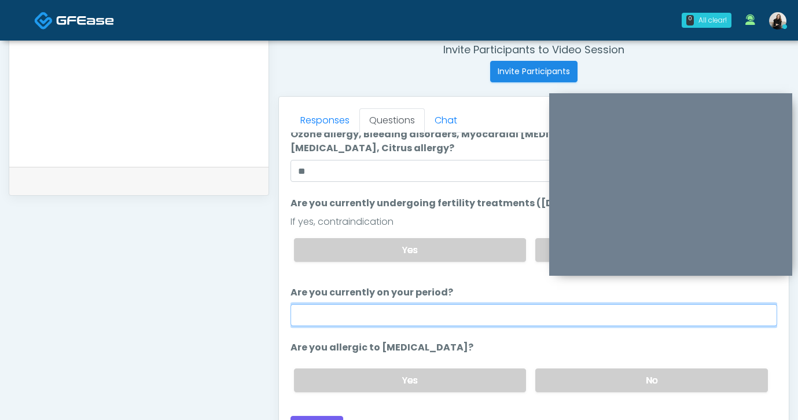
click at [519, 304] on input "Are you currently on your period?" at bounding box center [534, 315] width 487 height 22
type input "**"
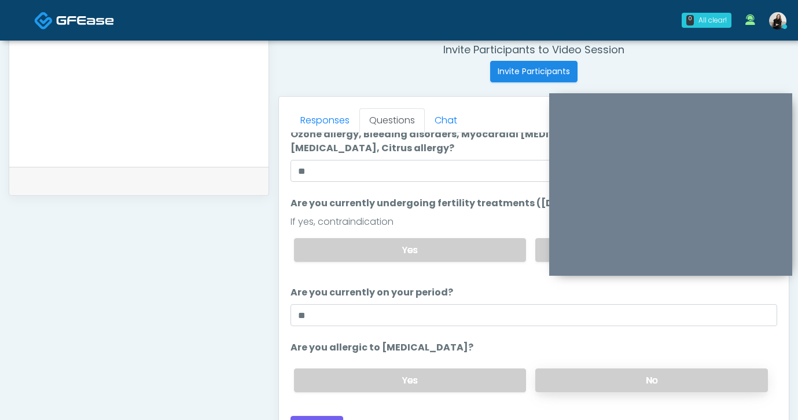
click at [624, 368] on label "No" at bounding box center [651, 380] width 233 height 24
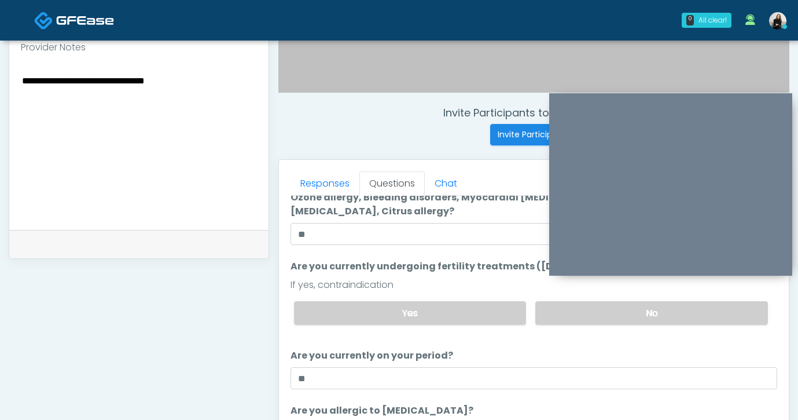
scroll to position [475, 0]
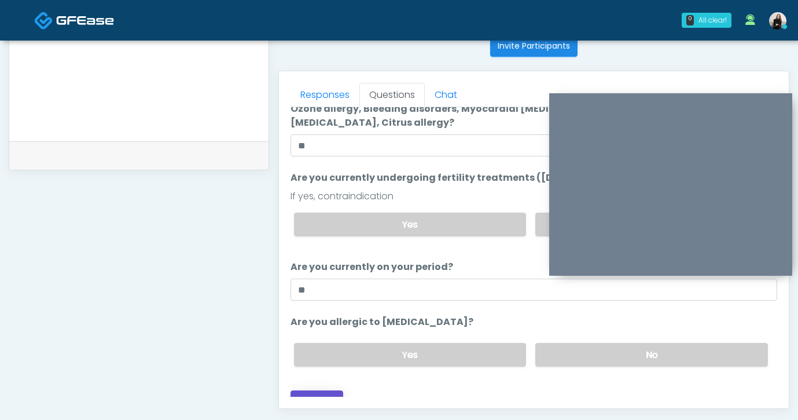
click at [303, 390] on button "Continue" at bounding box center [317, 400] width 53 height 21
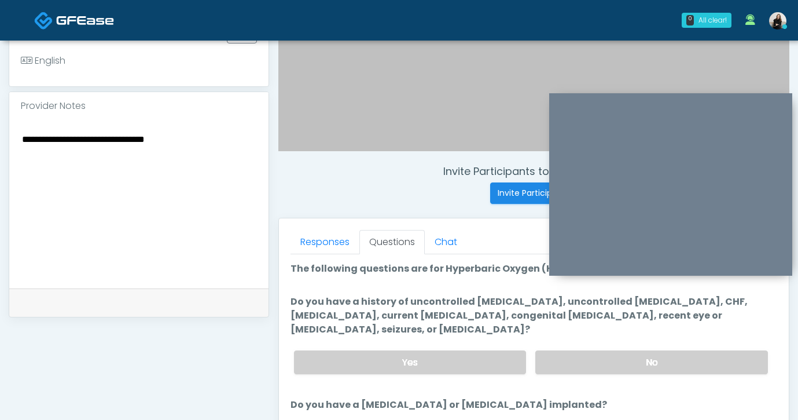
scroll to position [329, 0]
click at [584, 362] on label "No" at bounding box center [651, 362] width 233 height 24
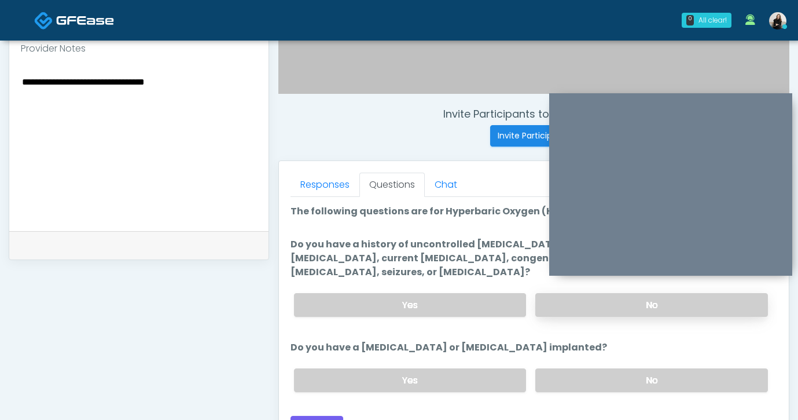
scroll to position [467, 0]
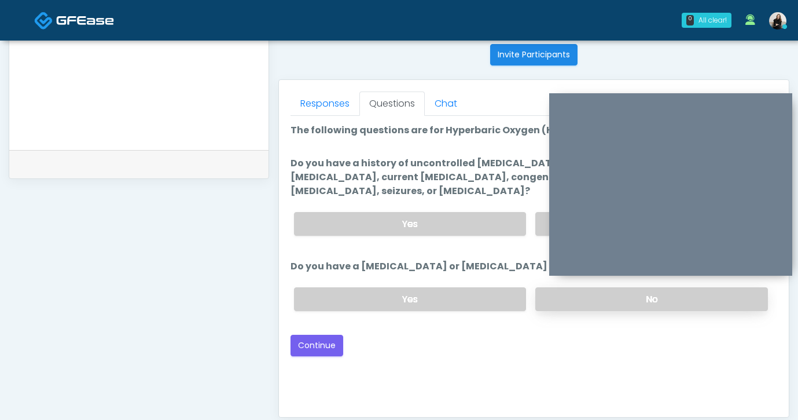
click at [581, 303] on label "No" at bounding box center [651, 299] width 233 height 24
click at [338, 340] on button "Continue" at bounding box center [317, 345] width 53 height 21
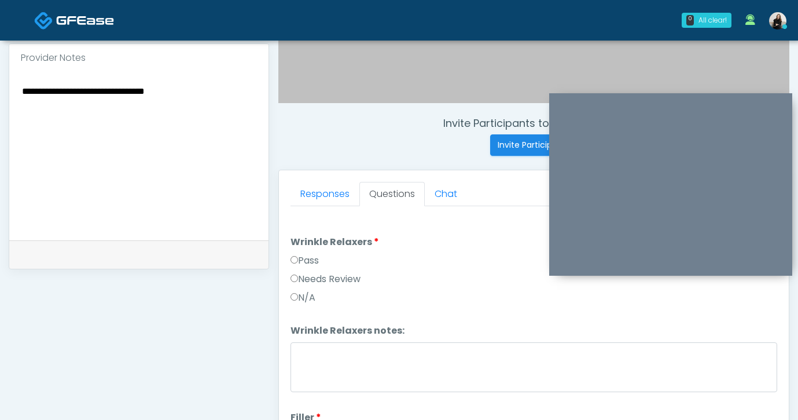
scroll to position [279, 0]
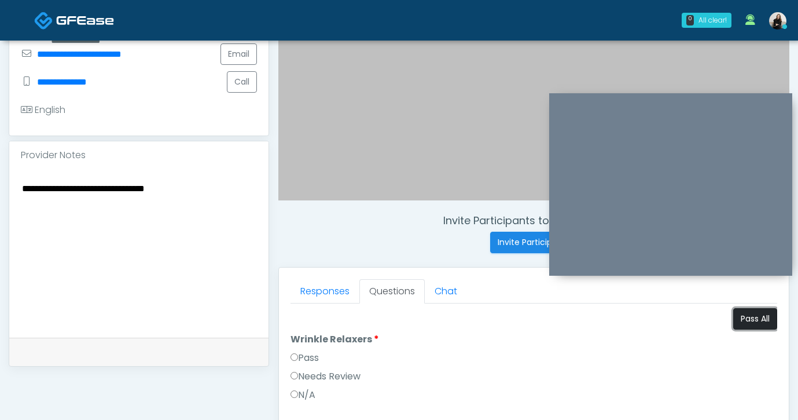
click at [758, 325] on button "Pass All" at bounding box center [755, 318] width 44 height 21
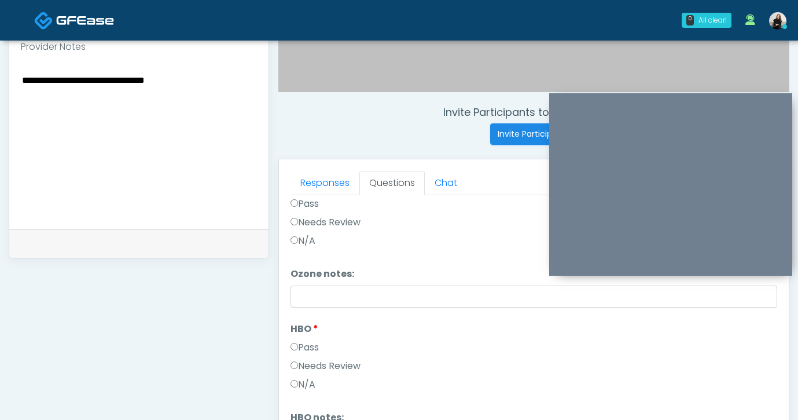
scroll to position [574, 0]
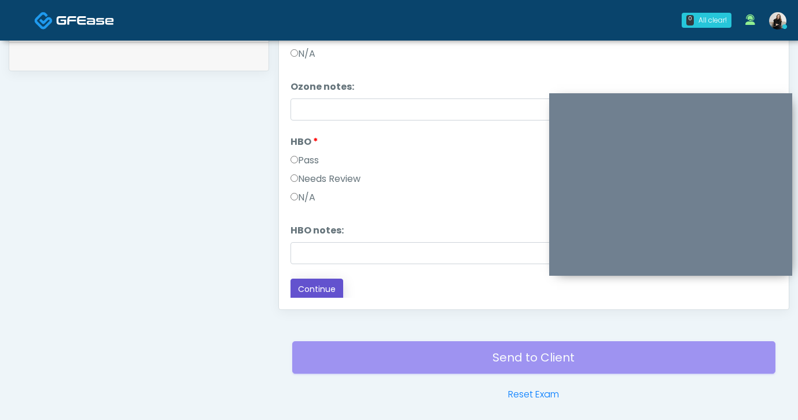
click at [334, 283] on button "Continue" at bounding box center [317, 288] width 53 height 21
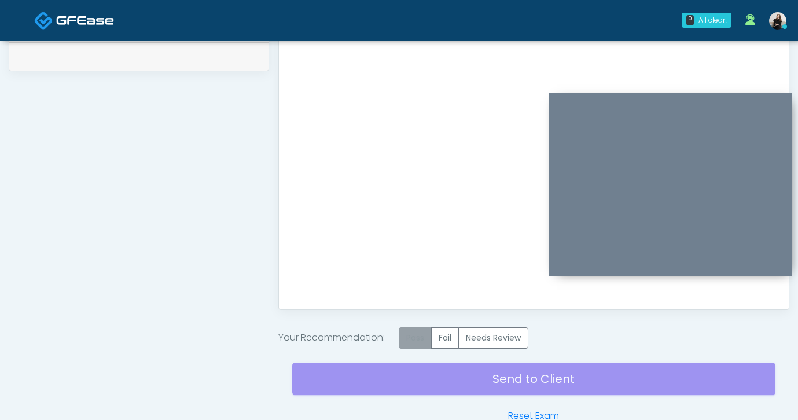
click at [414, 339] on label "Pass" at bounding box center [415, 337] width 33 height 21
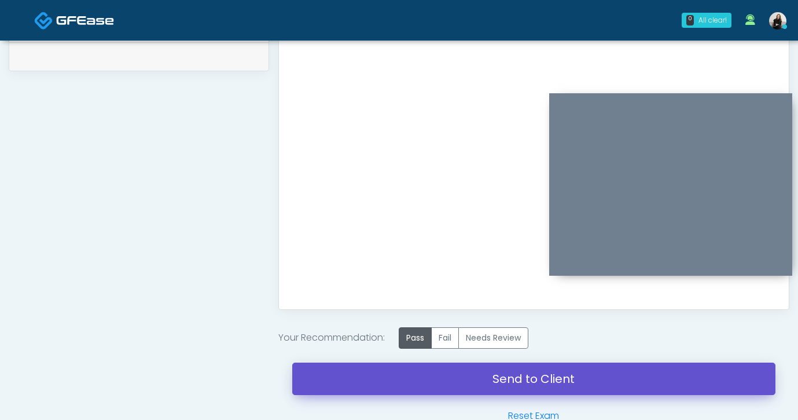
click at [416, 368] on link "Send to Client" at bounding box center [533, 378] width 483 height 32
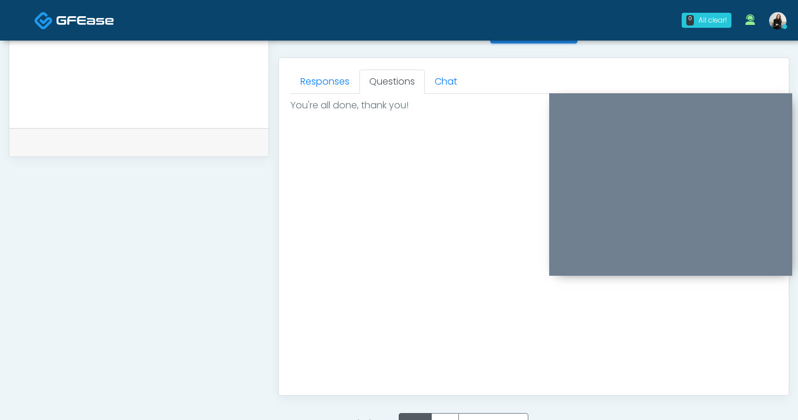
scroll to position [376, 0]
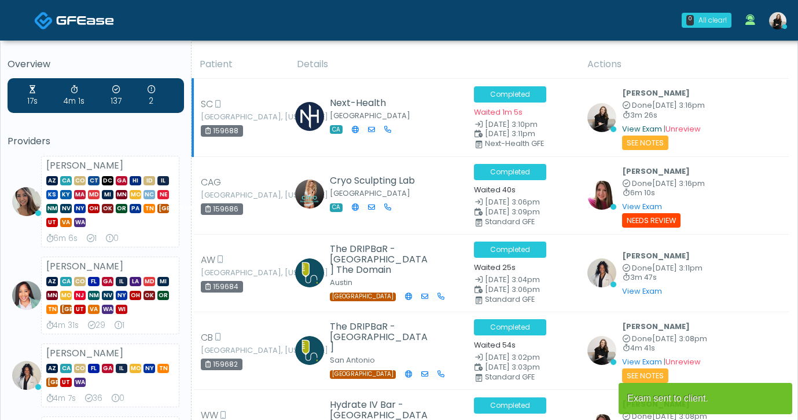
click at [628, 125] on link "View Exam" at bounding box center [642, 129] width 40 height 10
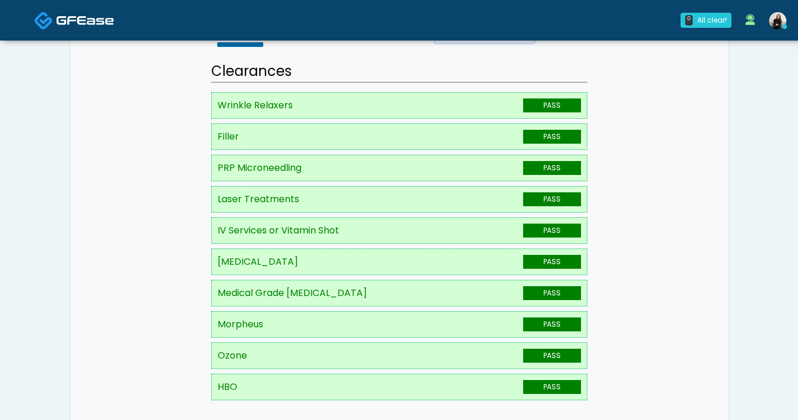
scroll to position [24, 0]
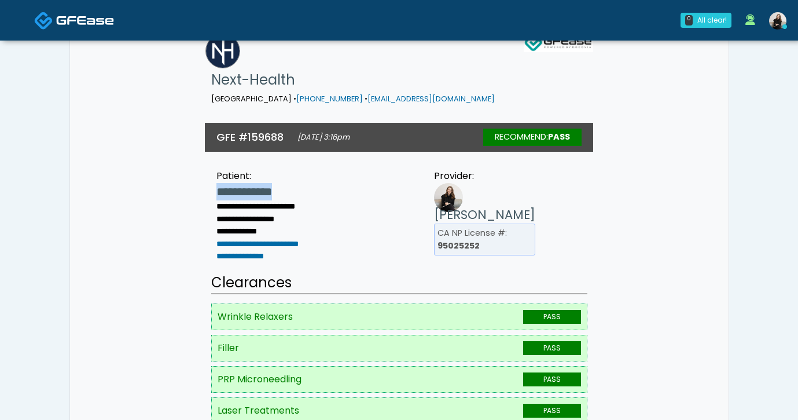
drag, startPoint x: 306, startPoint y: 162, endPoint x: 201, endPoint y: 162, distance: 104.8
click at [201, 183] on ul "**********" at bounding box center [265, 223] width 145 height 80
click at [105, 23] on img at bounding box center [85, 20] width 58 height 12
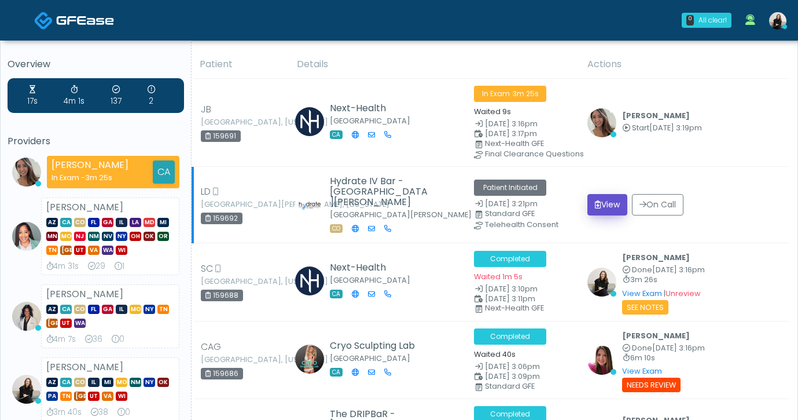
click at [598, 196] on button "View" at bounding box center [608, 204] width 40 height 21
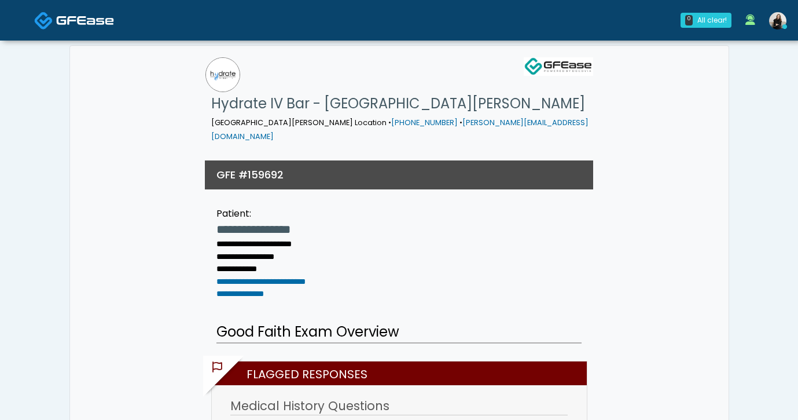
click at [69, 19] on img at bounding box center [85, 20] width 58 height 12
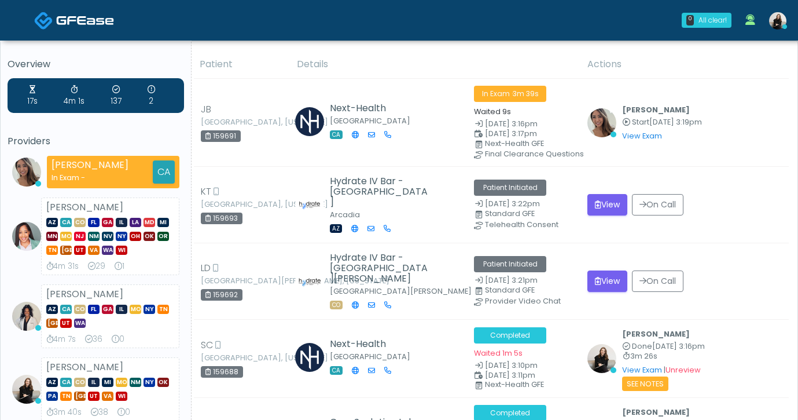
click at [108, 31] on link at bounding box center [74, 20] width 80 height 38
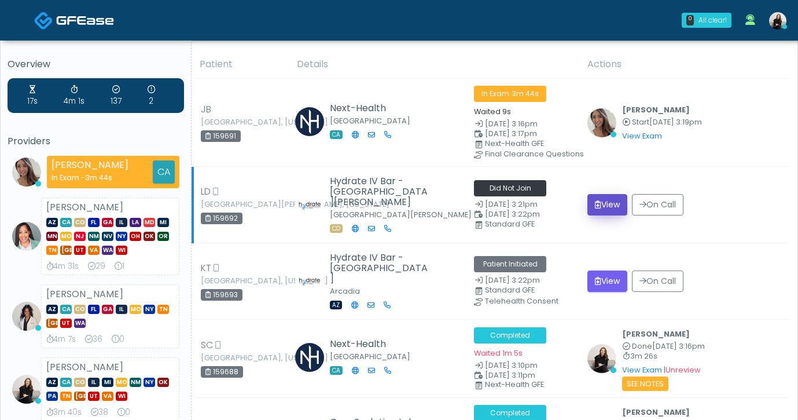
click at [615, 208] on button "View" at bounding box center [608, 204] width 40 height 21
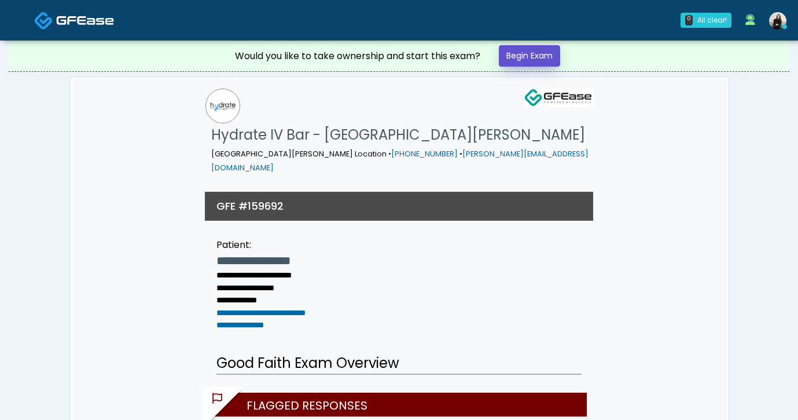
click at [542, 62] on link "Begin Exam" at bounding box center [529, 55] width 61 height 21
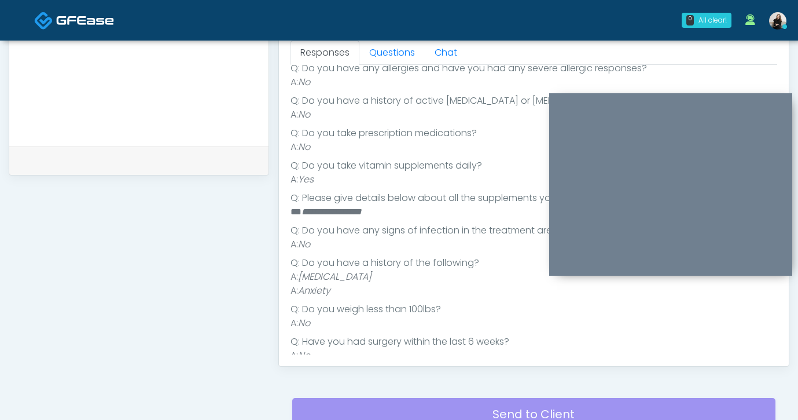
scroll to position [214, 0]
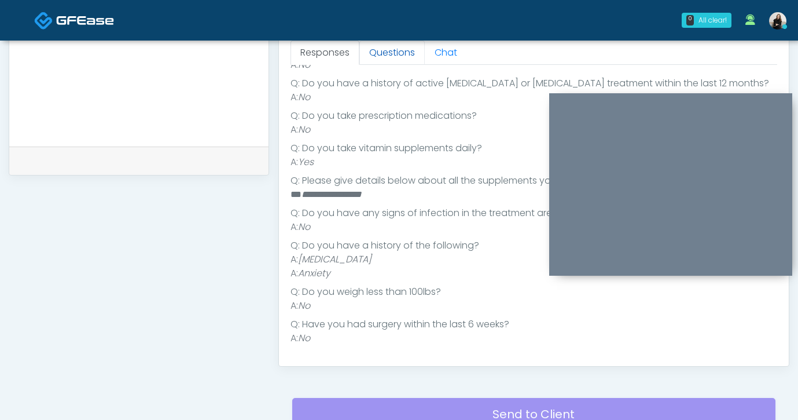
click at [385, 55] on link "Questions" at bounding box center [391, 53] width 65 height 24
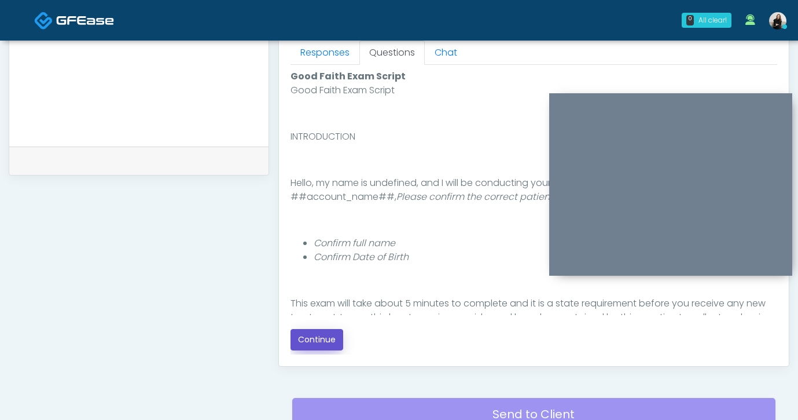
click at [332, 346] on button "Continue" at bounding box center [317, 339] width 53 height 21
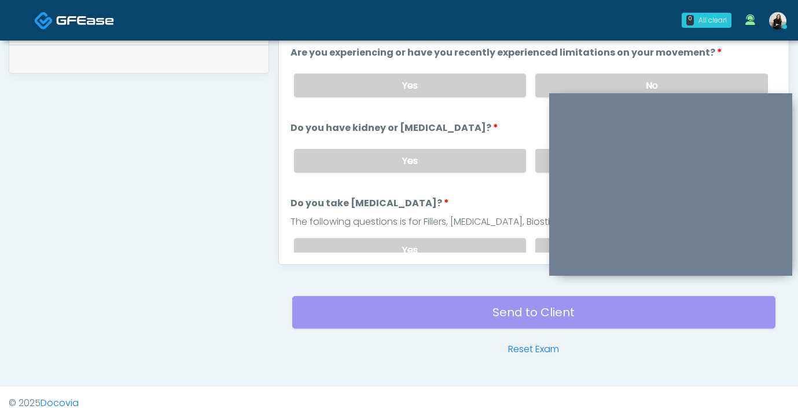
scroll to position [489, 0]
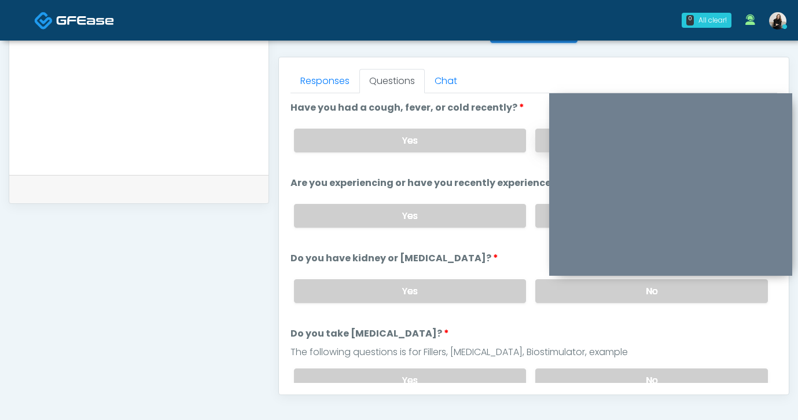
click at [537, 140] on label "No" at bounding box center [651, 141] width 233 height 24
click at [544, 208] on label "No" at bounding box center [651, 216] width 233 height 24
click at [539, 276] on div "Yes No" at bounding box center [531, 291] width 493 height 42
click at [539, 287] on label "No" at bounding box center [651, 291] width 233 height 24
click at [545, 370] on label "No" at bounding box center [651, 380] width 233 height 24
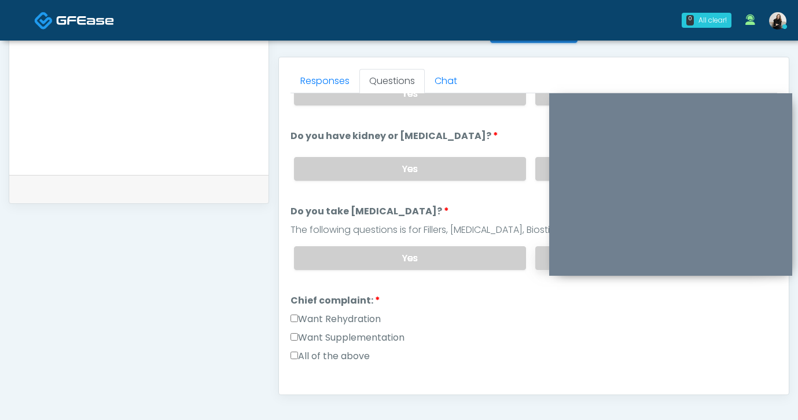
scroll to position [161, 0]
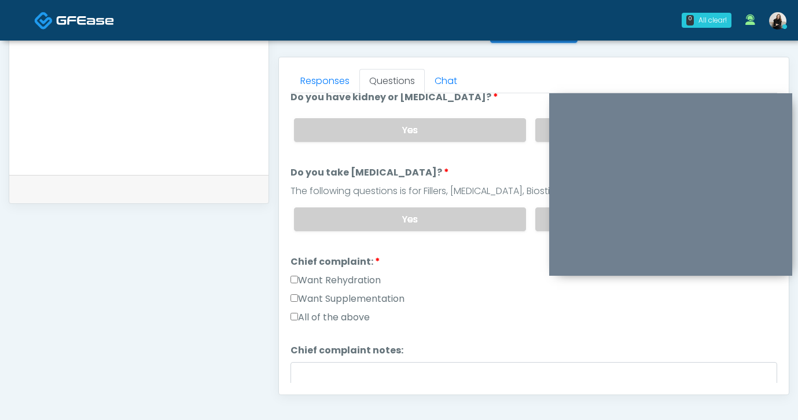
click at [372, 276] on label "Want Rehydration" at bounding box center [336, 280] width 90 height 14
click at [374, 293] on label "Want Supplementation" at bounding box center [348, 299] width 114 height 14
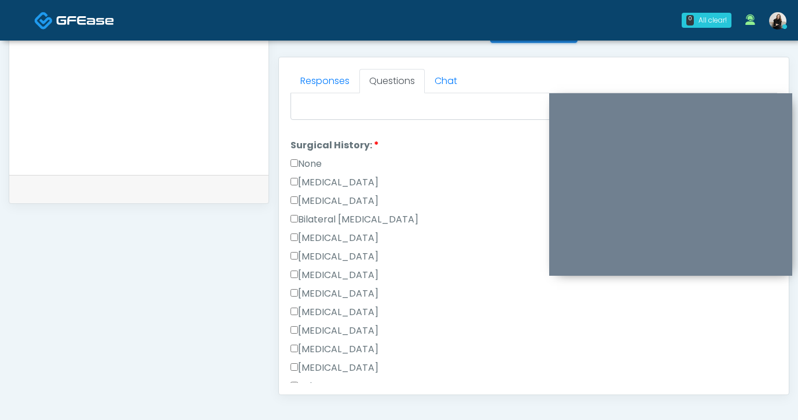
scroll to position [606, 0]
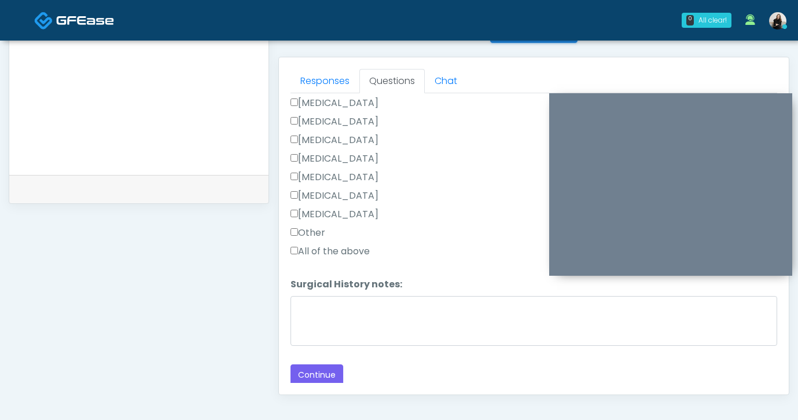
click at [340, 190] on label "Appendectomy" at bounding box center [335, 196] width 88 height 14
click at [320, 379] on button "Continue" at bounding box center [317, 374] width 53 height 21
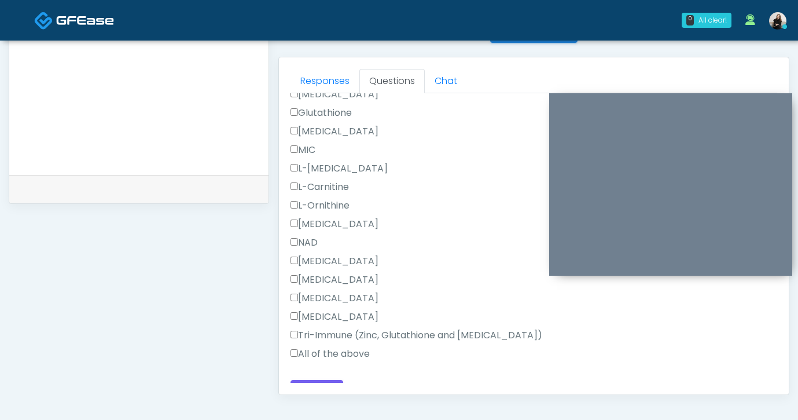
scroll to position [619, 0]
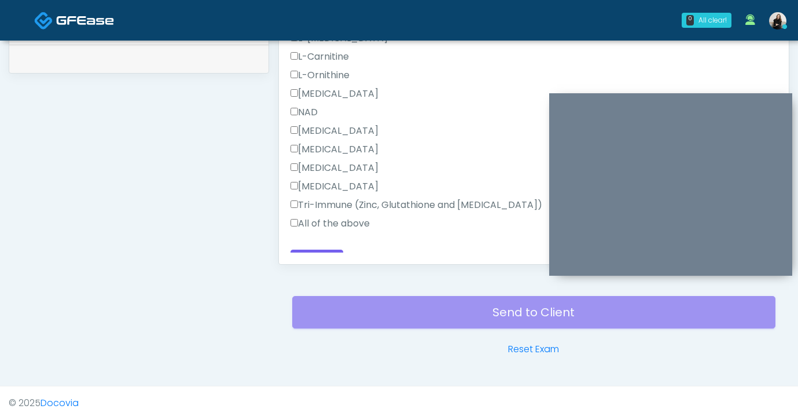
click at [331, 220] on label "All of the above" at bounding box center [330, 224] width 79 height 14
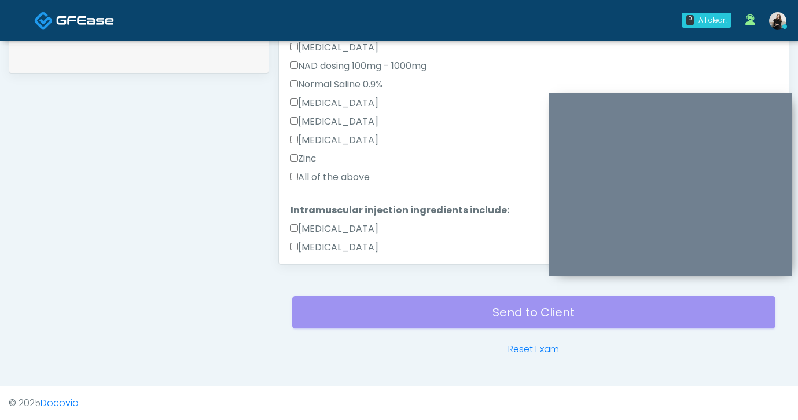
click at [329, 175] on label "All of the above" at bounding box center [330, 177] width 79 height 14
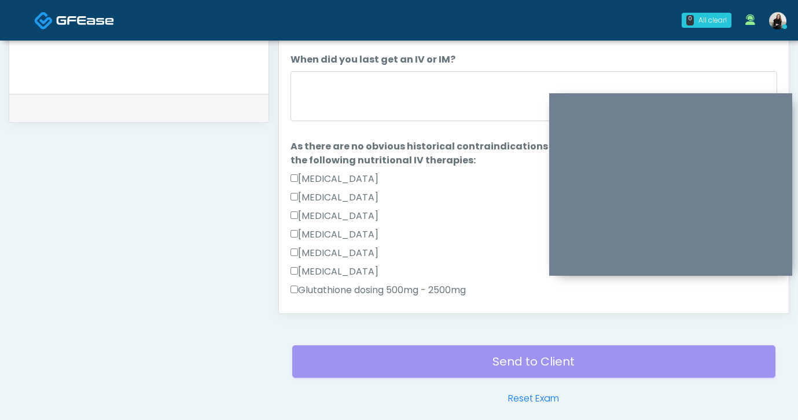
scroll to position [534, 0]
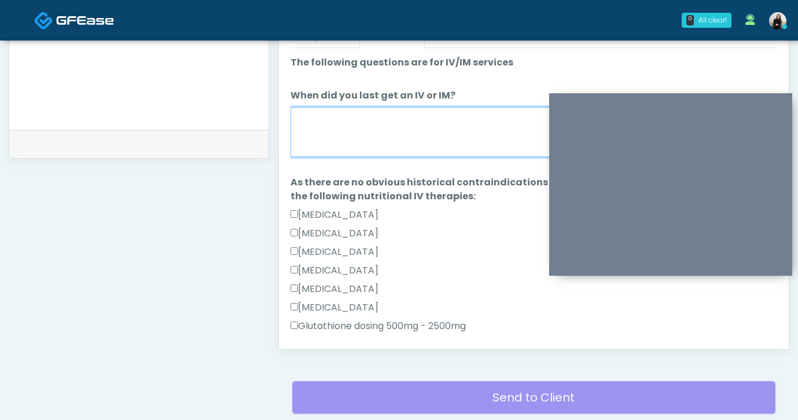
click at [333, 144] on textarea "When did you last get an IV or IM?" at bounding box center [534, 132] width 487 height 50
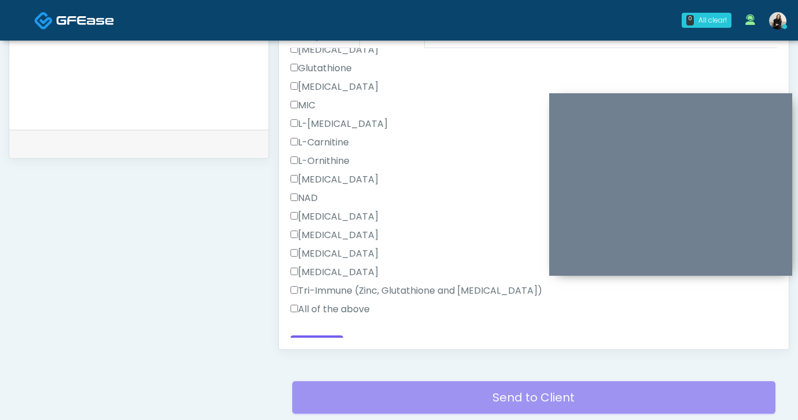
scroll to position [624, 0]
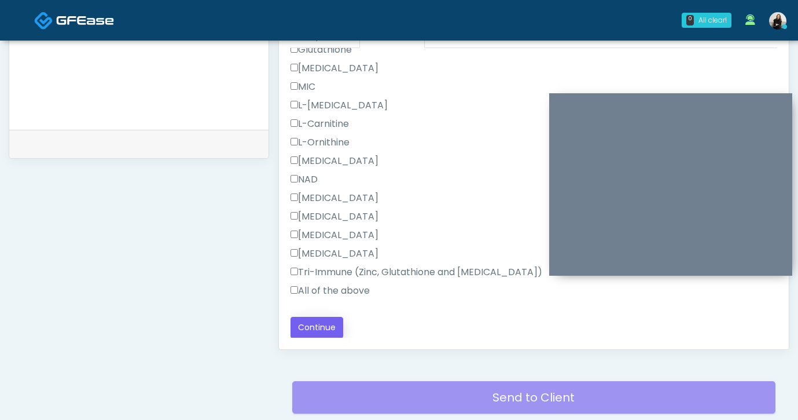
type textarea "********"
click at [320, 328] on button "Continue" at bounding box center [317, 327] width 53 height 21
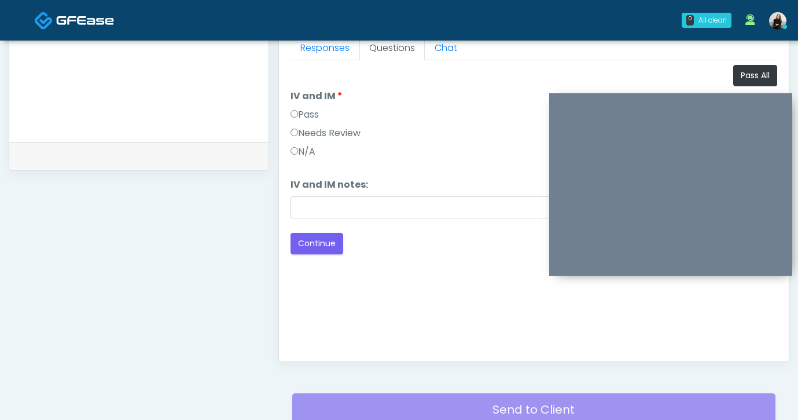
scroll to position [443, 0]
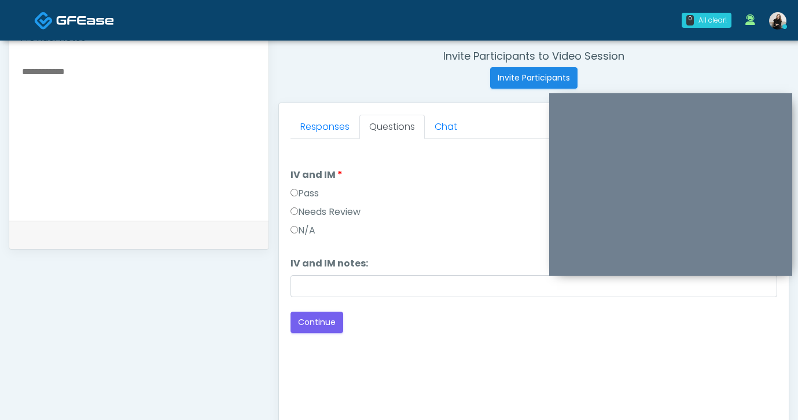
click at [309, 191] on label "Pass" at bounding box center [305, 193] width 28 height 14
click at [313, 133] on link "Responses" at bounding box center [325, 127] width 69 height 24
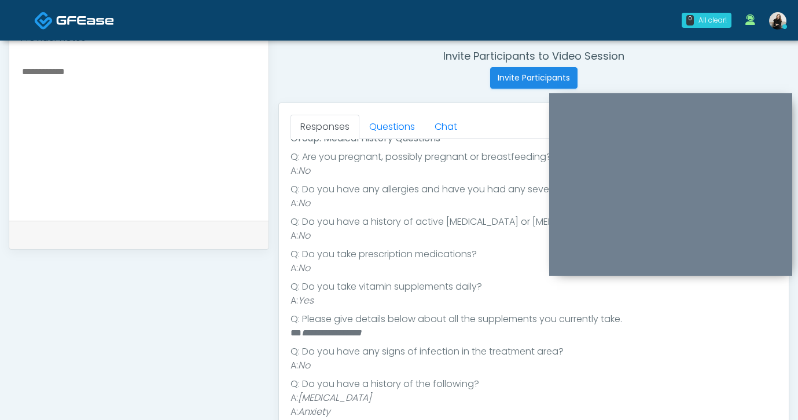
scroll to position [210, 0]
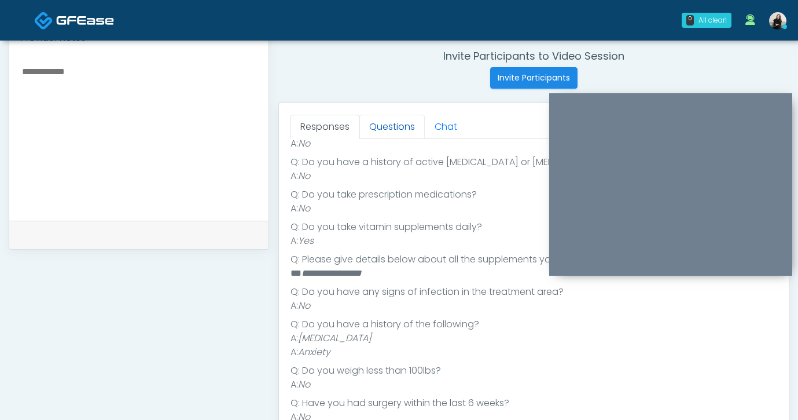
click at [386, 130] on link "Questions" at bounding box center [391, 127] width 65 height 24
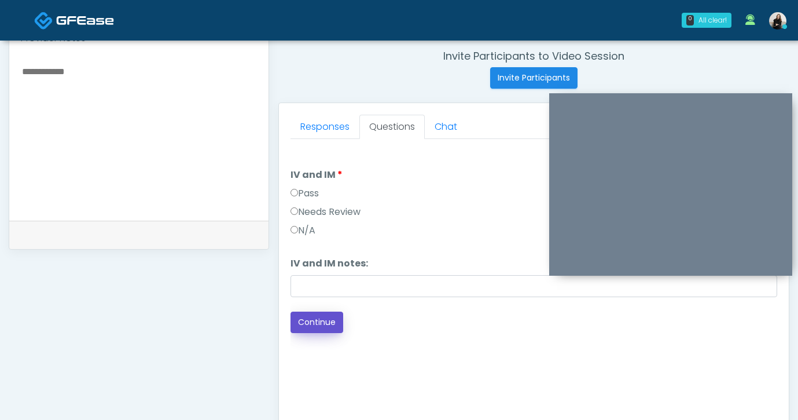
click at [307, 326] on button "Continue" at bounding box center [317, 321] width 53 height 21
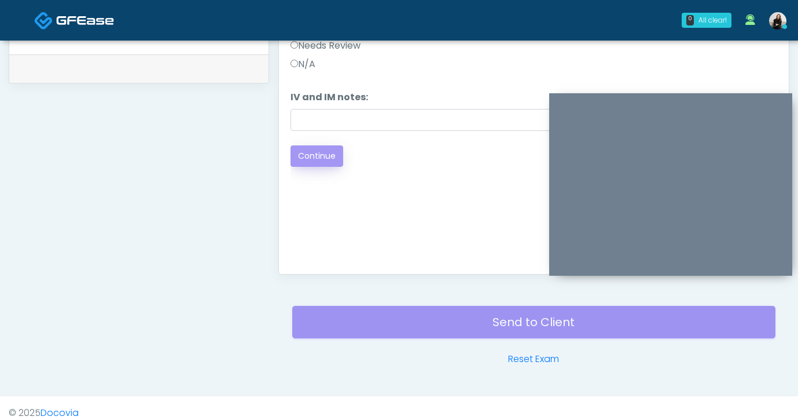
scroll to position [619, 0]
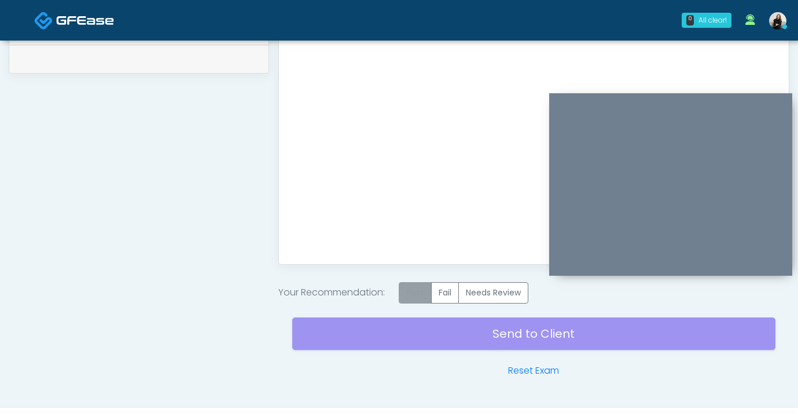
click at [420, 303] on label "Pass" at bounding box center [415, 292] width 33 height 21
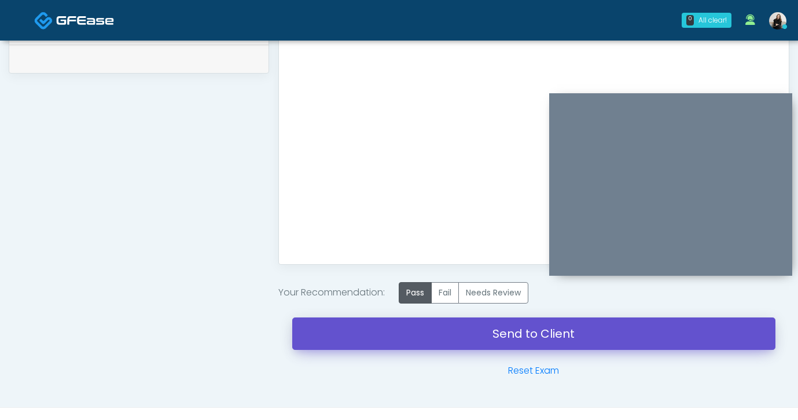
click at [419, 321] on link "Send to Client" at bounding box center [533, 333] width 483 height 32
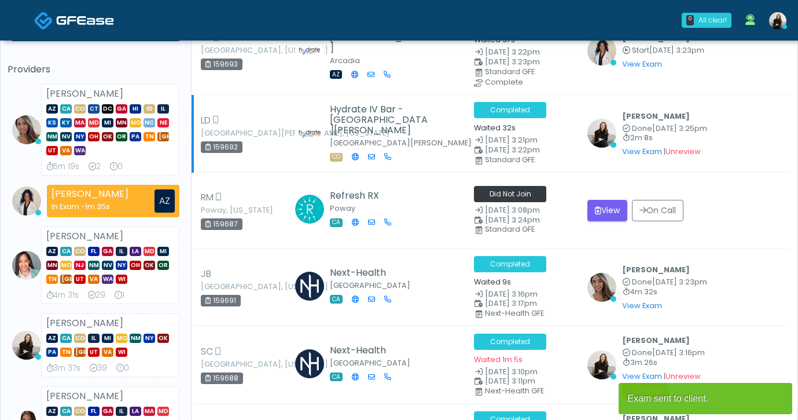
scroll to position [75, 0]
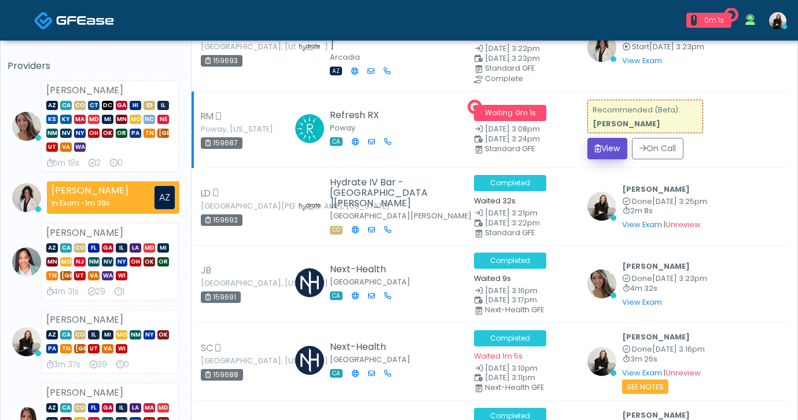
click at [613, 142] on button "View" at bounding box center [608, 148] width 40 height 21
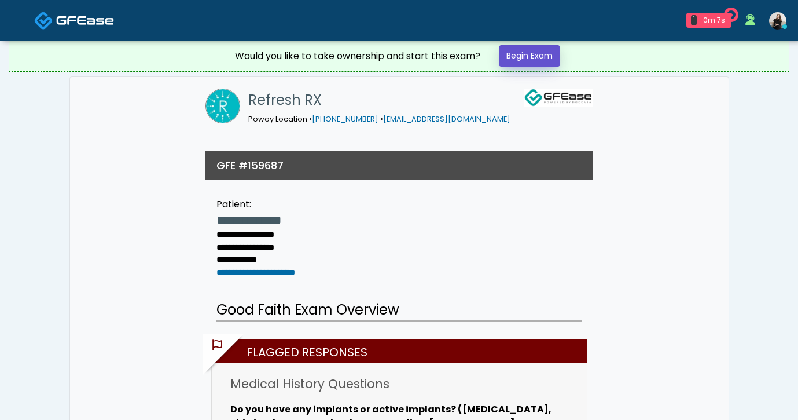
click at [549, 57] on link "Begin Exam" at bounding box center [529, 55] width 61 height 21
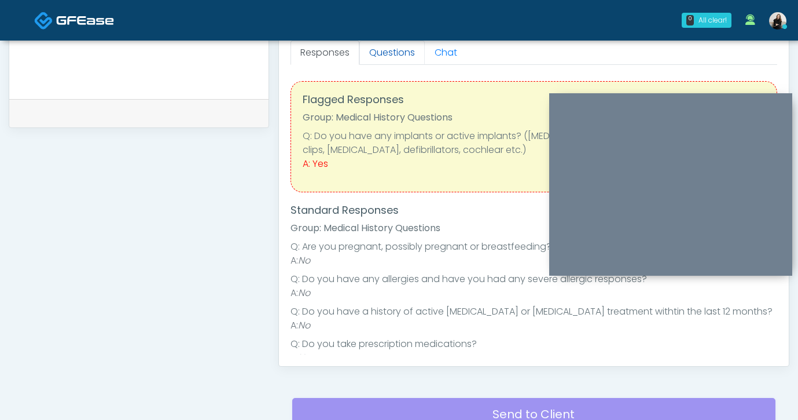
click at [392, 50] on link "Questions" at bounding box center [391, 53] width 65 height 24
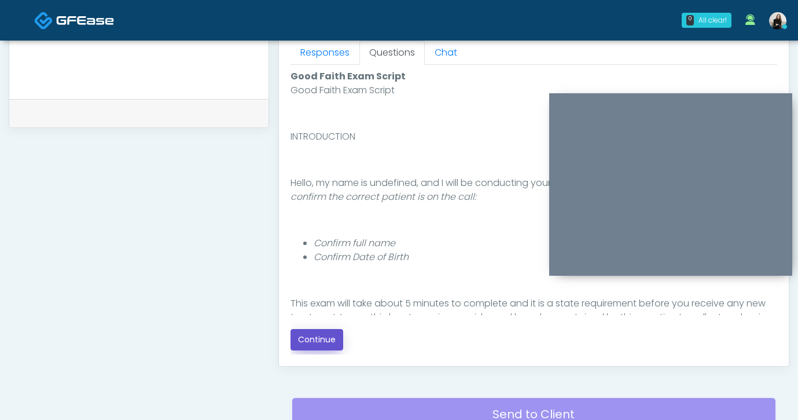
click at [311, 339] on button "Continue" at bounding box center [317, 339] width 53 height 21
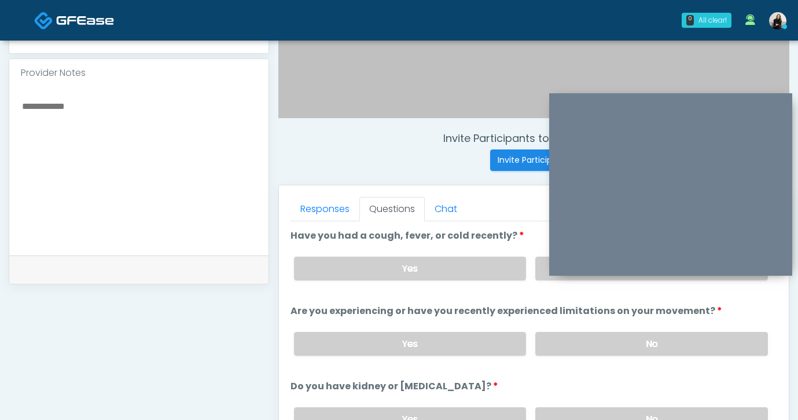
scroll to position [342, 0]
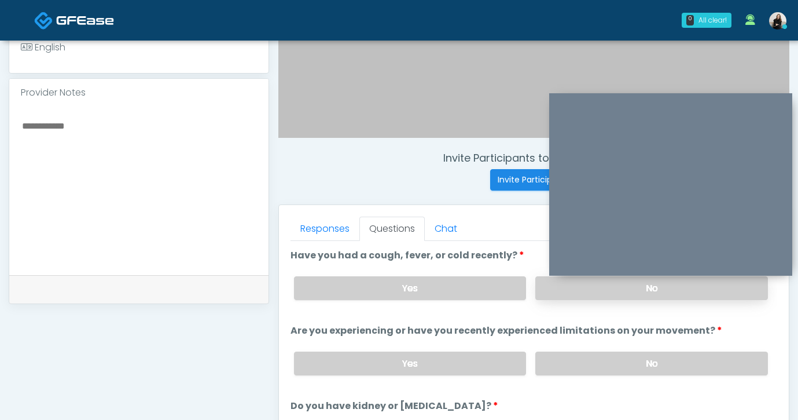
click at [558, 292] on label "No" at bounding box center [651, 288] width 233 height 24
click at [559, 355] on label "No" at bounding box center [651, 363] width 233 height 24
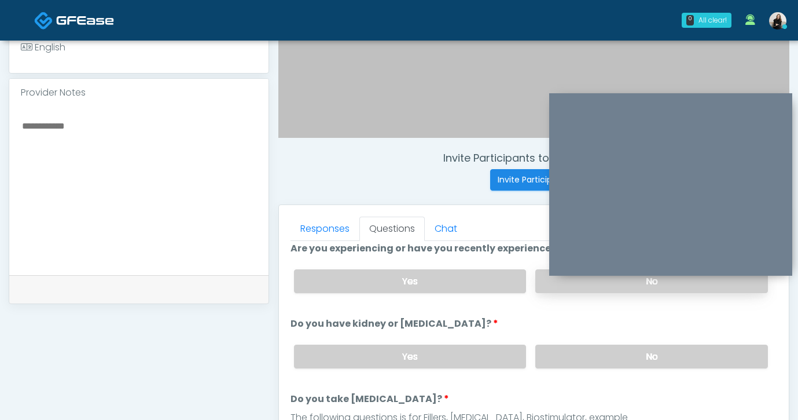
click at [559, 355] on label "No" at bounding box center [651, 356] width 233 height 24
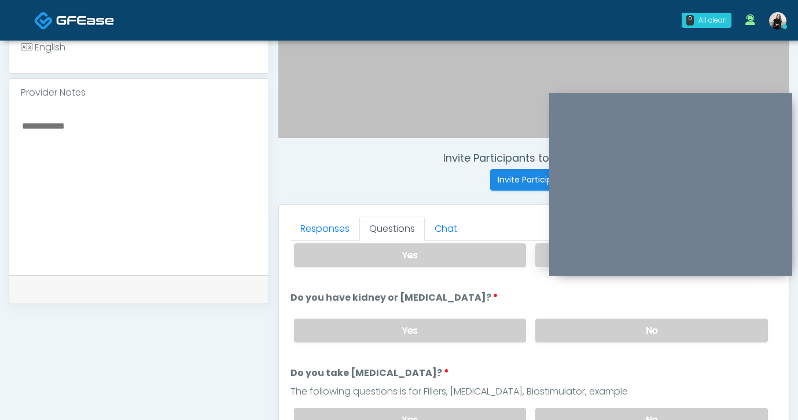
scroll to position [138, 0]
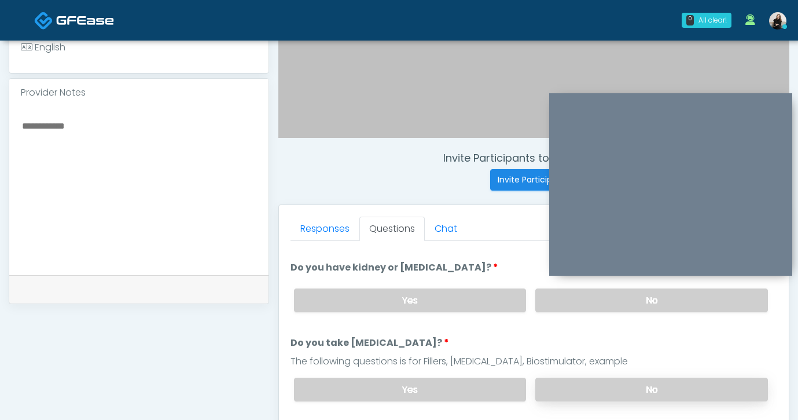
click at [555, 390] on label "No" at bounding box center [651, 389] width 233 height 24
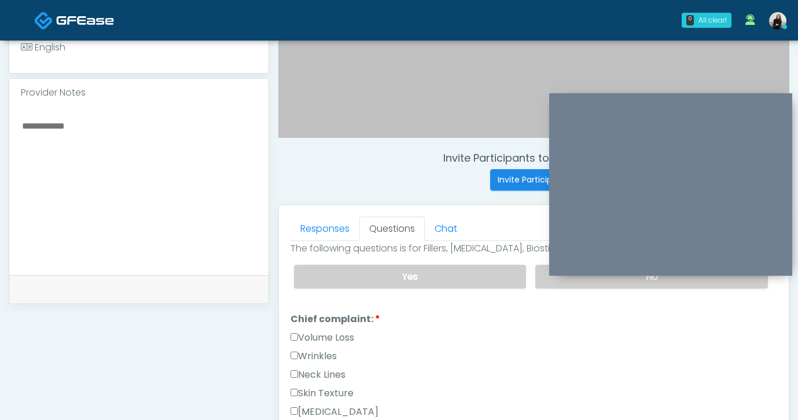
scroll to position [258, 0]
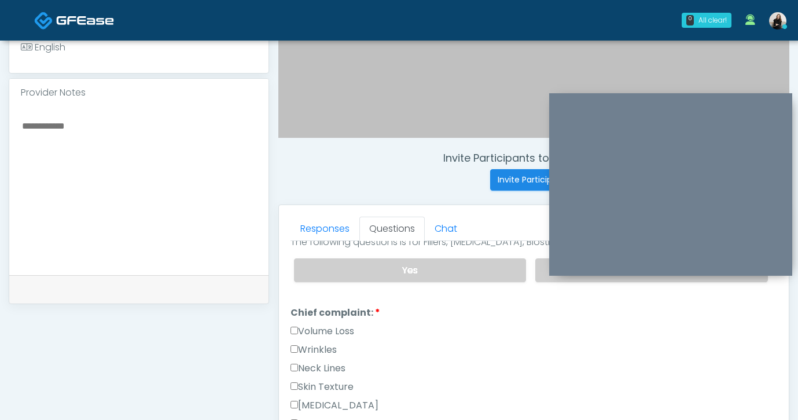
click at [314, 349] on label "Wrinkles" at bounding box center [314, 350] width 46 height 14
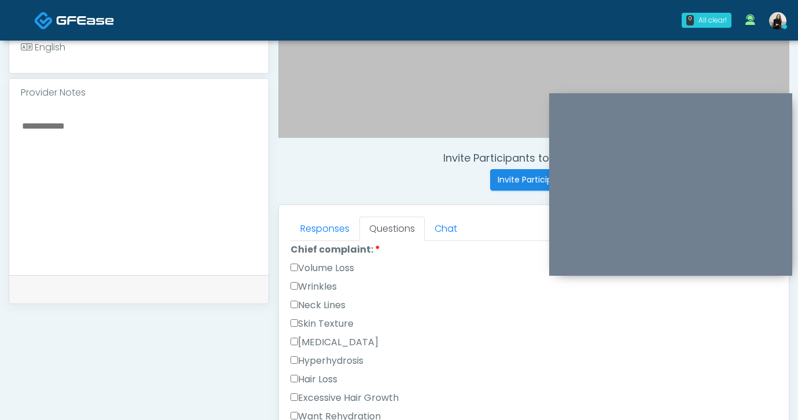
scroll to position [307, 0]
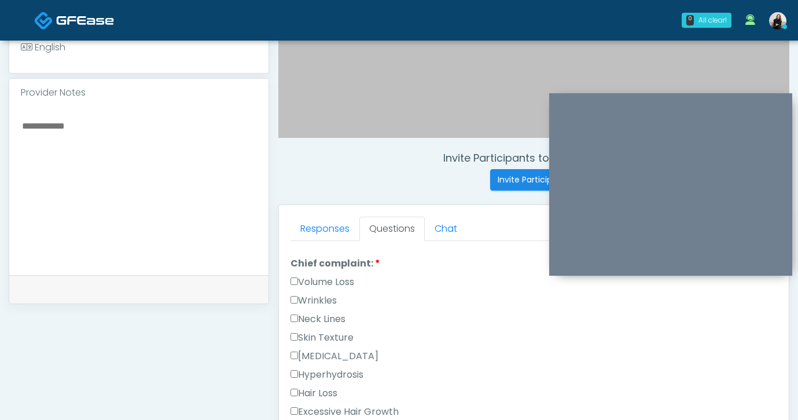
click at [314, 302] on label "Wrinkles" at bounding box center [314, 301] width 46 height 14
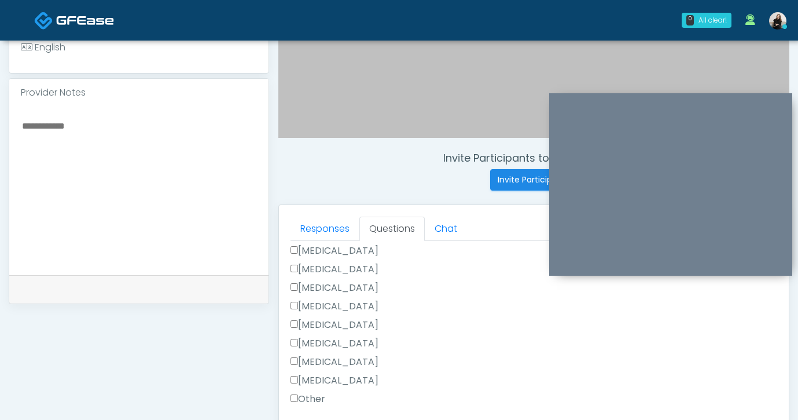
scroll to position [656, 0]
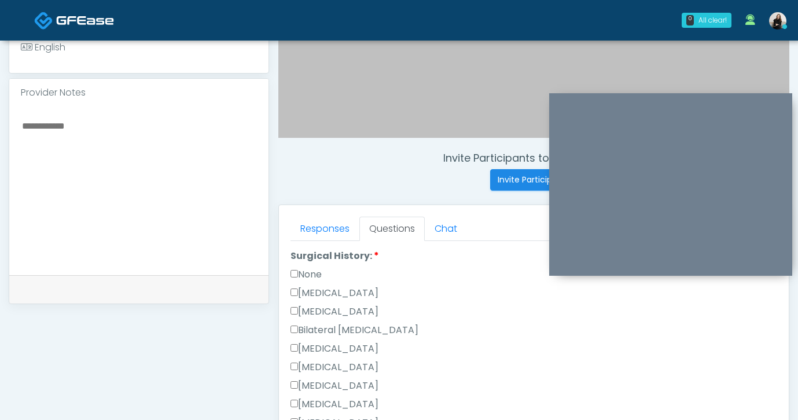
click at [325, 346] on label "Breast Augmentation" at bounding box center [335, 349] width 88 height 14
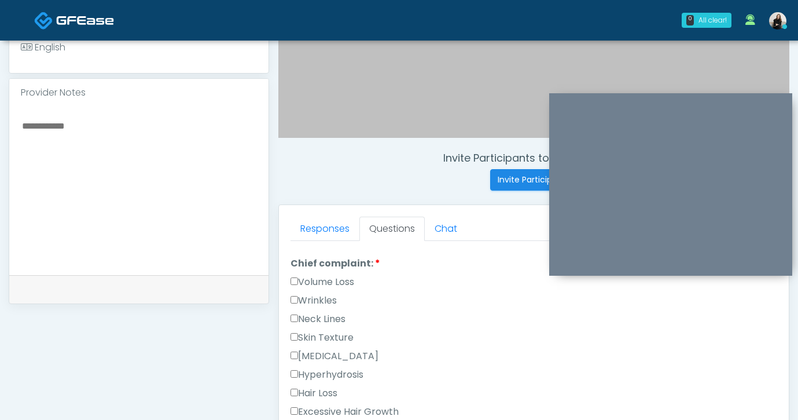
click at [313, 294] on label "Wrinkles" at bounding box center [314, 301] width 46 height 14
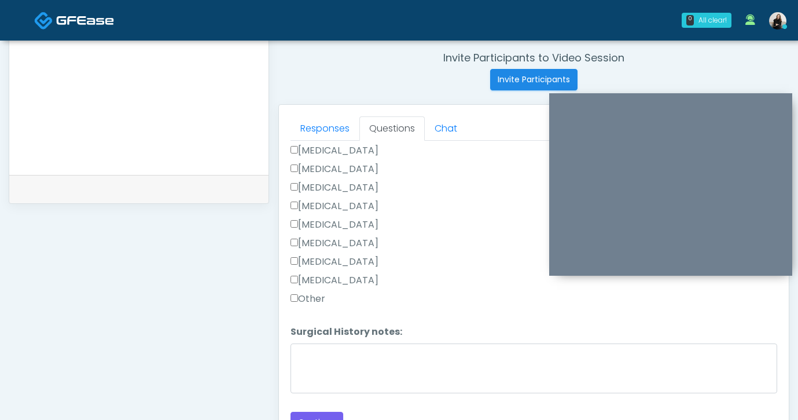
scroll to position [505, 0]
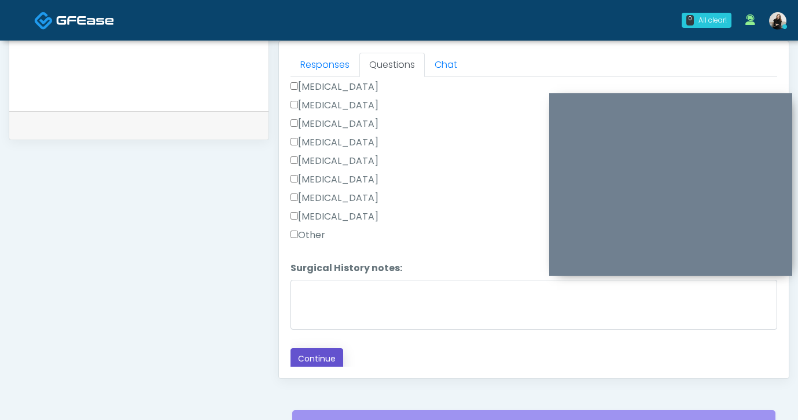
click at [313, 361] on button "Continue" at bounding box center [317, 358] width 53 height 21
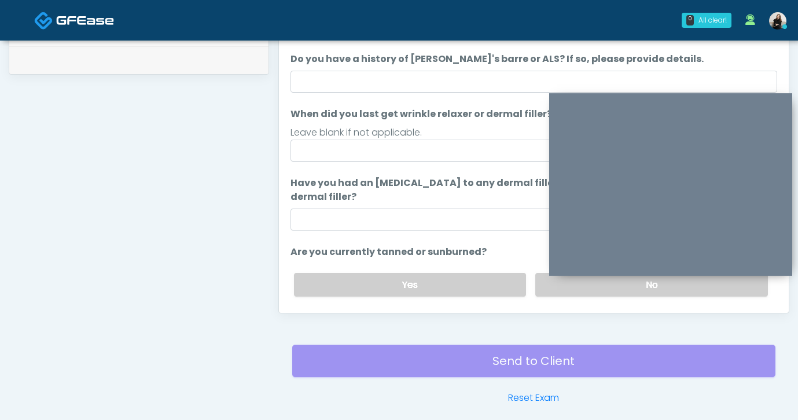
scroll to position [485, 0]
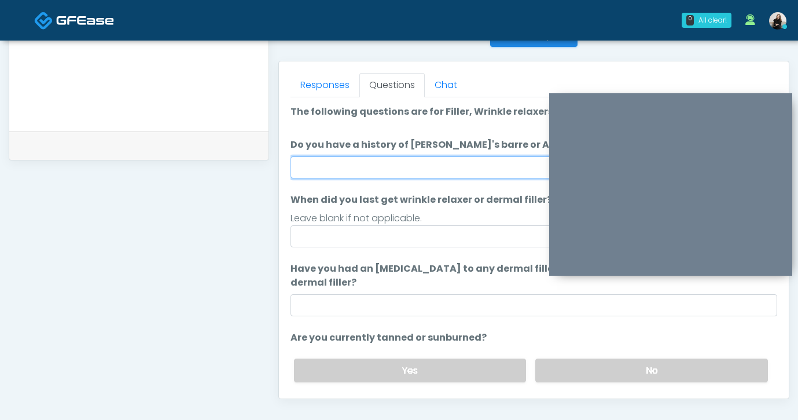
click at [349, 170] on input "Do you have a history of Guillain's barre or ALS? If so, please provide details." at bounding box center [534, 167] width 487 height 22
type input "**"
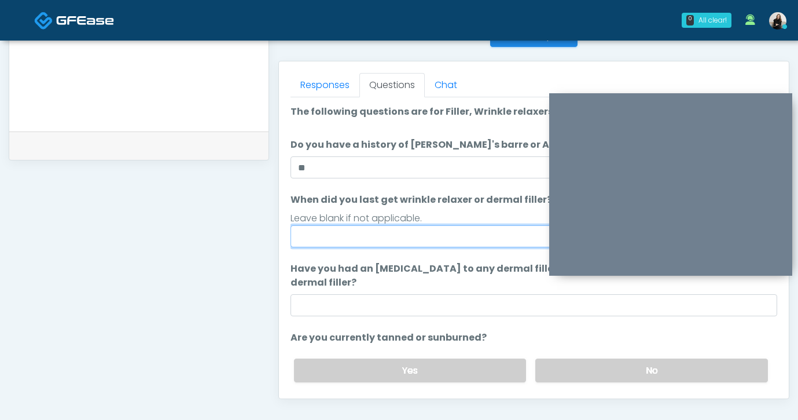
click at [359, 232] on input "When did you last get wrinkle relaxer or dermal filler?" at bounding box center [534, 236] width 487 height 22
drag, startPoint x: 303, startPoint y: 237, endPoint x: 284, endPoint y: 237, distance: 19.7
click at [284, 237] on div "Responses Questions Chat Good Faith Exam Script Good Faith Exam Script INTRODUC…" at bounding box center [534, 229] width 510 height 337
type input "*******"
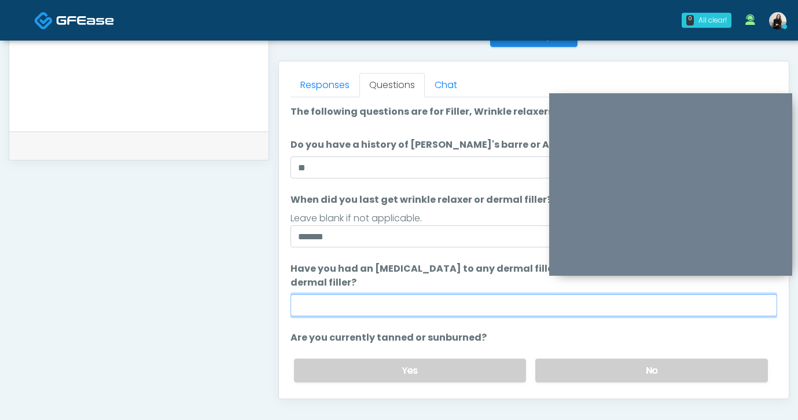
click at [351, 310] on input "Have you had an allergic response to any dermal fillers? If so, what was the re…" at bounding box center [534, 305] width 487 height 22
type input "**"
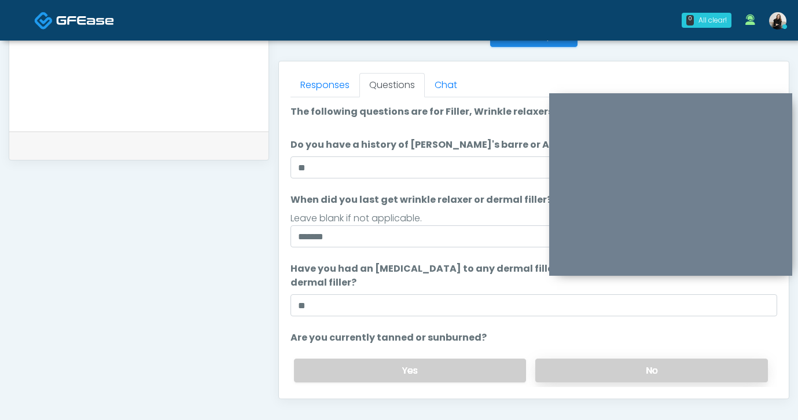
click at [611, 378] on label "No" at bounding box center [651, 370] width 233 height 24
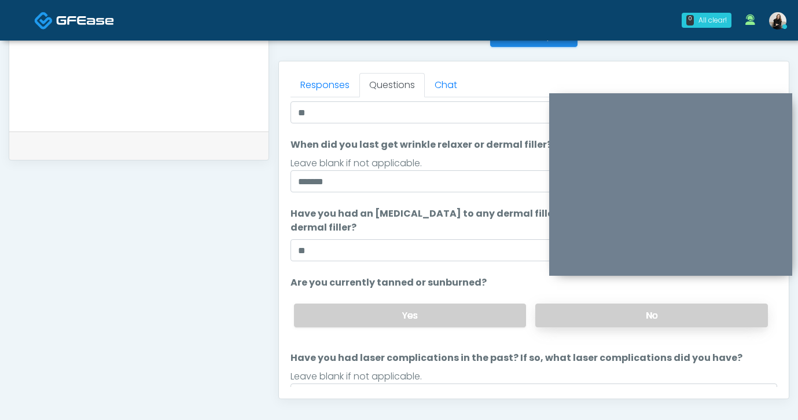
scroll to position [109, 0]
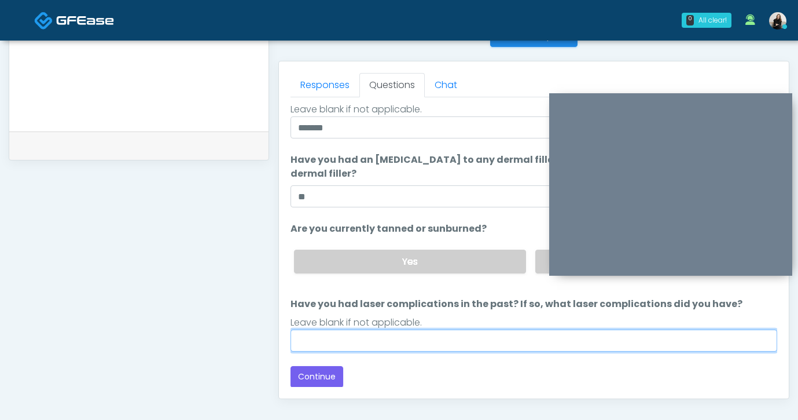
click at [505, 331] on input "Have you had laser complications in the past? If so, what laser complications d…" at bounding box center [534, 340] width 487 height 22
type input "**"
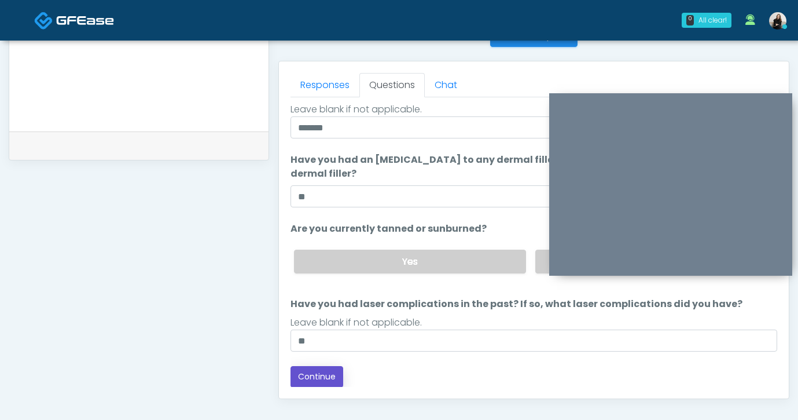
click at [331, 376] on button "Continue" at bounding box center [317, 376] width 53 height 21
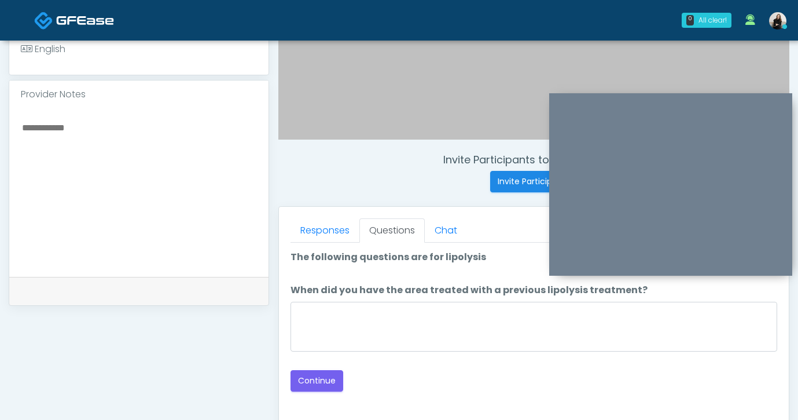
scroll to position [327, 0]
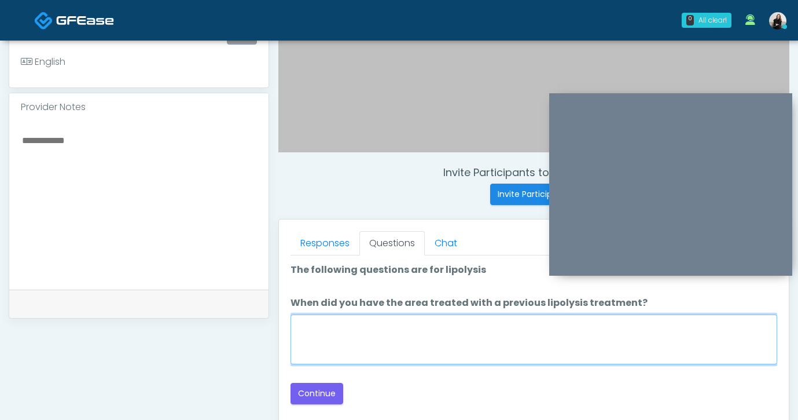
click at [321, 340] on textarea "When did you have the area treated with a previous lipolysis treatment?" at bounding box center [534, 339] width 487 height 50
type textarea "*****"
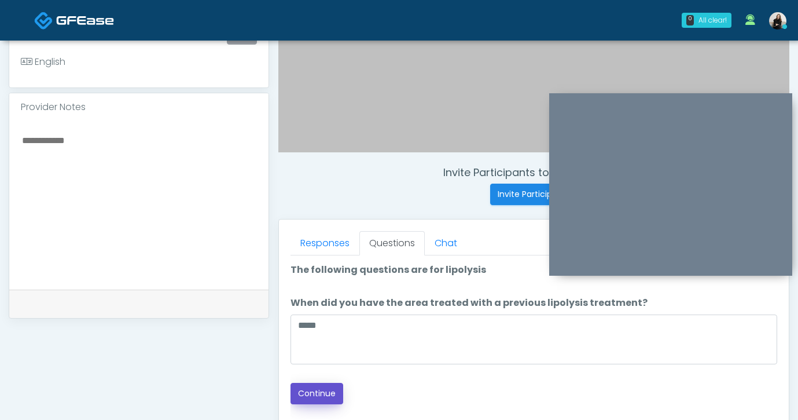
click at [314, 388] on button "Continue" at bounding box center [317, 393] width 53 height 21
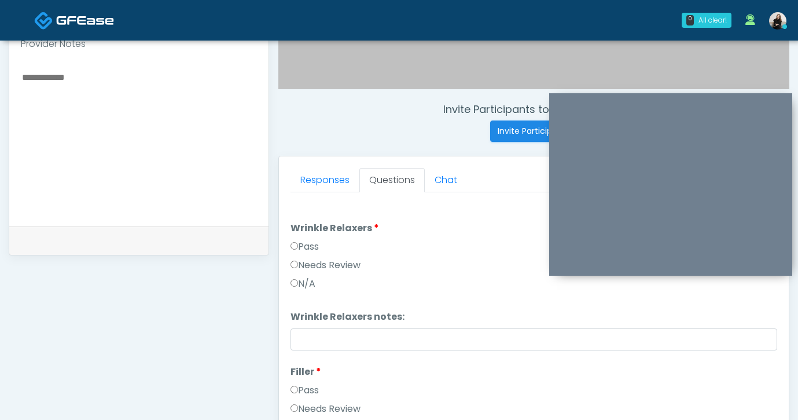
scroll to position [275, 0]
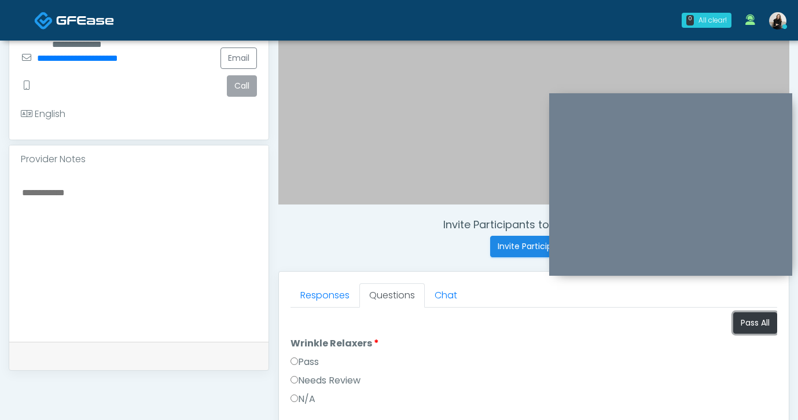
click at [760, 330] on button "Pass All" at bounding box center [755, 322] width 44 height 21
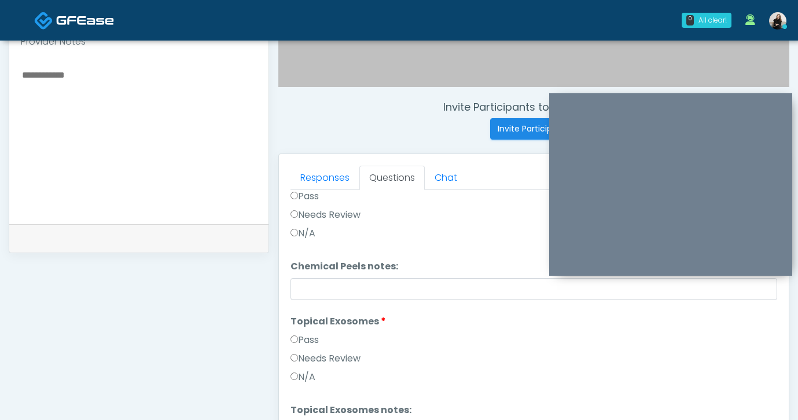
scroll to position [565, 0]
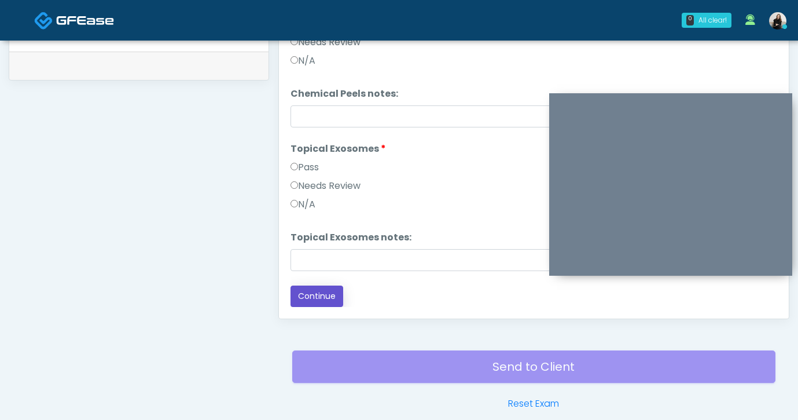
click at [324, 298] on button "Continue" at bounding box center [317, 295] width 53 height 21
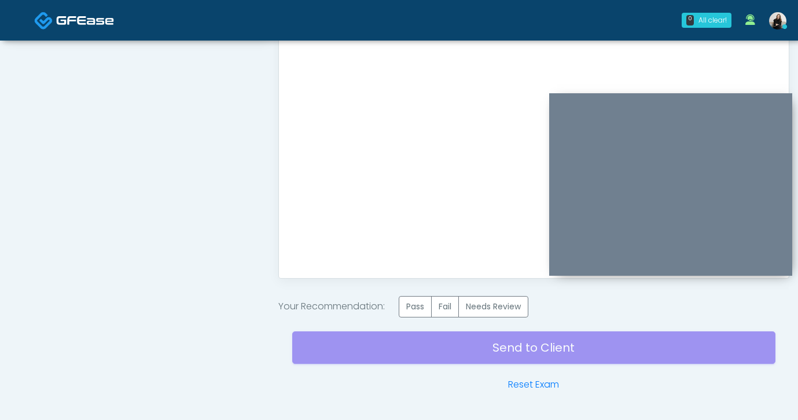
scroll to position [0, 0]
click at [421, 300] on label "Pass" at bounding box center [415, 306] width 33 height 21
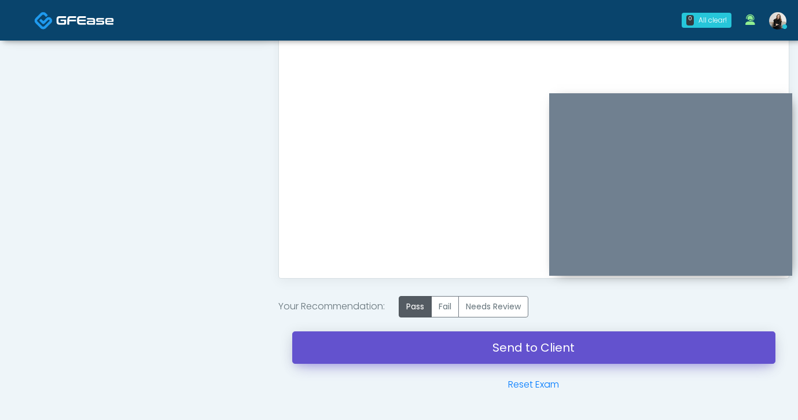
click at [422, 343] on link "Send to Client" at bounding box center [533, 347] width 483 height 32
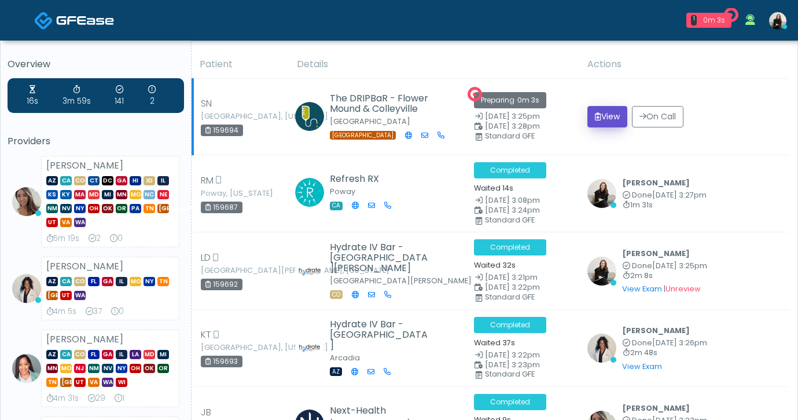
click at [625, 115] on button "View" at bounding box center [608, 116] width 40 height 21
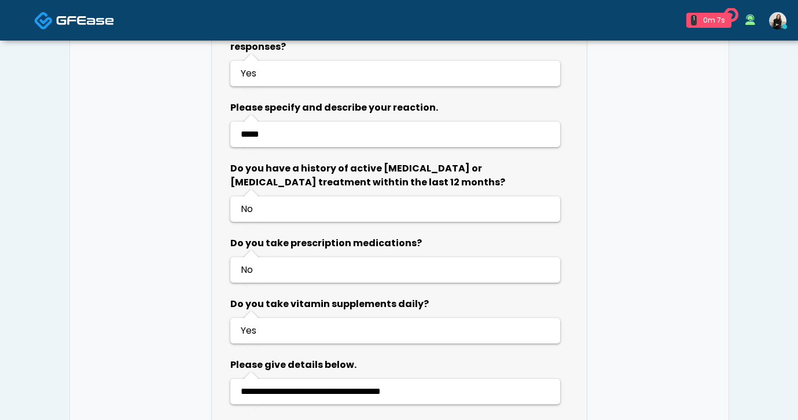
scroll to position [822, 0]
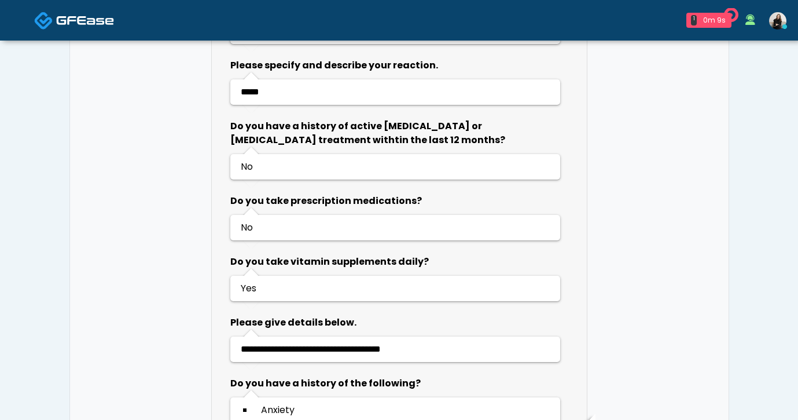
click at [85, 24] on img at bounding box center [85, 20] width 58 height 12
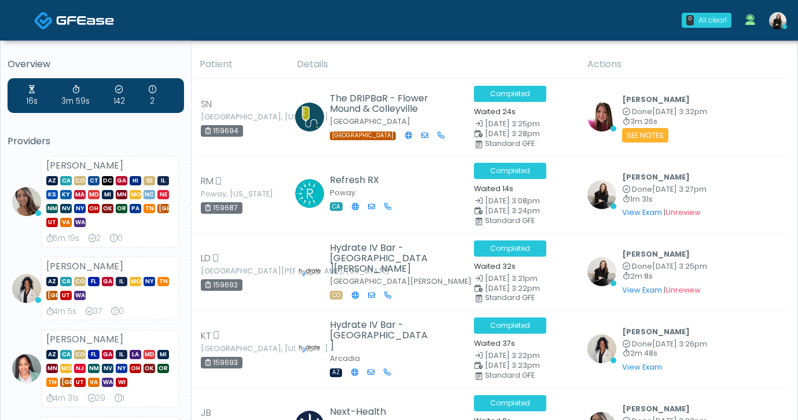
click at [59, 13] on span at bounding box center [85, 20] width 58 height 16
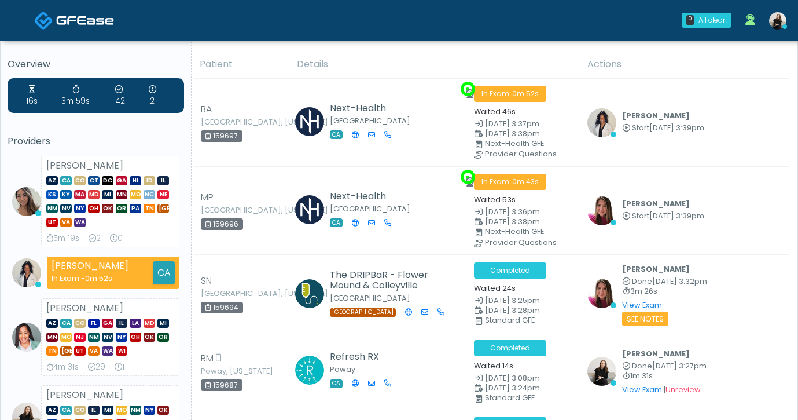
click at [102, 23] on img at bounding box center [85, 20] width 58 height 12
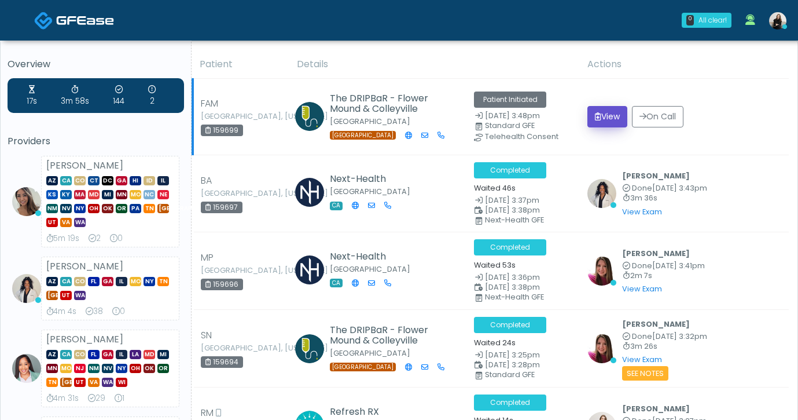
click at [609, 108] on button "View" at bounding box center [608, 116] width 40 height 21
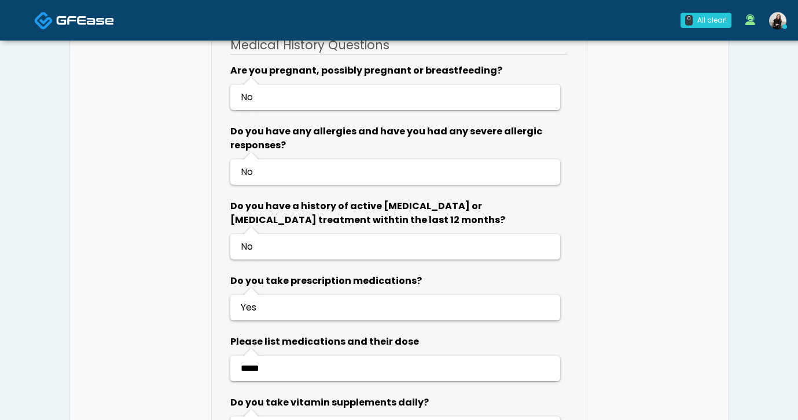
scroll to position [703, 0]
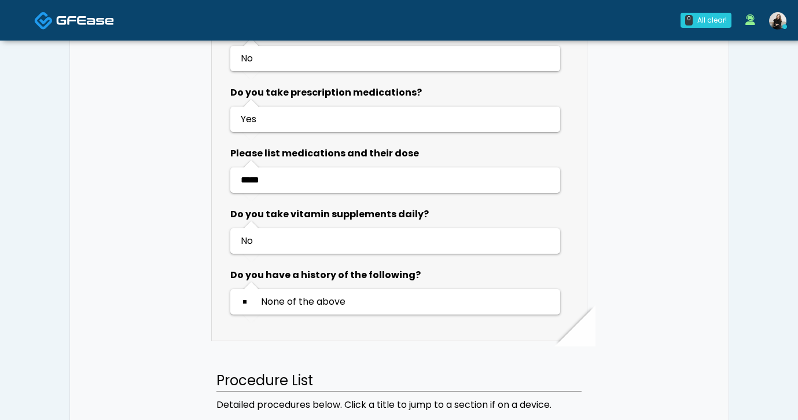
click at [61, 14] on img at bounding box center [85, 20] width 58 height 12
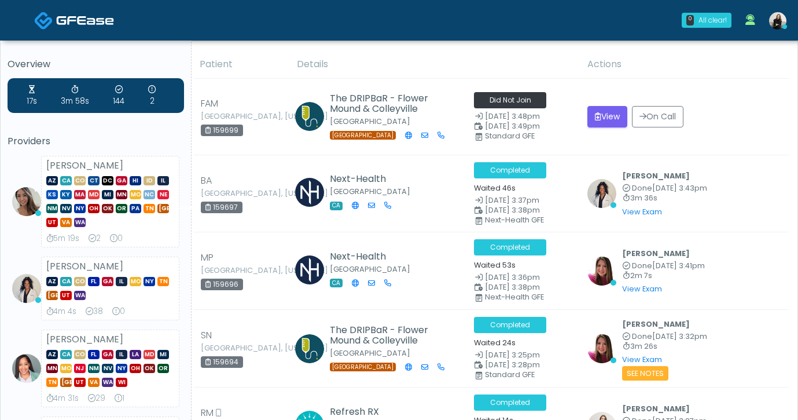
click at [86, 12] on span at bounding box center [85, 20] width 58 height 16
click at [71, 28] on span at bounding box center [85, 20] width 58 height 16
click at [106, 25] on img at bounding box center [85, 20] width 58 height 12
click at [603, 123] on button "View" at bounding box center [608, 116] width 40 height 21
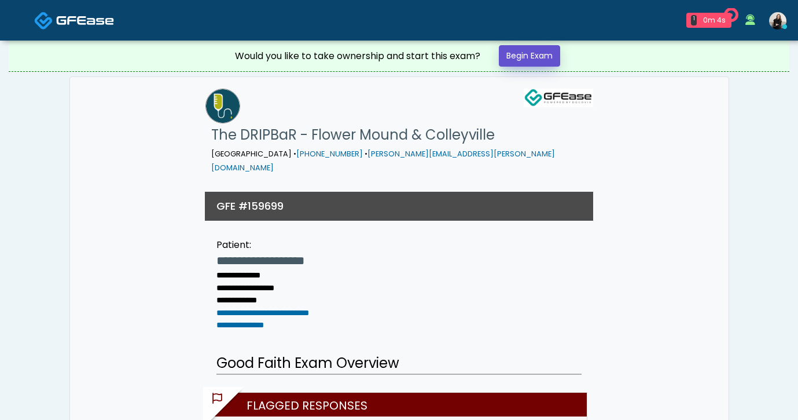
click at [540, 58] on link "Begin Exam" at bounding box center [529, 55] width 61 height 21
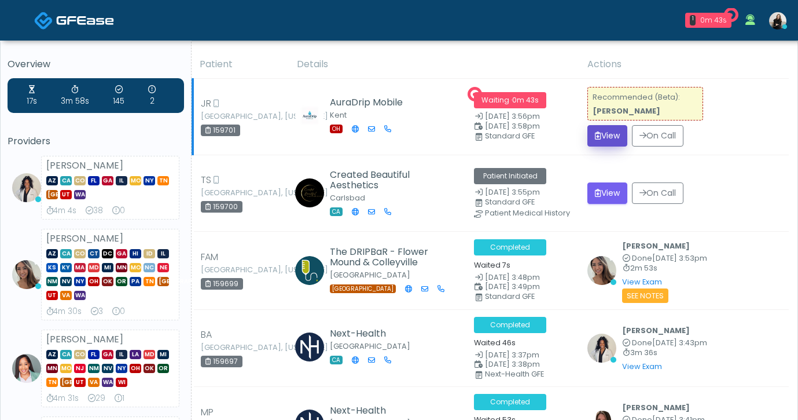
click at [596, 142] on button "View" at bounding box center [608, 135] width 40 height 21
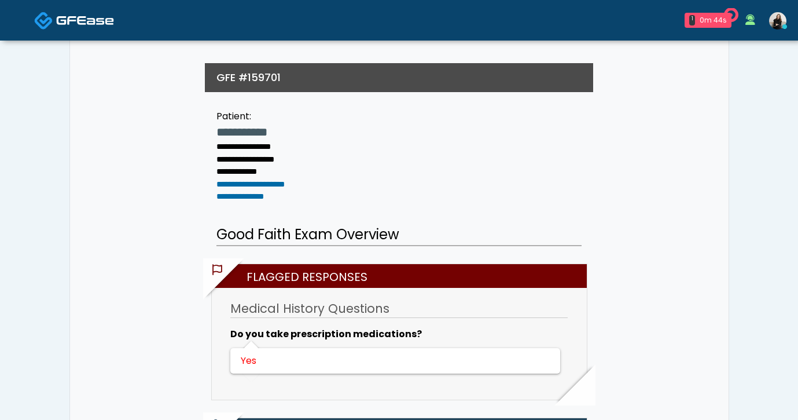
scroll to position [204, 0]
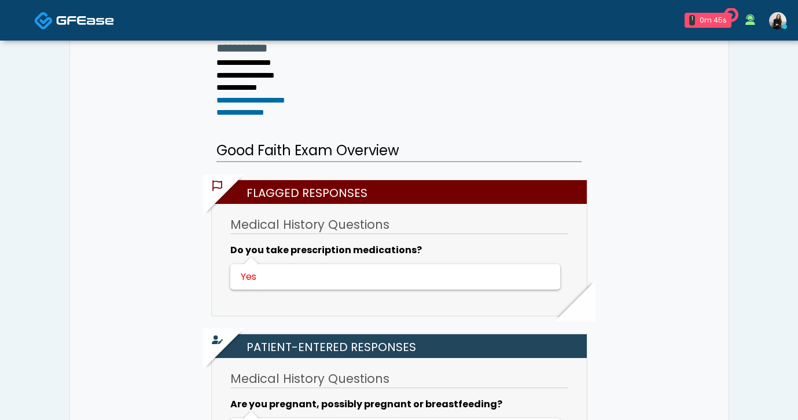
click at [82, 27] on span at bounding box center [85, 20] width 58 height 16
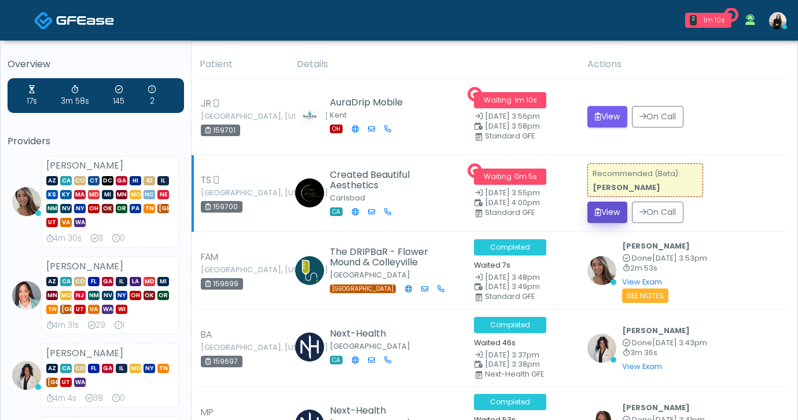
click at [607, 213] on button "View" at bounding box center [608, 211] width 40 height 21
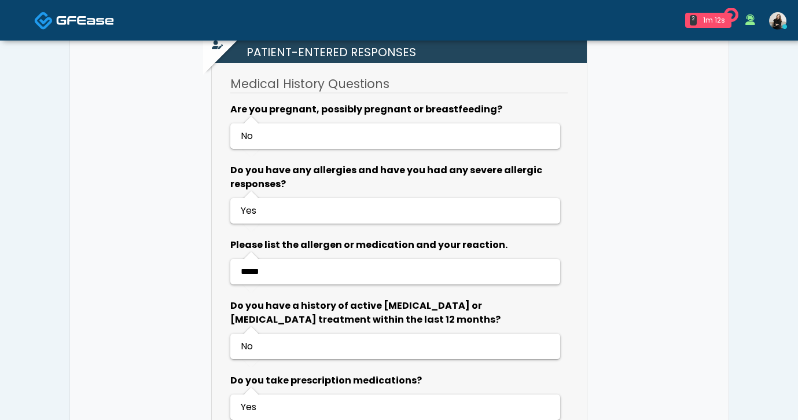
scroll to position [610, 0]
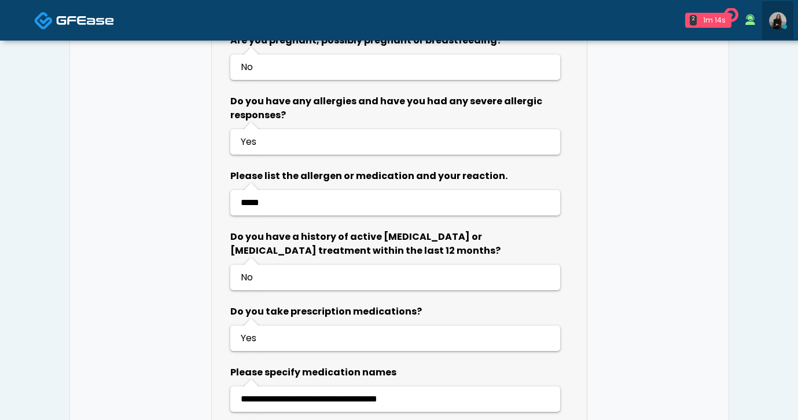
click at [776, 15] on img at bounding box center [777, 20] width 17 height 17
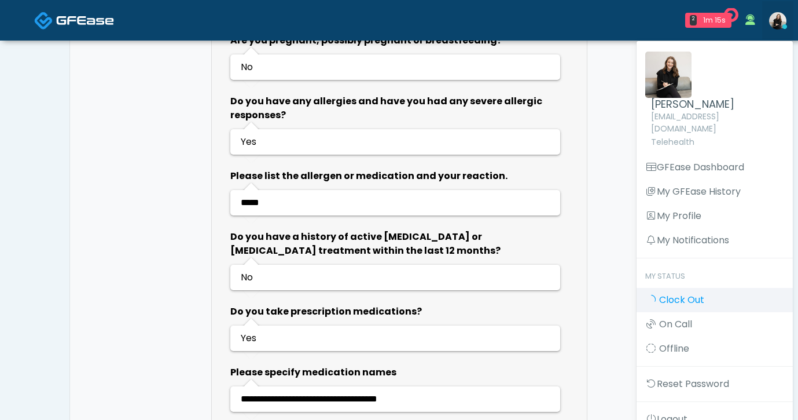
click at [725, 288] on link "Clock Out" at bounding box center [715, 300] width 156 height 24
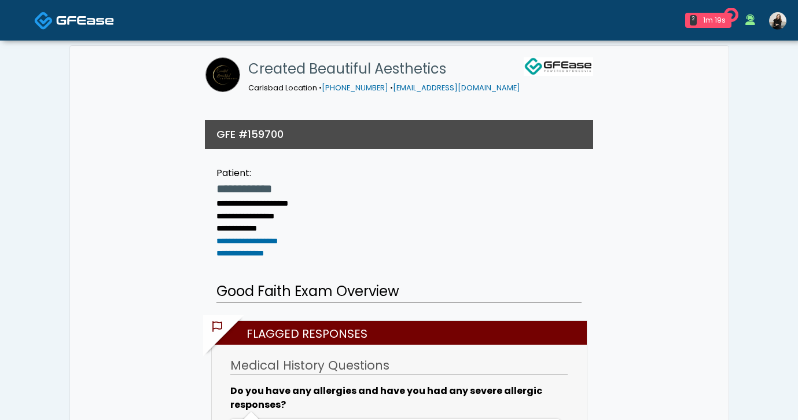
click at [107, 24] on img at bounding box center [85, 20] width 58 height 12
